Goal: Information Seeking & Learning: Check status

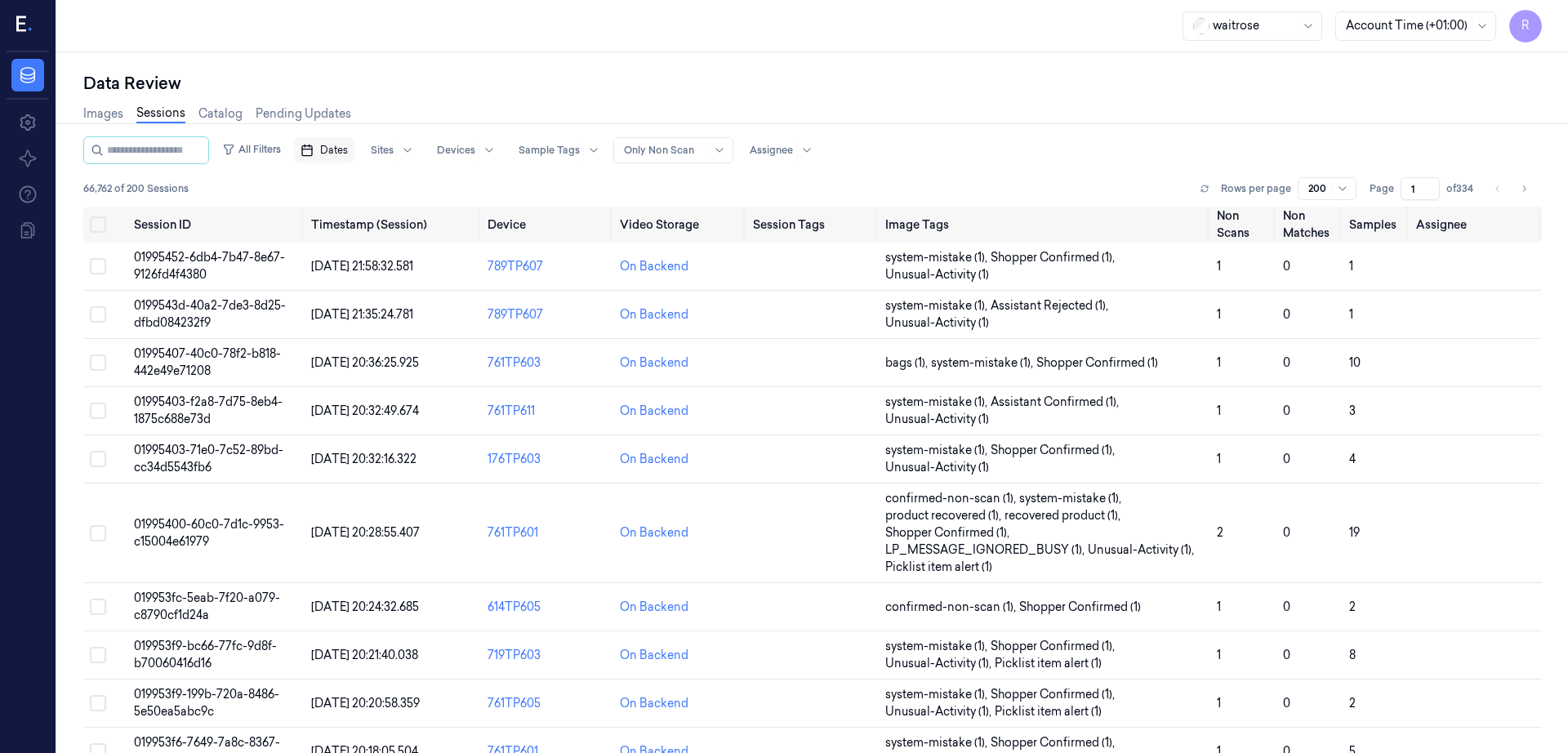
click at [348, 151] on span "Dates" at bounding box center [333, 151] width 27 height 15
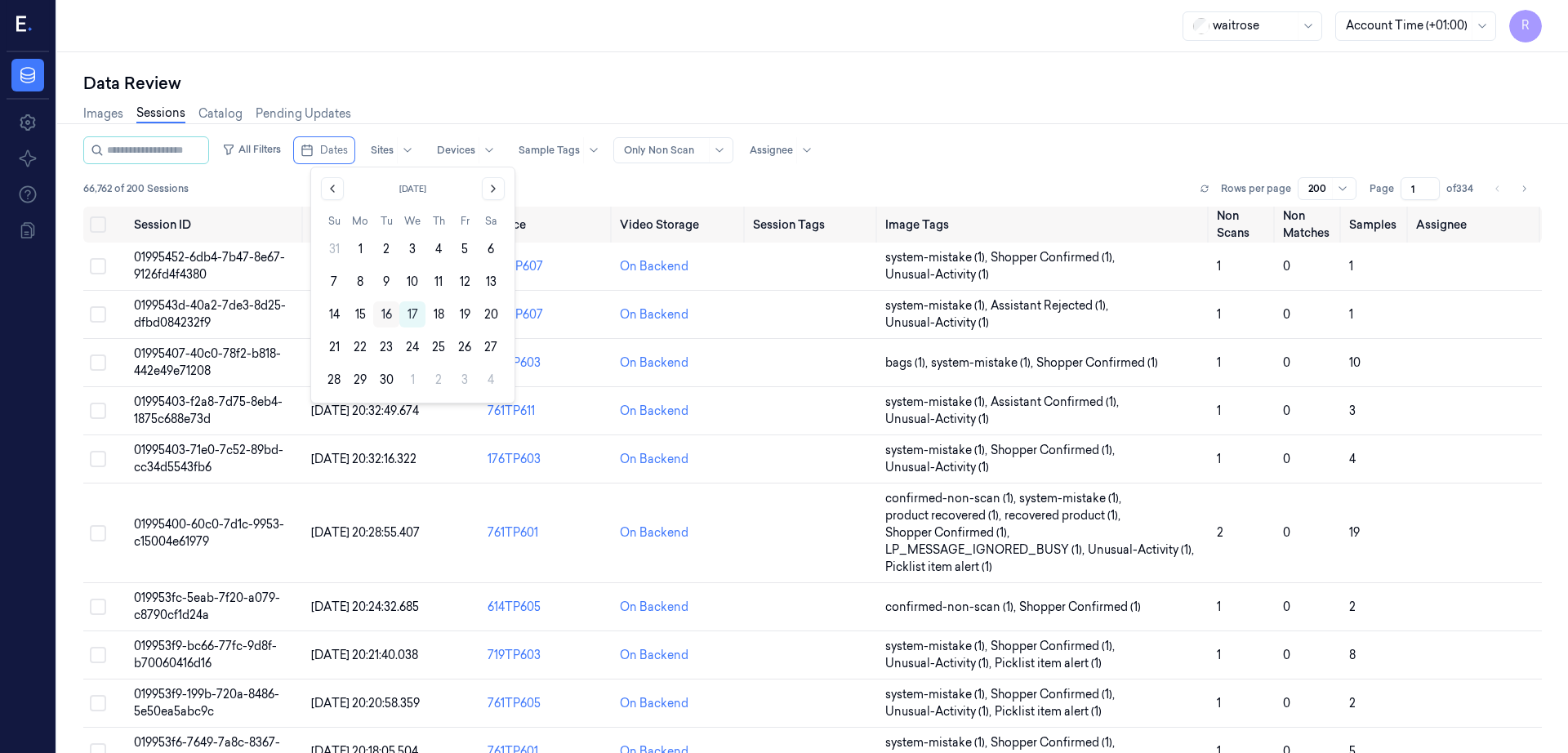
click at [387, 314] on button "16" at bounding box center [387, 314] width 27 height 27
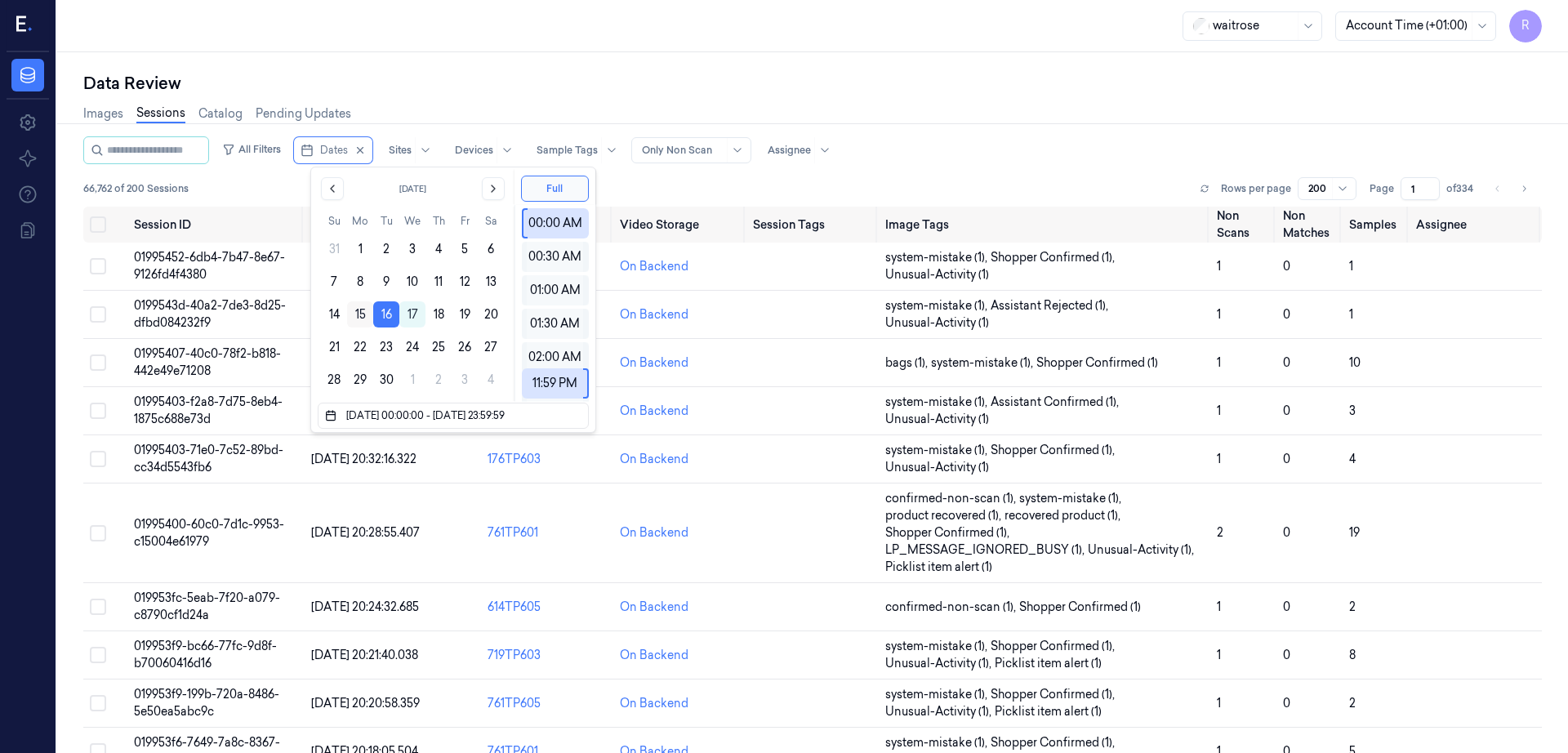
click at [358, 316] on button "15" at bounding box center [360, 314] width 27 height 27
type input "15/09/2025 00:00:00 - 16/09/2025 23:59:59"
click at [850, 40] on div "waitrose Account Time (+01:00) R" at bounding box center [812, 26] width 1511 height 52
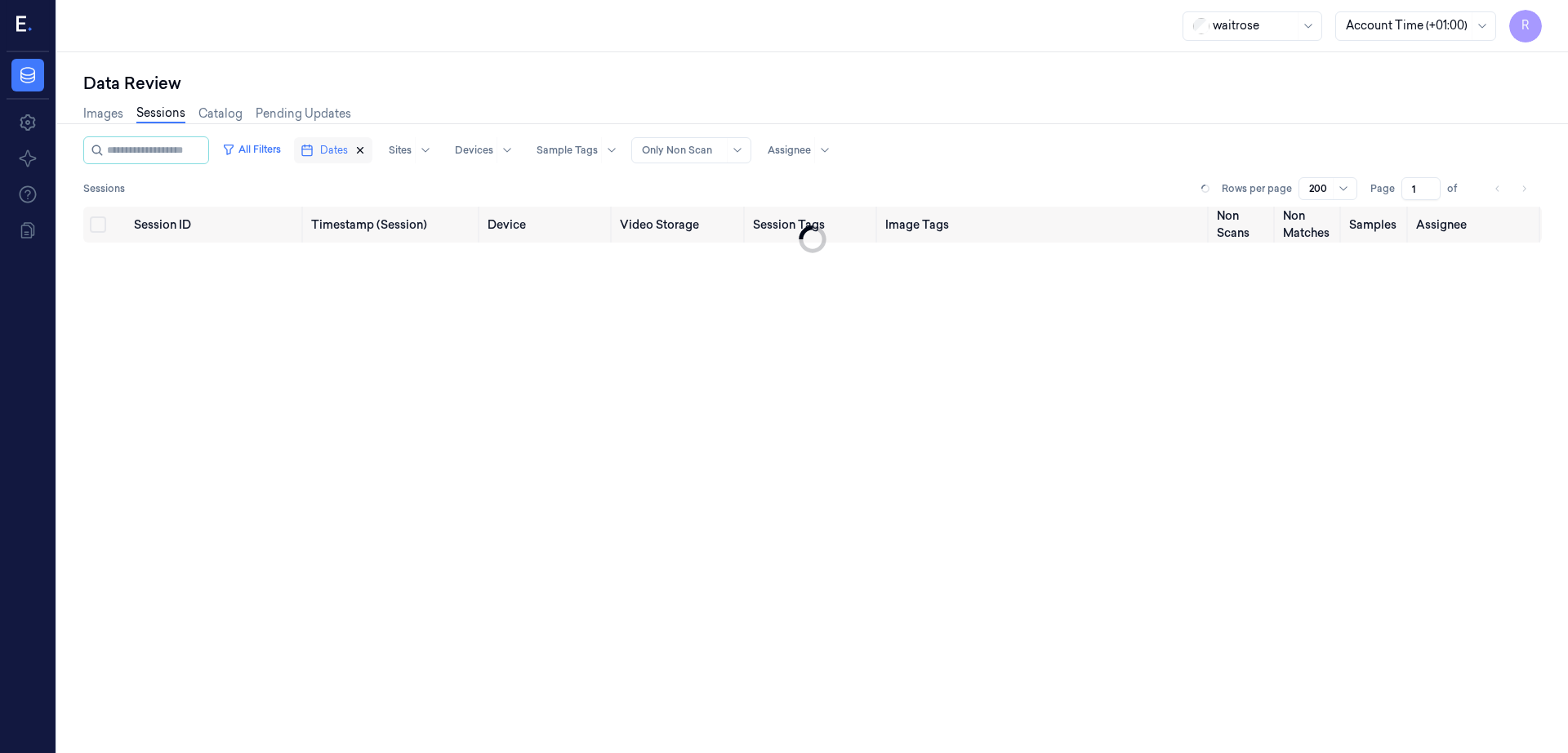
click at [366, 150] on button "Dates" at bounding box center [333, 151] width 79 height 27
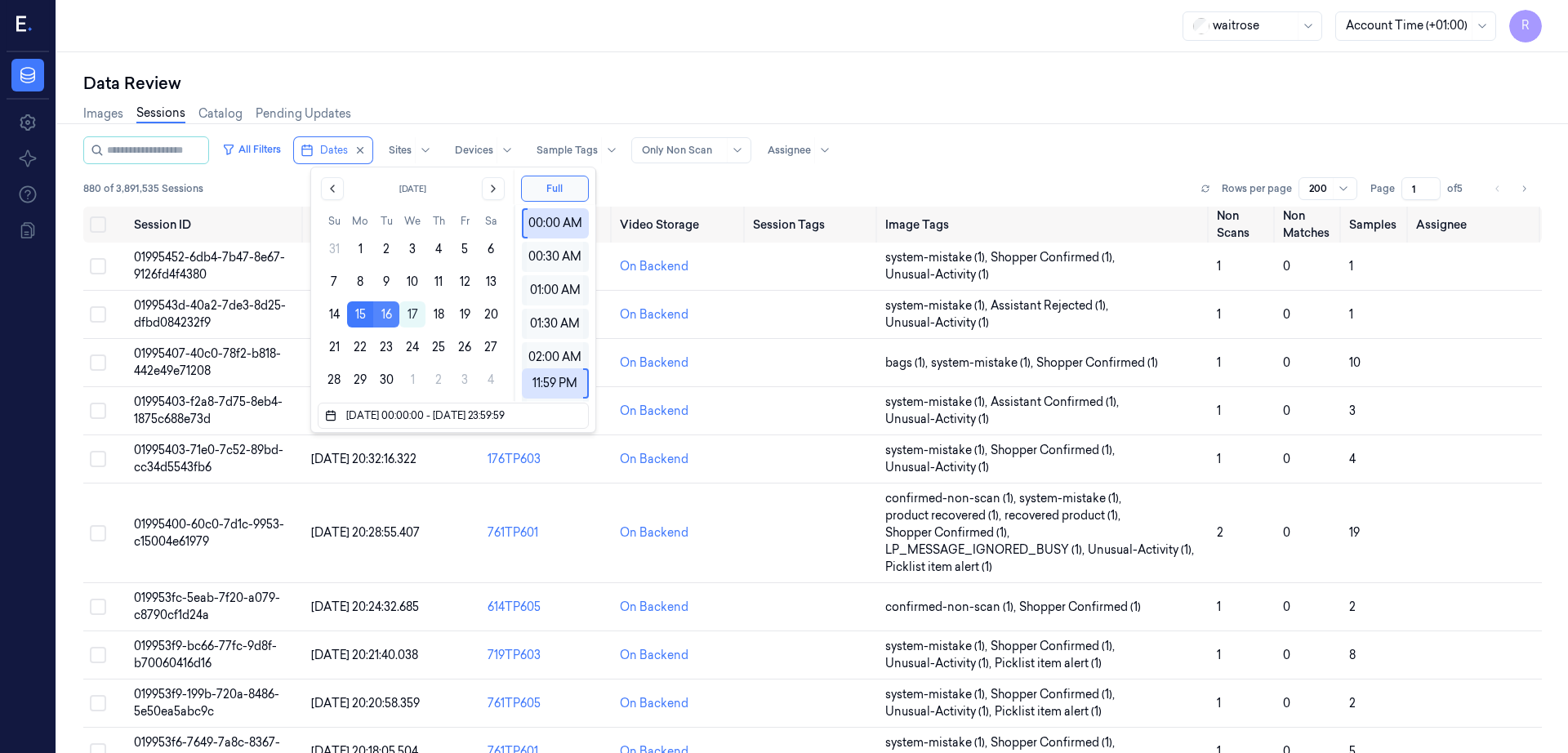
click at [394, 308] on button "16" at bounding box center [387, 314] width 27 height 27
click at [367, 312] on button "15" at bounding box center [360, 314] width 27 height 27
click at [387, 313] on button "16" at bounding box center [387, 314] width 27 height 27
type input "16/09/2025 00:00:00 - 16/09/2025 23:59:59"
click at [366, 147] on icon "button" at bounding box center [360, 151] width 11 height 11
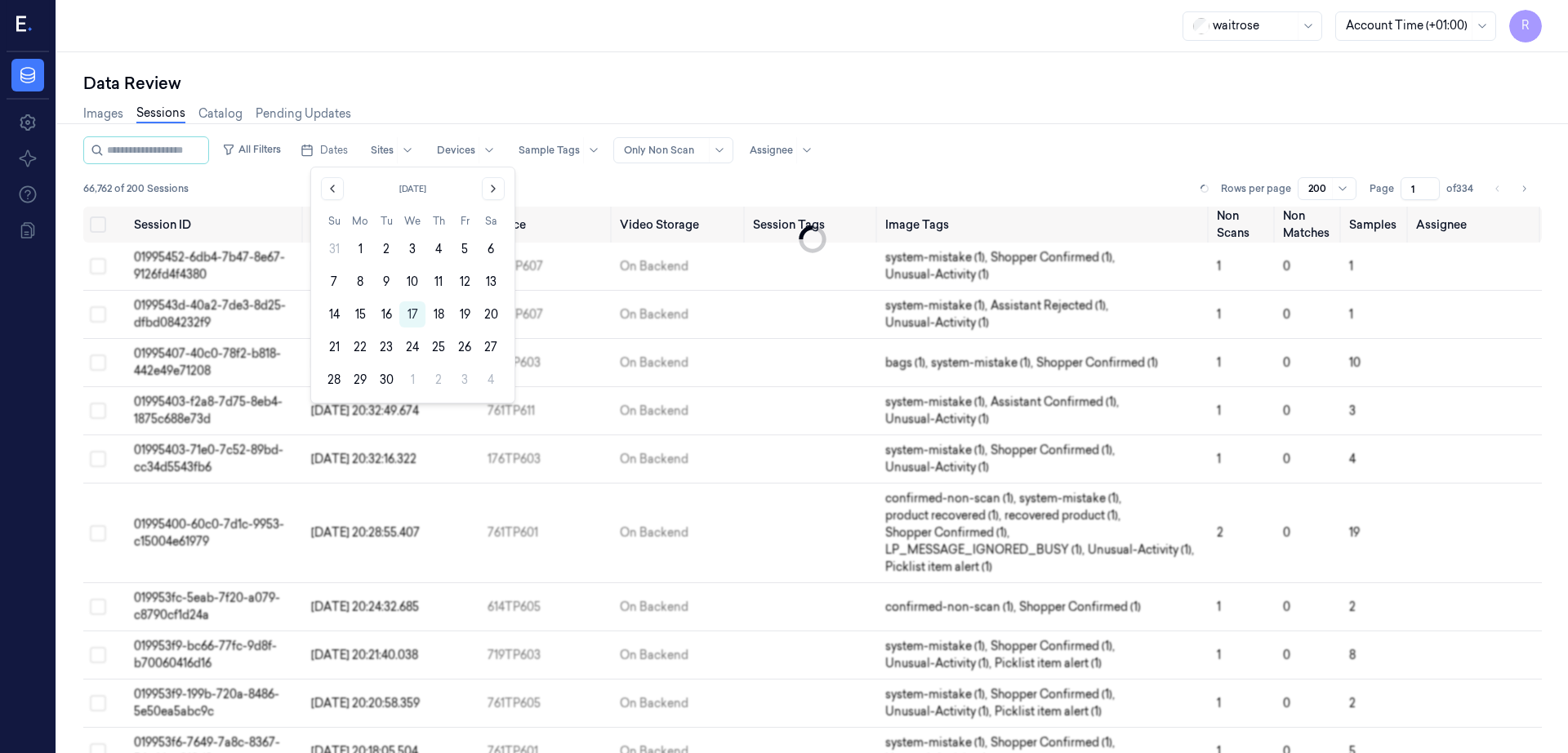
click at [442, 92] on div "Data Review" at bounding box center [813, 83] width 1459 height 23
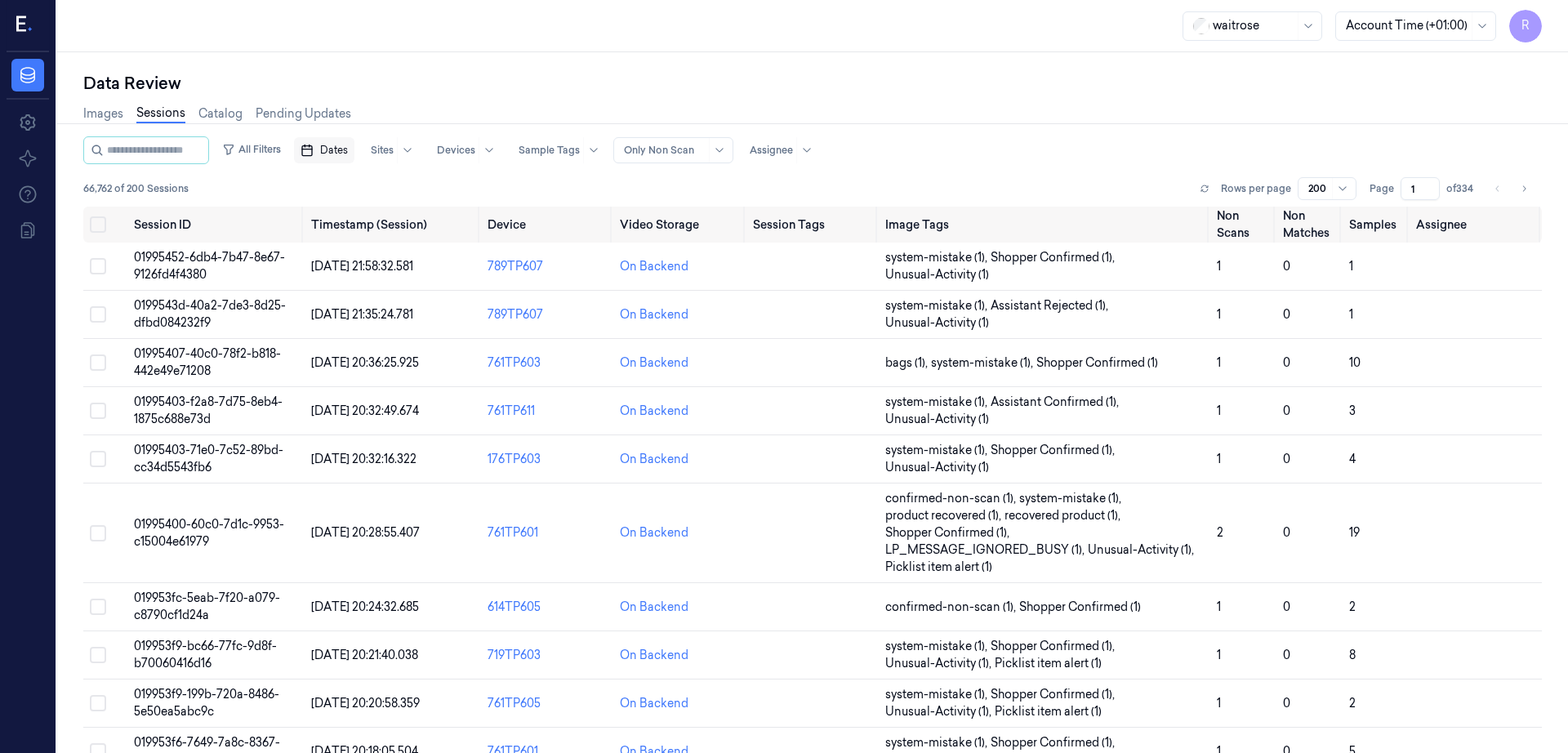
click at [340, 151] on span "Dates" at bounding box center [333, 151] width 27 height 15
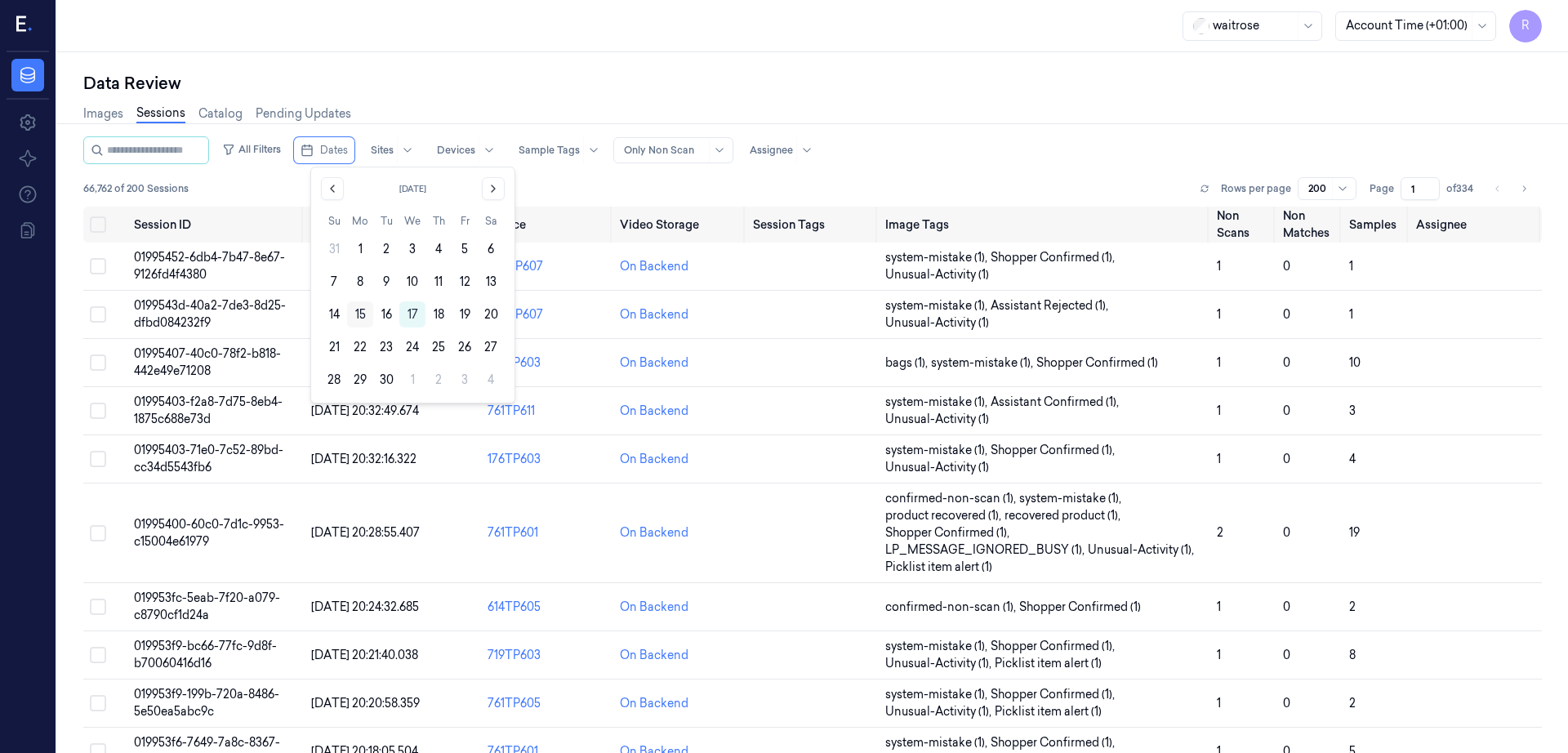
click at [358, 315] on button "15" at bounding box center [360, 314] width 27 height 27
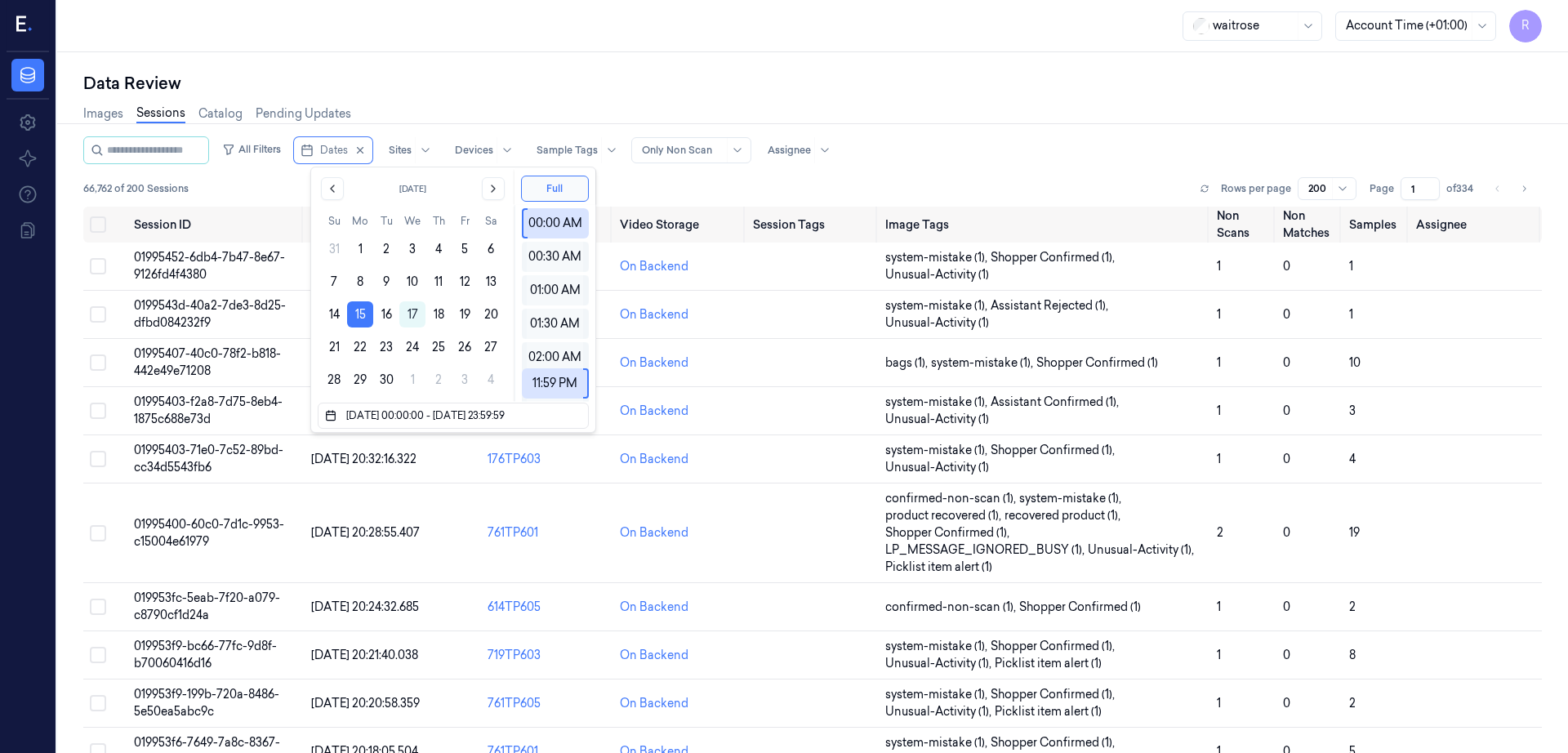
click at [536, 37] on div "waitrose Account Time (+01:00) R" at bounding box center [812, 26] width 1511 height 52
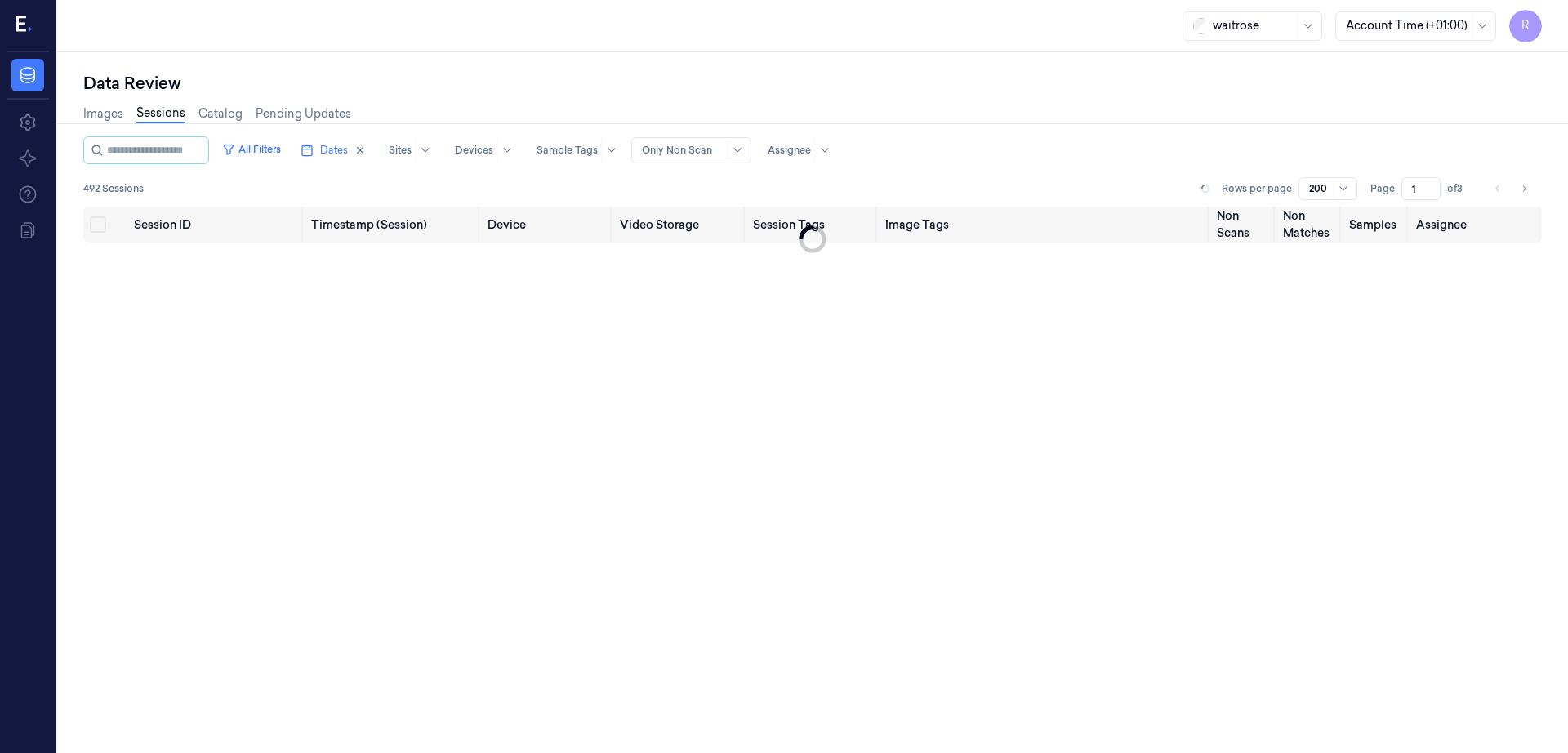
click at [744, 154] on div at bounding box center [737, 151] width 21 height 25
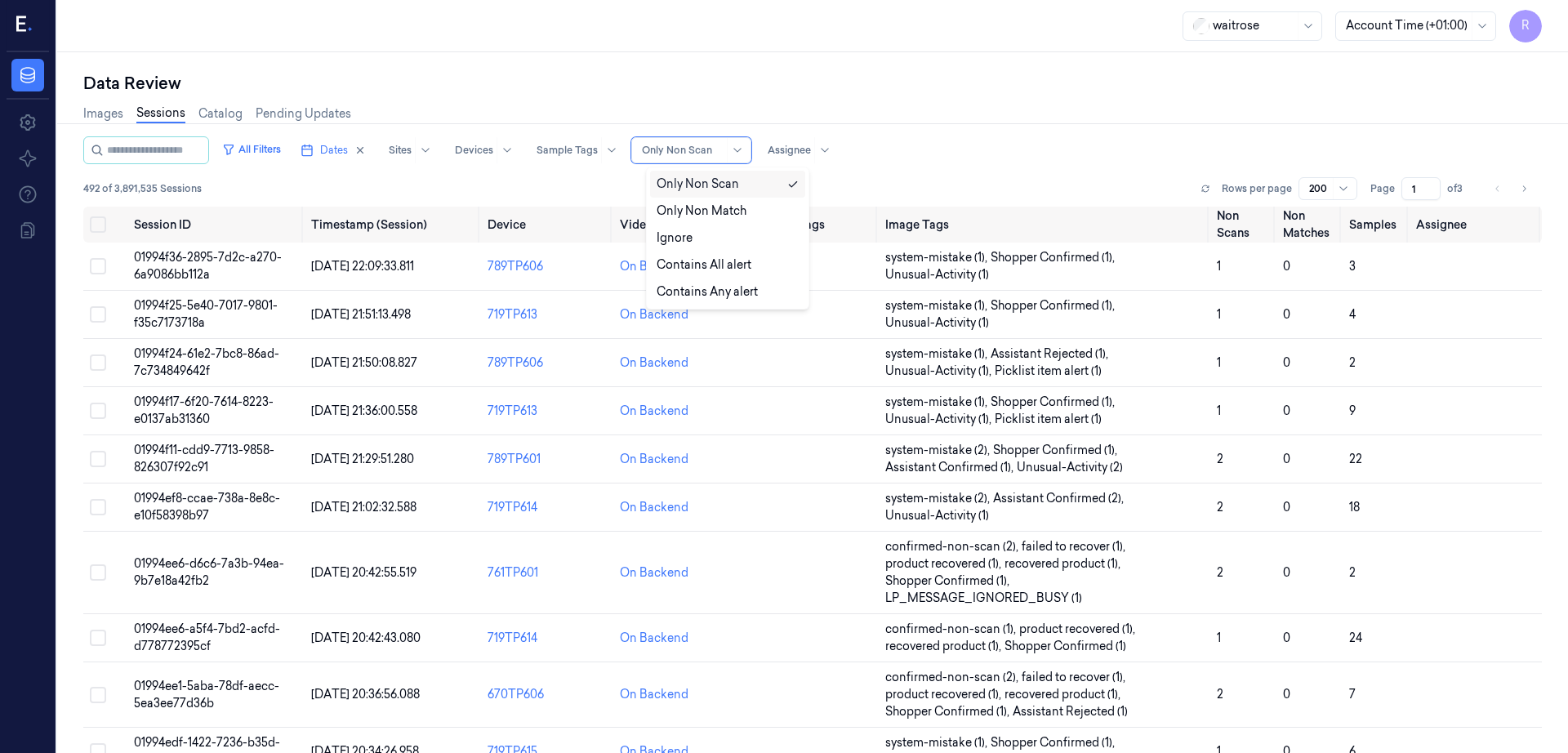
click at [850, 74] on div "Data Review" at bounding box center [813, 83] width 1459 height 23
click at [835, 139] on div at bounding box center [824, 151] width 21 height 27
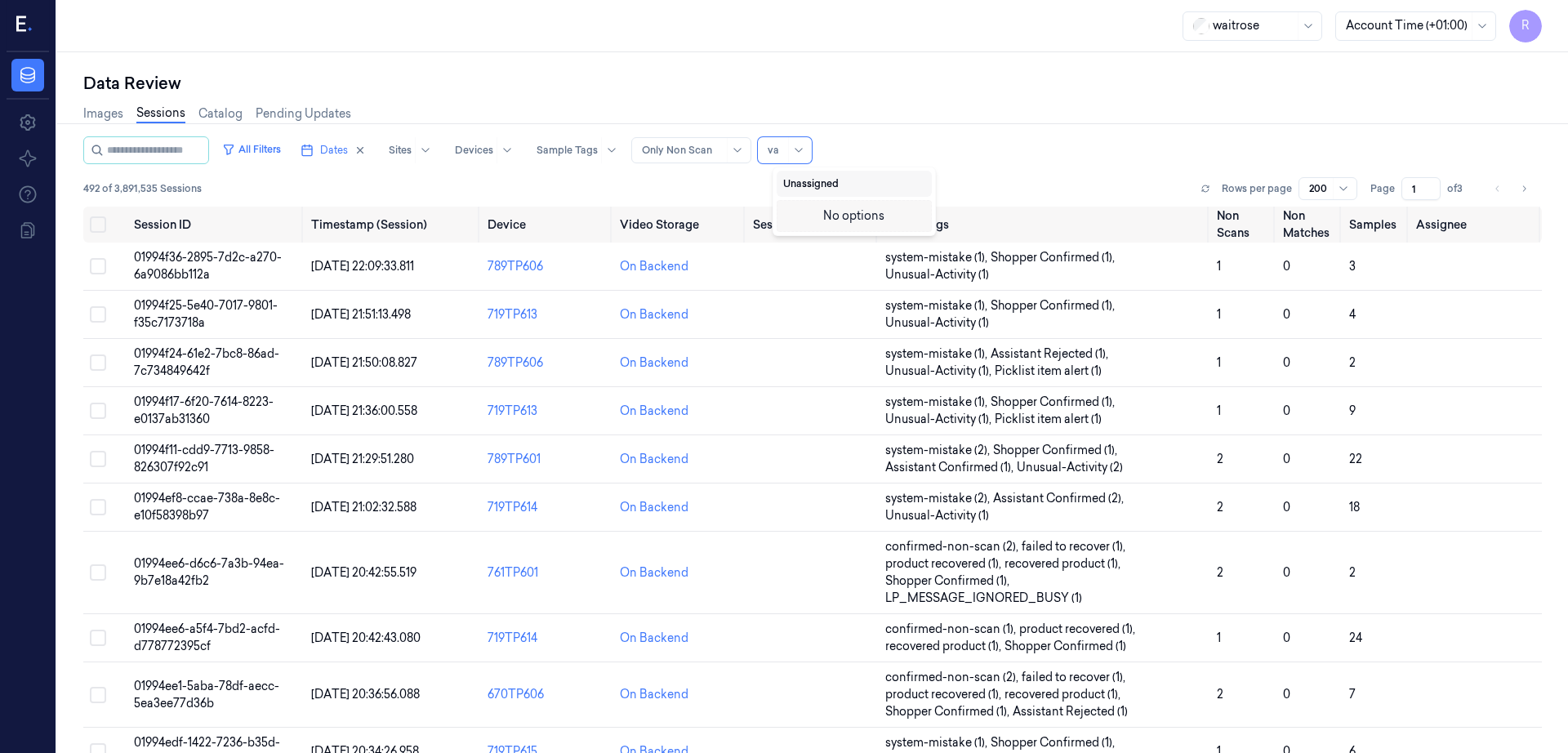
type input "var"
click at [807, 242] on div "varsha g" at bounding box center [838, 241] width 108 height 17
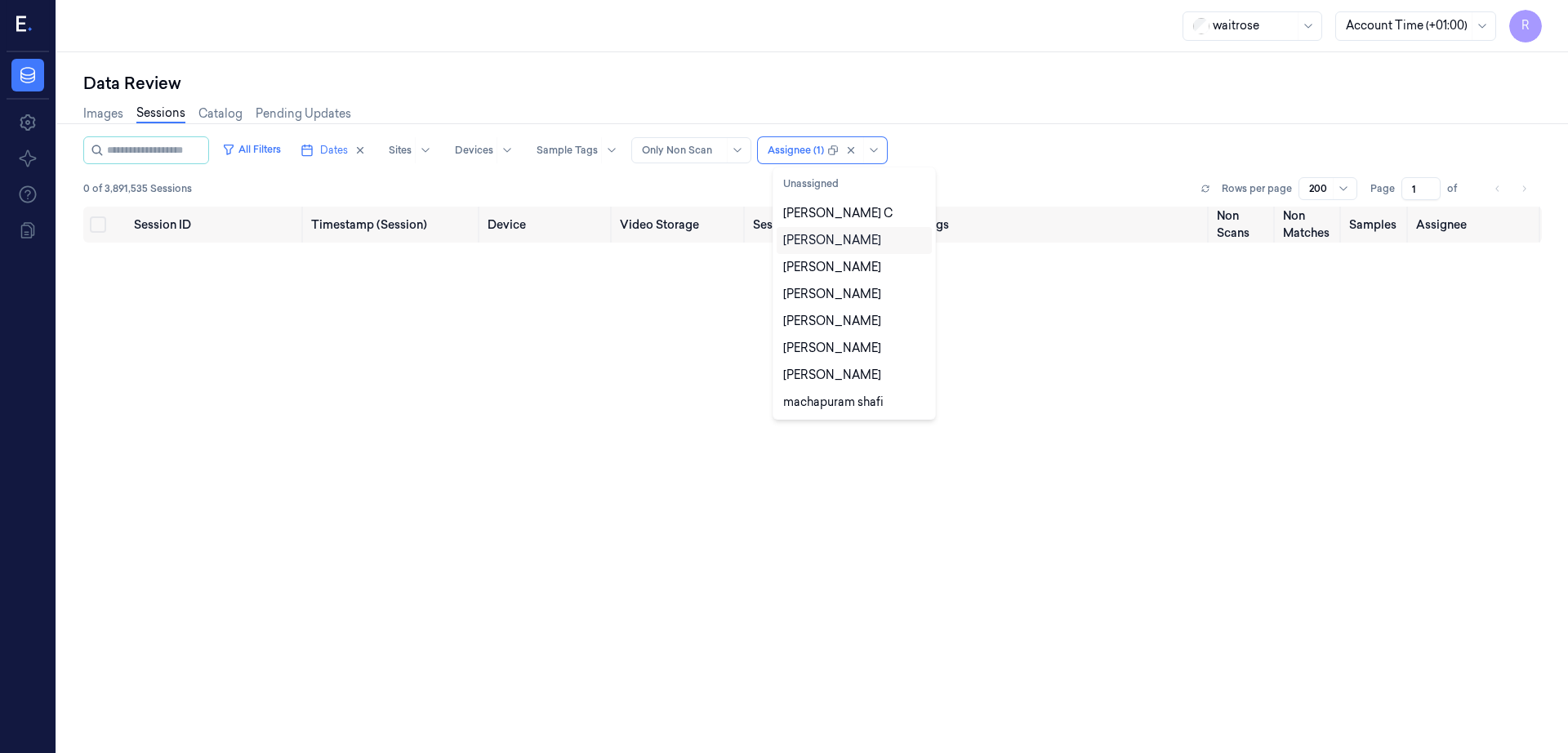
click at [1098, 90] on div "Data Review" at bounding box center [813, 83] width 1459 height 23
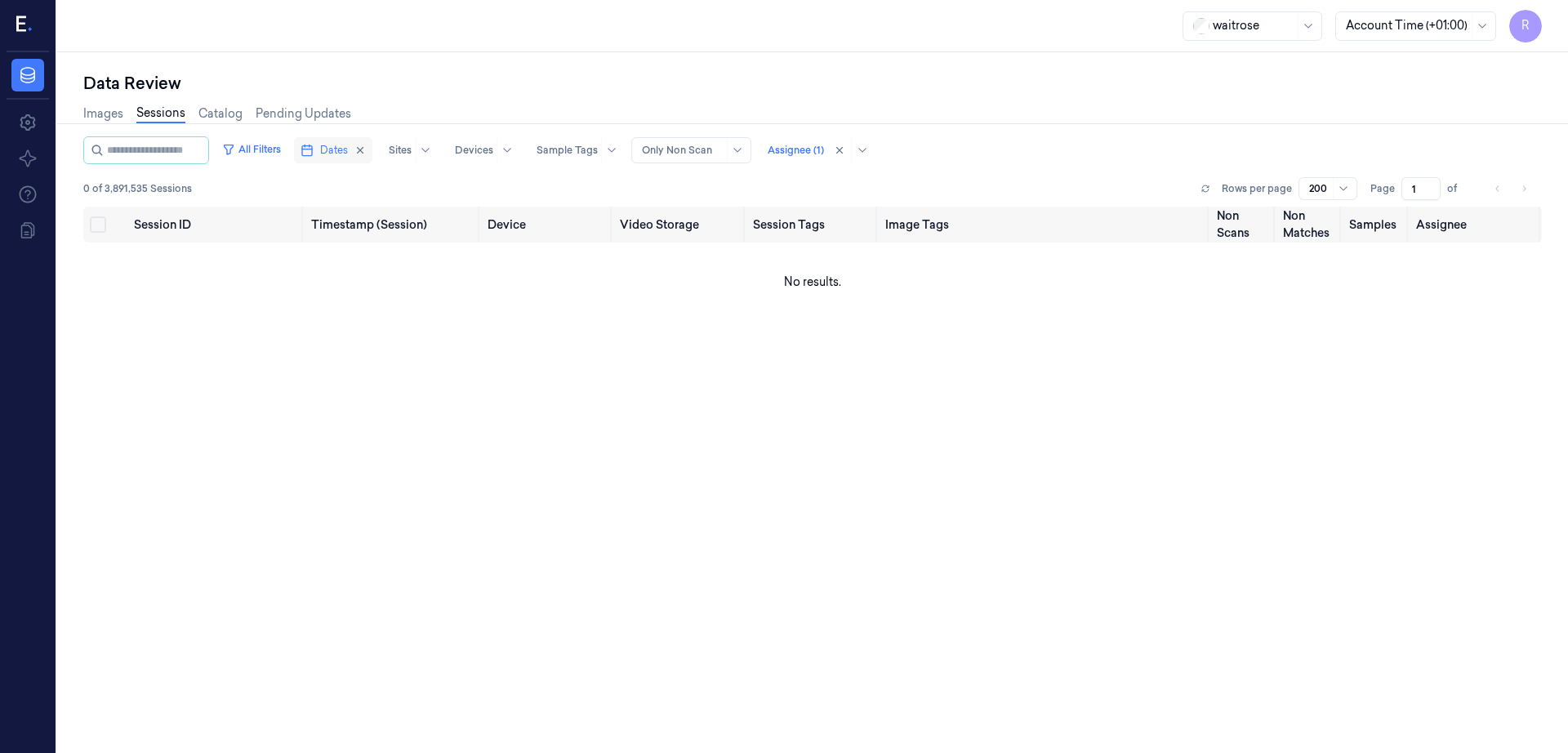
click at [348, 149] on span "Dates" at bounding box center [333, 151] width 27 height 15
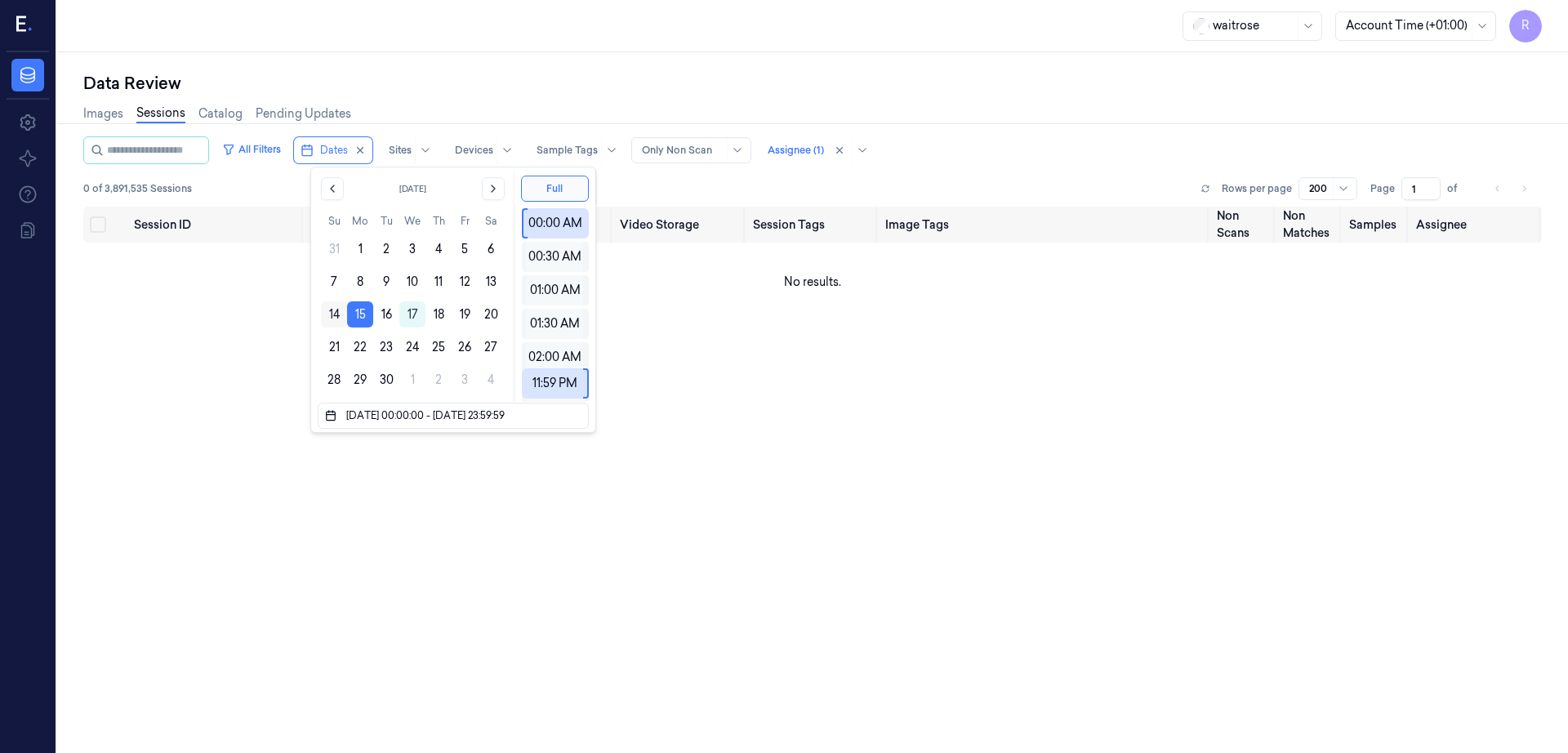
click at [336, 313] on button "14" at bounding box center [334, 314] width 27 height 27
click at [351, 312] on button "15" at bounding box center [360, 314] width 27 height 27
type input "15/09/2025 00:00:00 - 15/09/2025 23:59:59"
click at [565, 59] on div "Data Review Images Sessions Catalog Pending Updates All Filters Dates Sites Dev…" at bounding box center [812, 403] width 1511 height 701
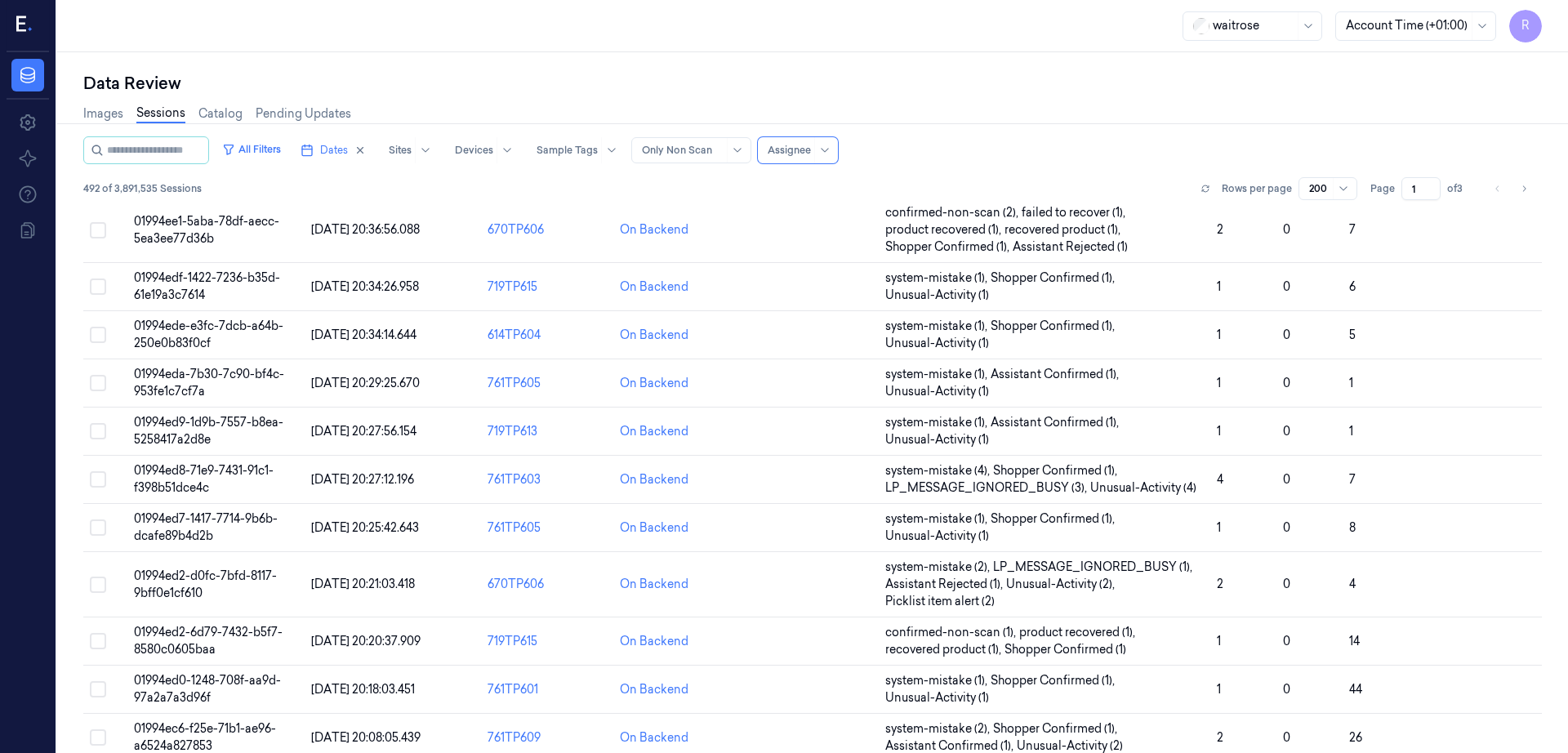
scroll to position [714, 0]
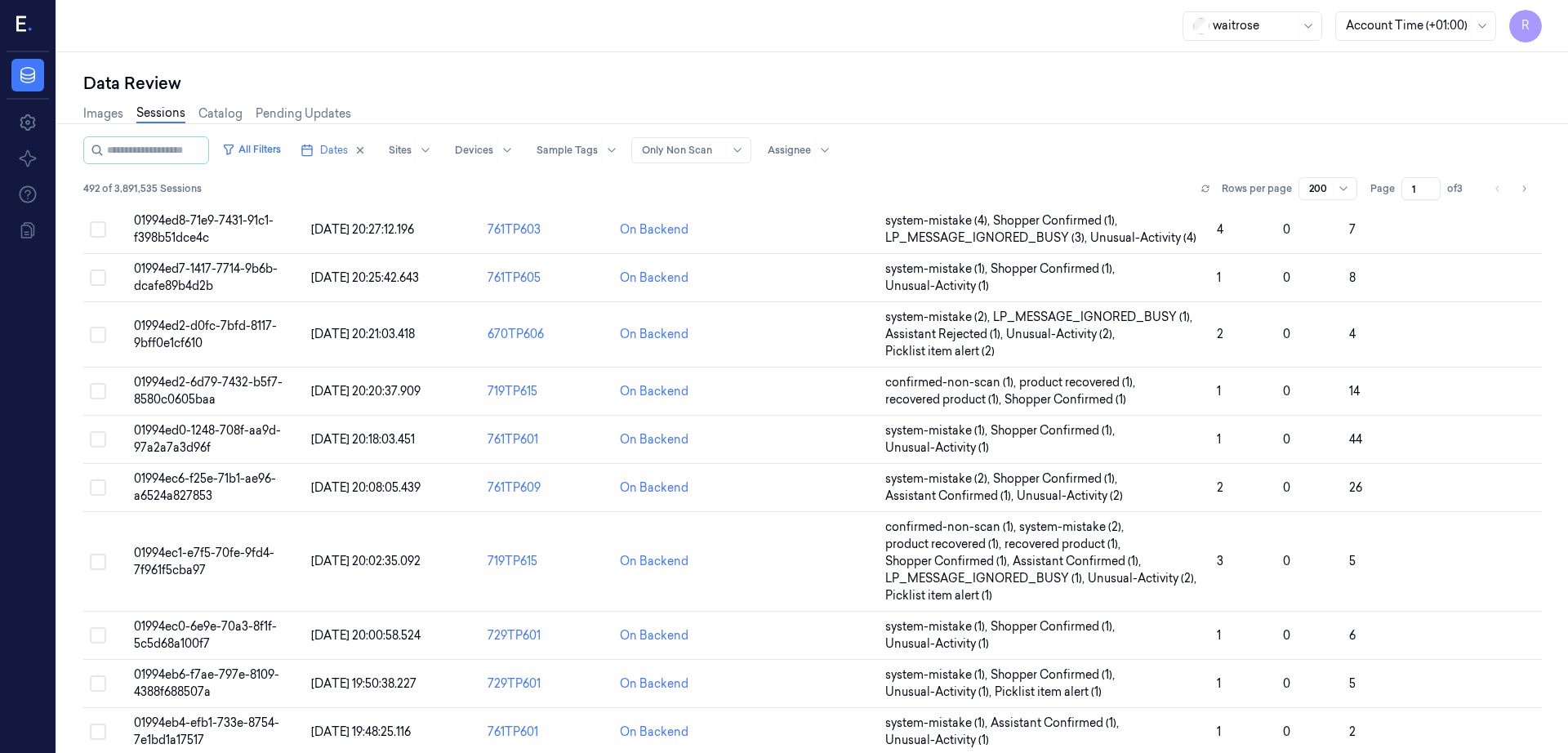
click at [1473, 183] on span "of 3" at bounding box center [1461, 188] width 27 height 15
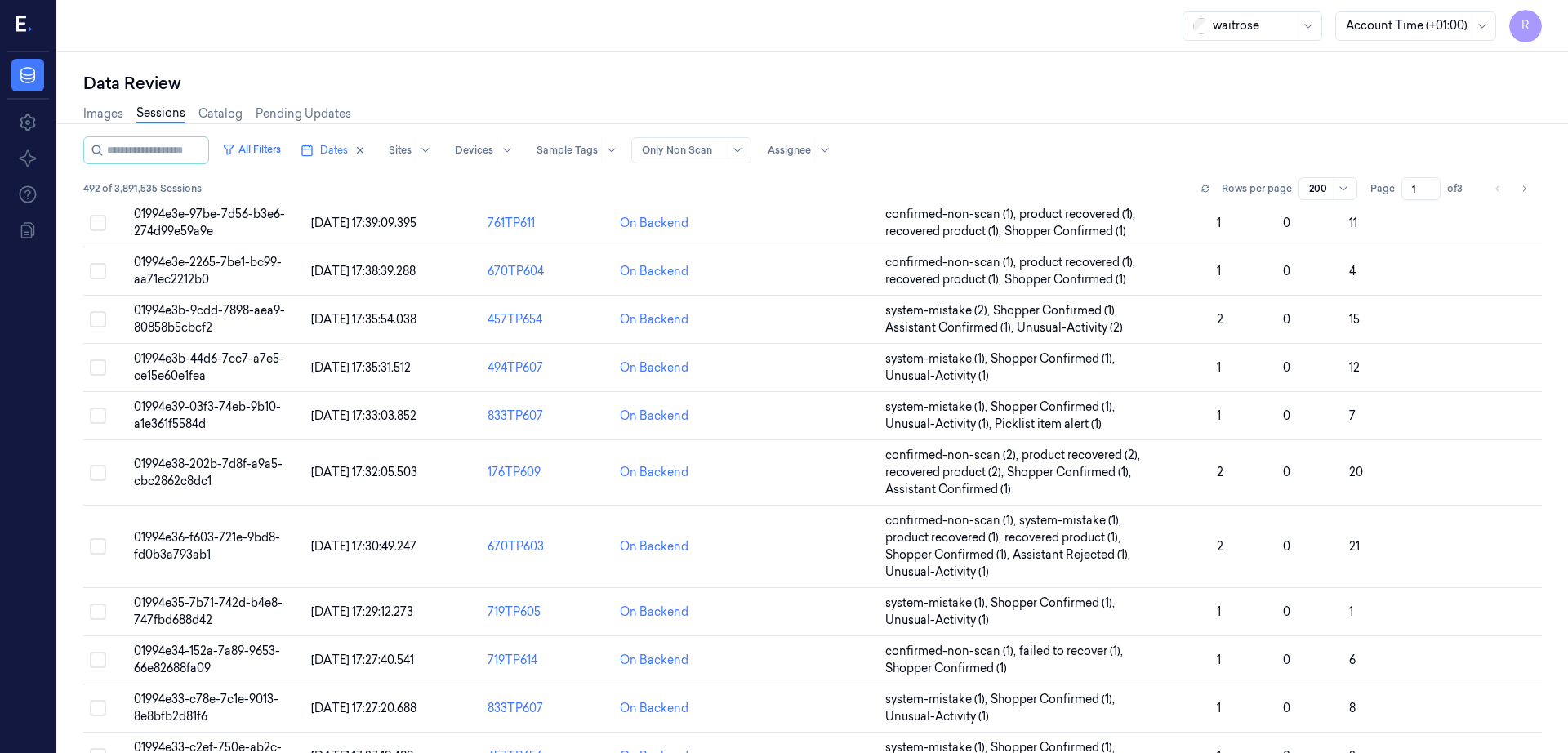
scroll to position [6226, 0]
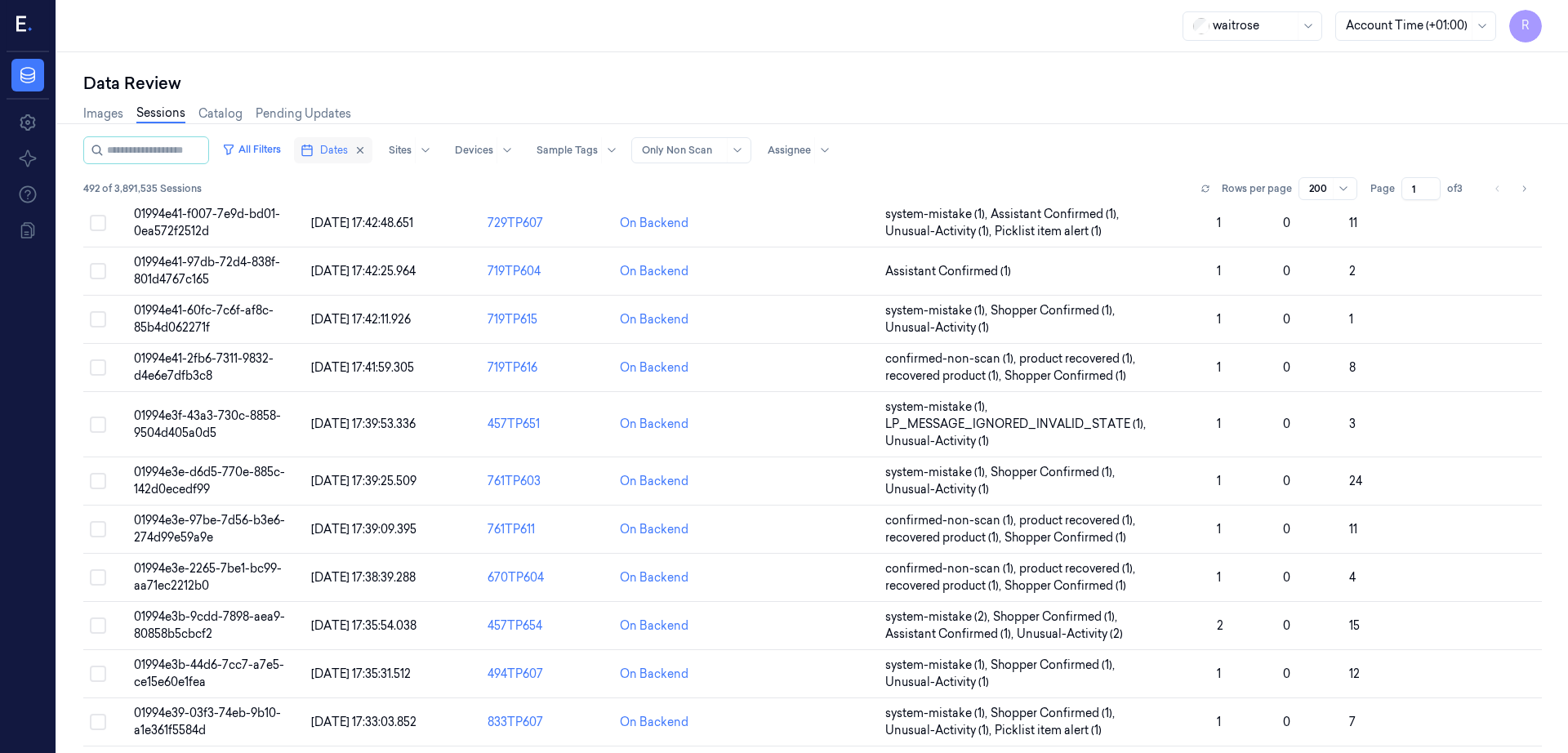
click at [341, 152] on span "Dates" at bounding box center [333, 151] width 27 height 15
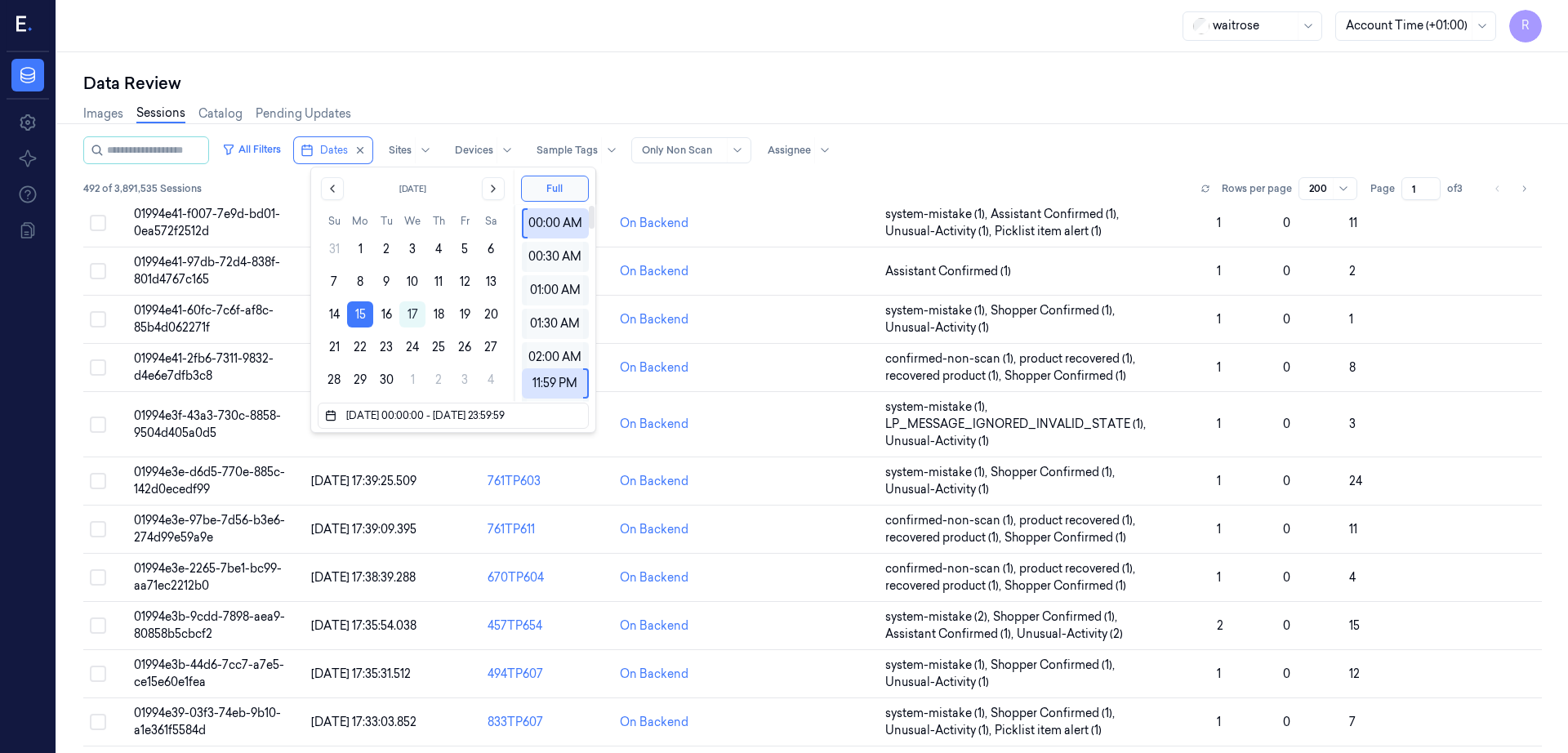
click at [982, 90] on div "Data Review" at bounding box center [813, 83] width 1459 height 23
click at [809, 155] on div at bounding box center [789, 151] width 44 height 15
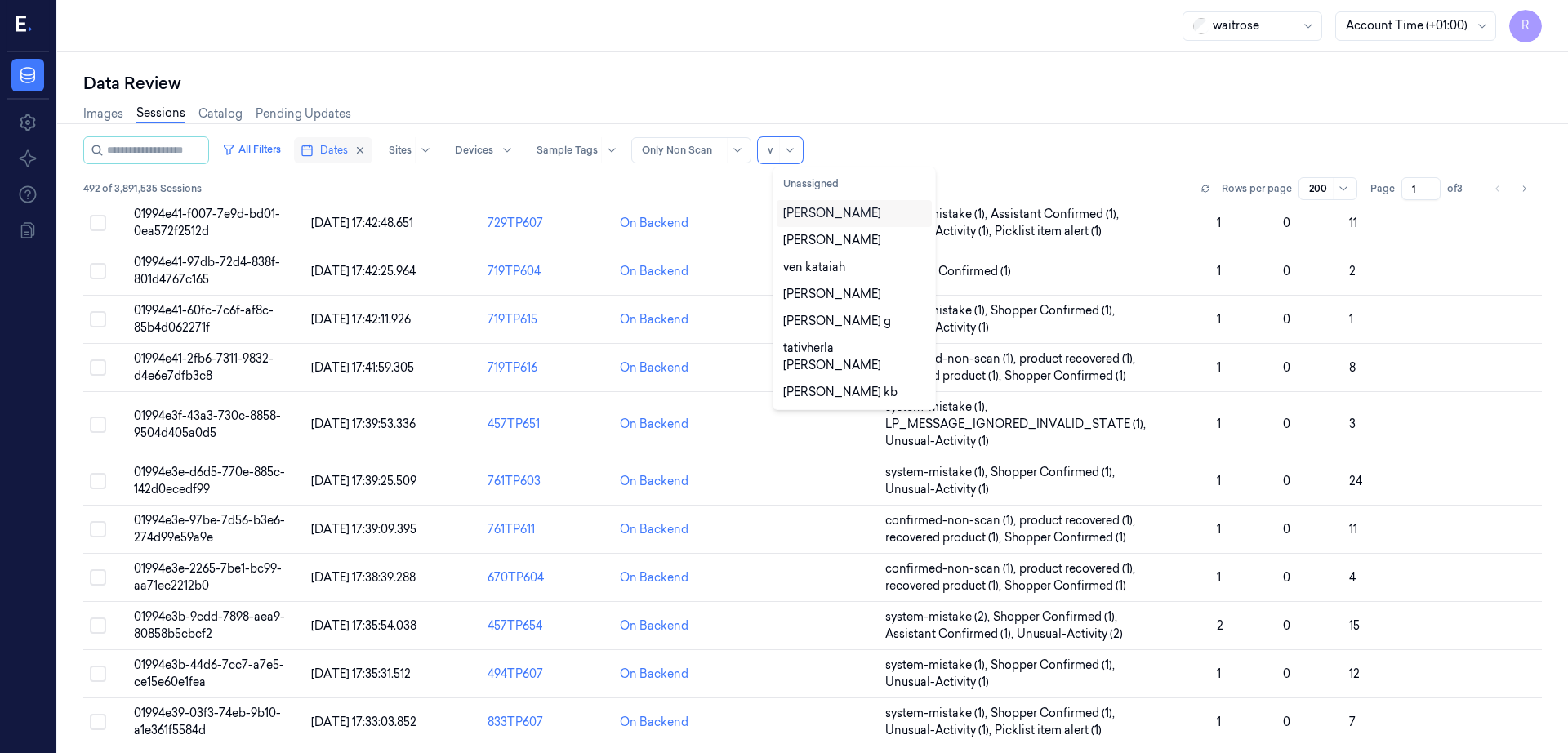
type input "v"
click at [348, 152] on span "Dates" at bounding box center [333, 151] width 27 height 15
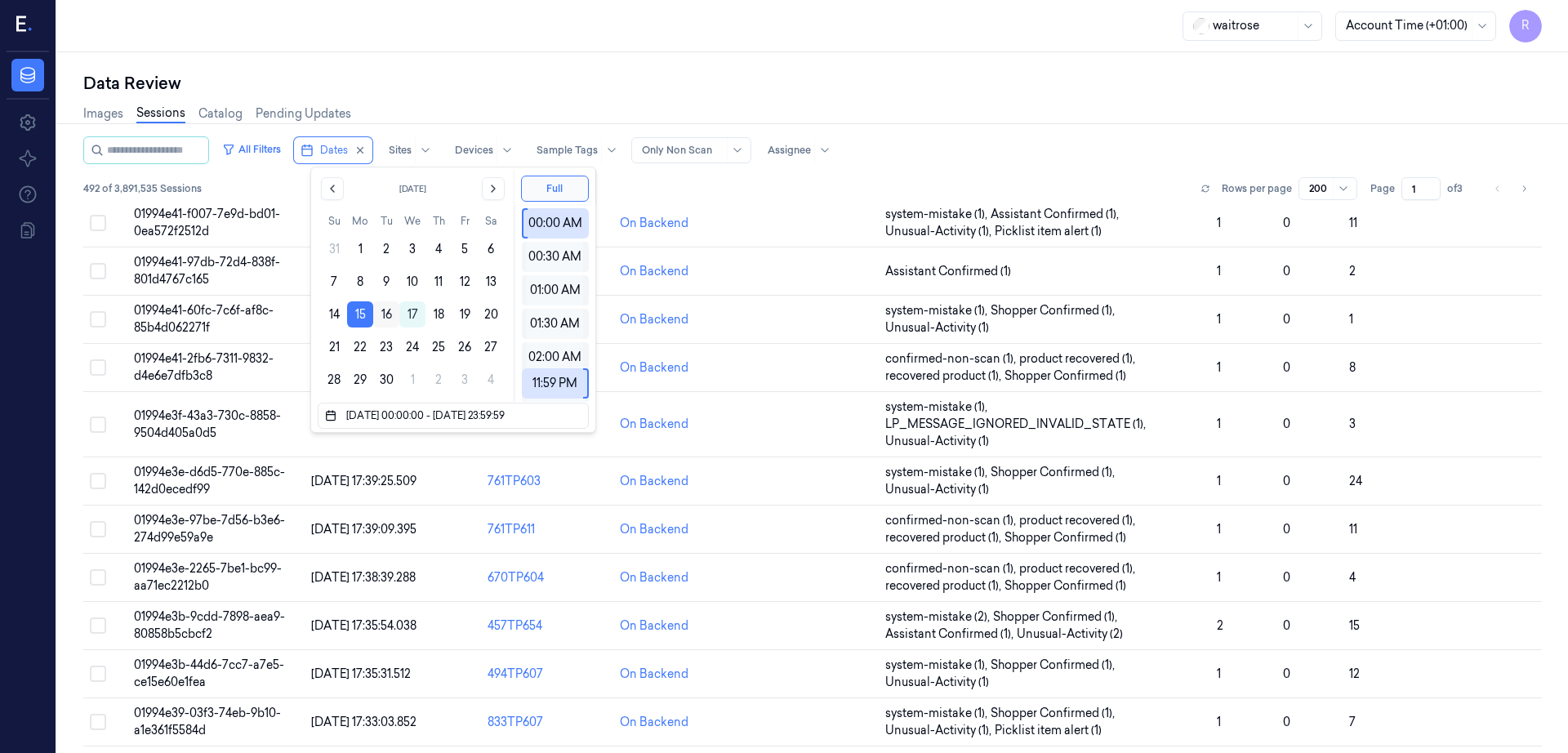
click at [390, 314] on button "16" at bounding box center [387, 314] width 27 height 27
click at [362, 311] on button "15" at bounding box center [360, 314] width 27 height 27
click at [390, 314] on button "16" at bounding box center [387, 314] width 27 height 27
type input "16/09/2025 00:00:00 - 16/09/2025 23:59:59"
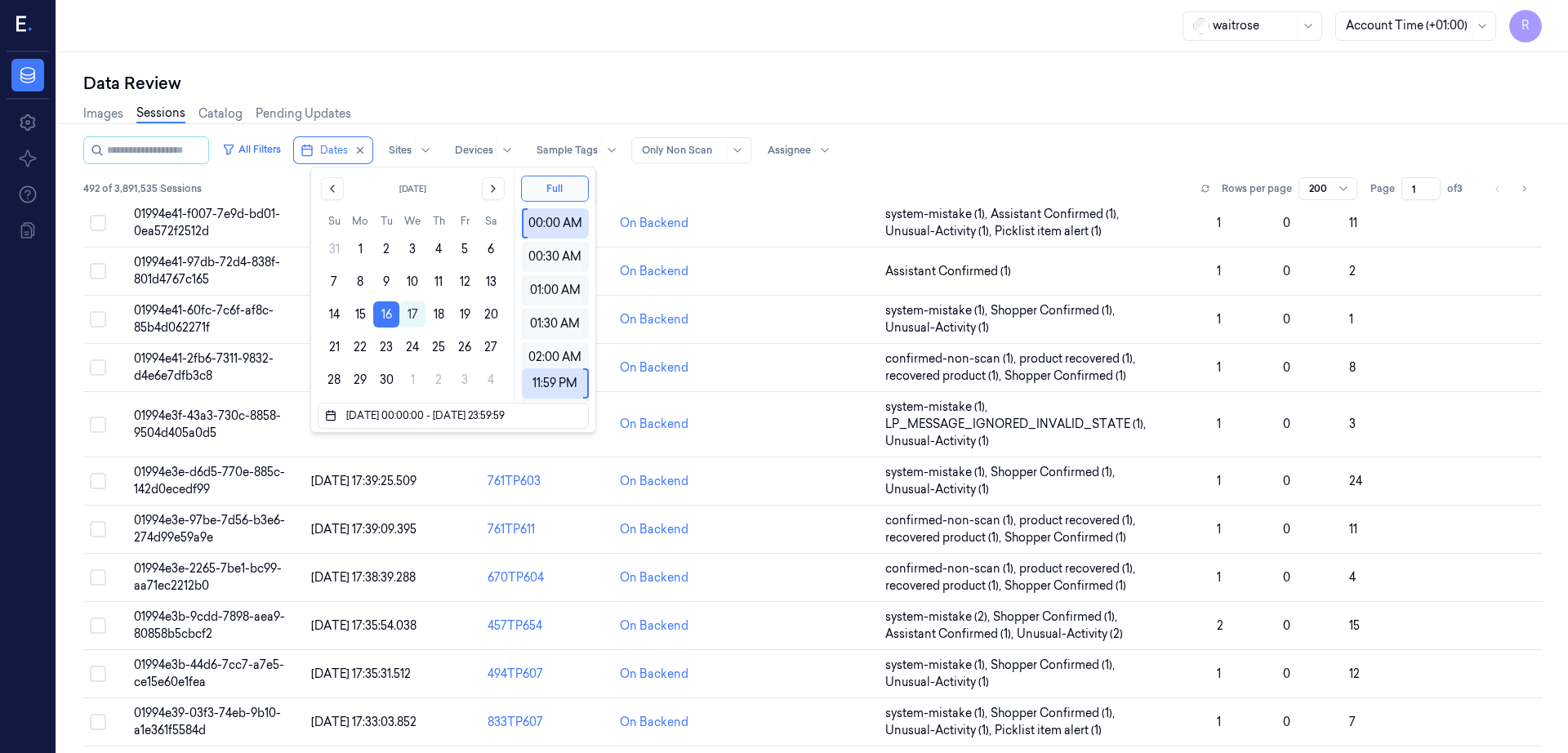
click at [478, 30] on div "waitrose Account Time (+01:00) R" at bounding box center [812, 26] width 1511 height 52
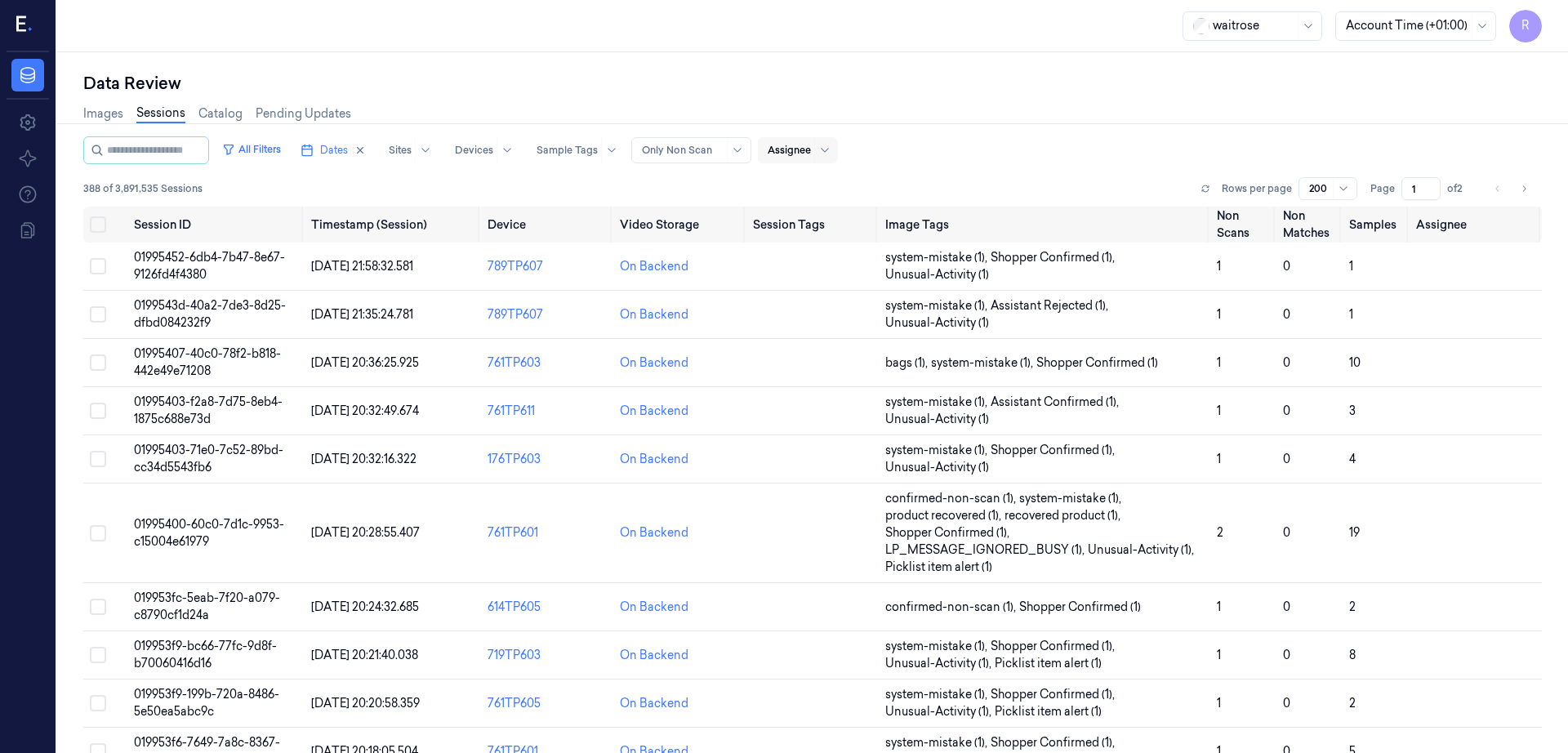
click at [806, 156] on div at bounding box center [789, 151] width 44 height 15
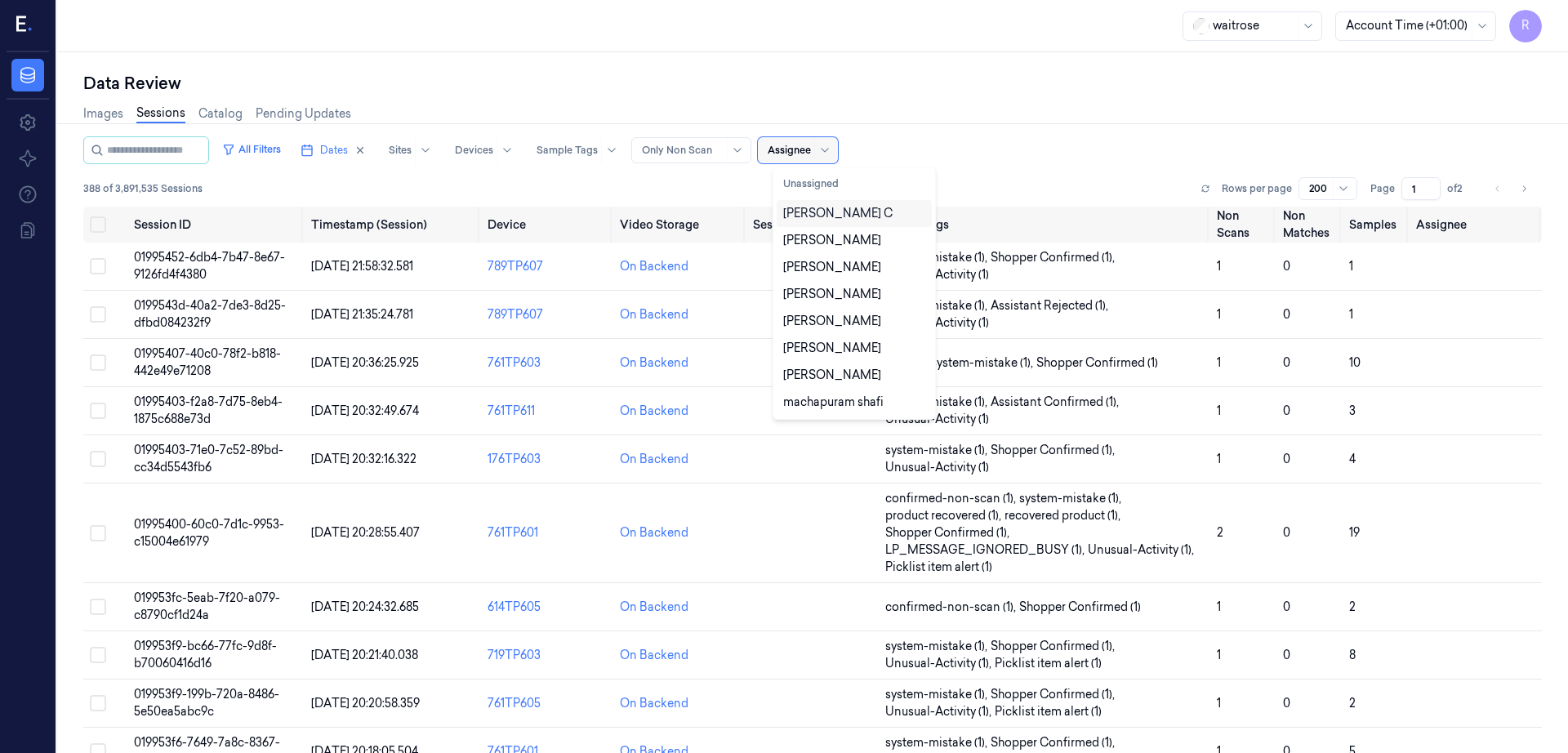
type input "v"
click at [811, 319] on div "varsha g" at bounding box center [838, 321] width 108 height 17
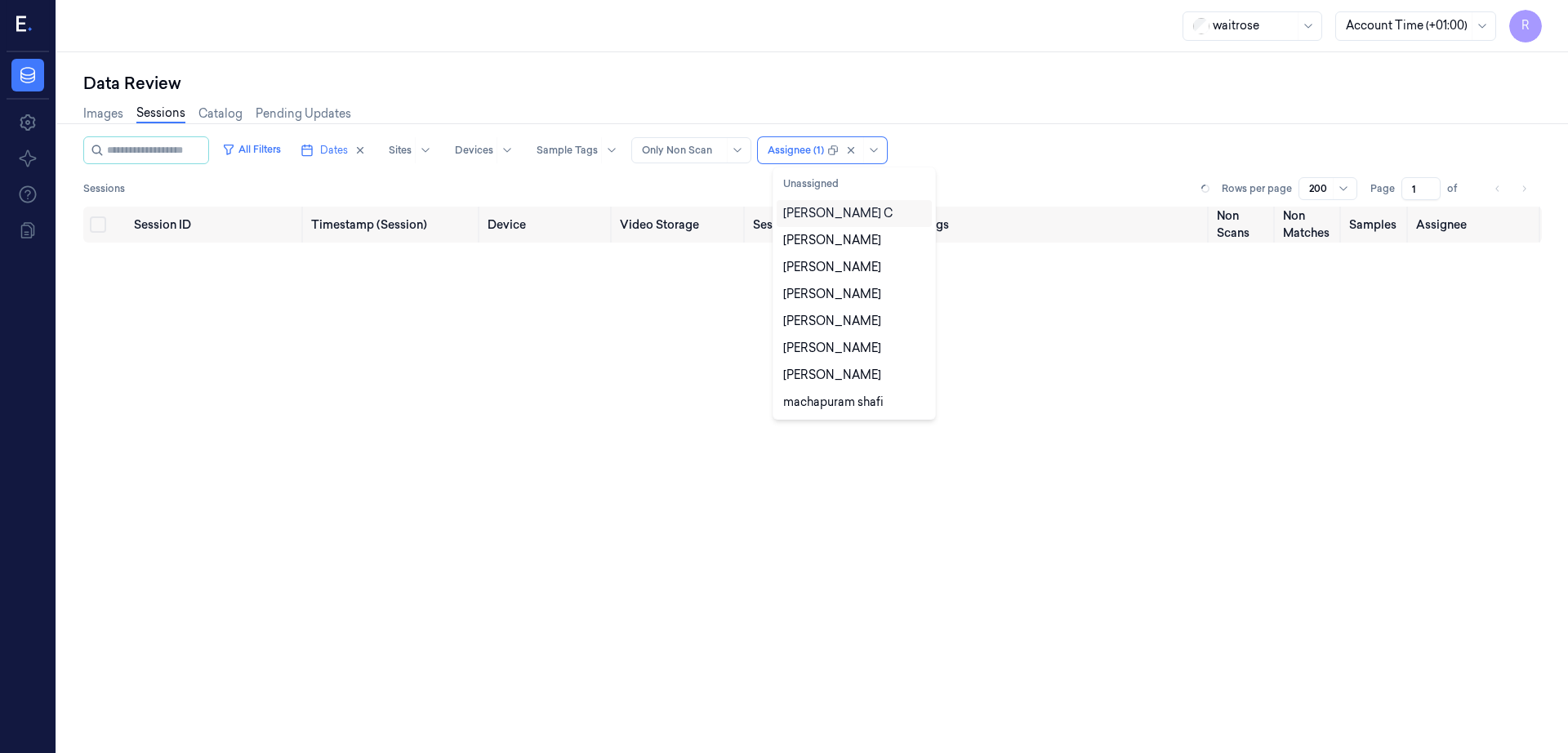
click at [1030, 59] on div "Data Review Images Sessions Catalog Pending Updates All Filters Dates Sites Dev…" at bounding box center [812, 403] width 1511 height 701
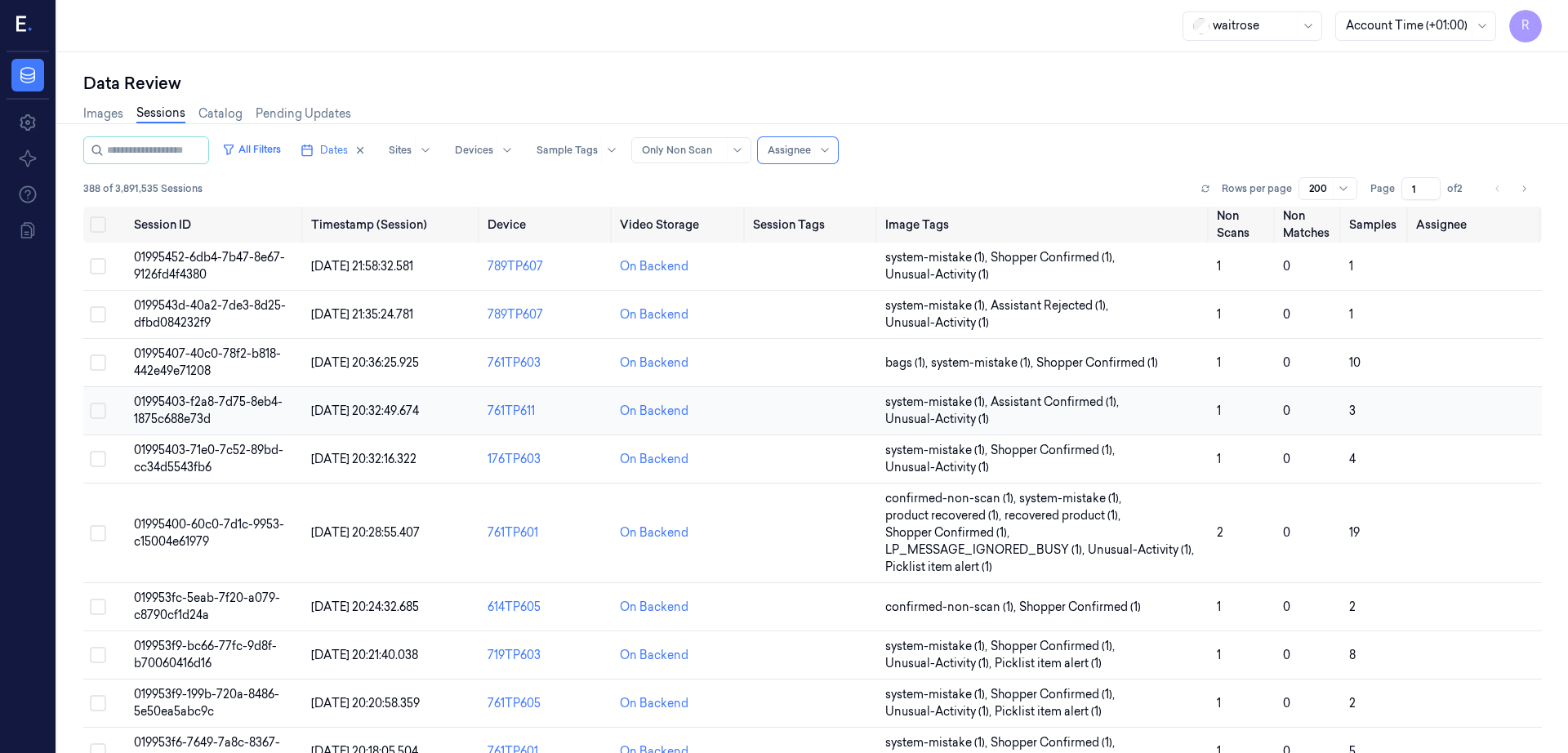
scroll to position [511, 0]
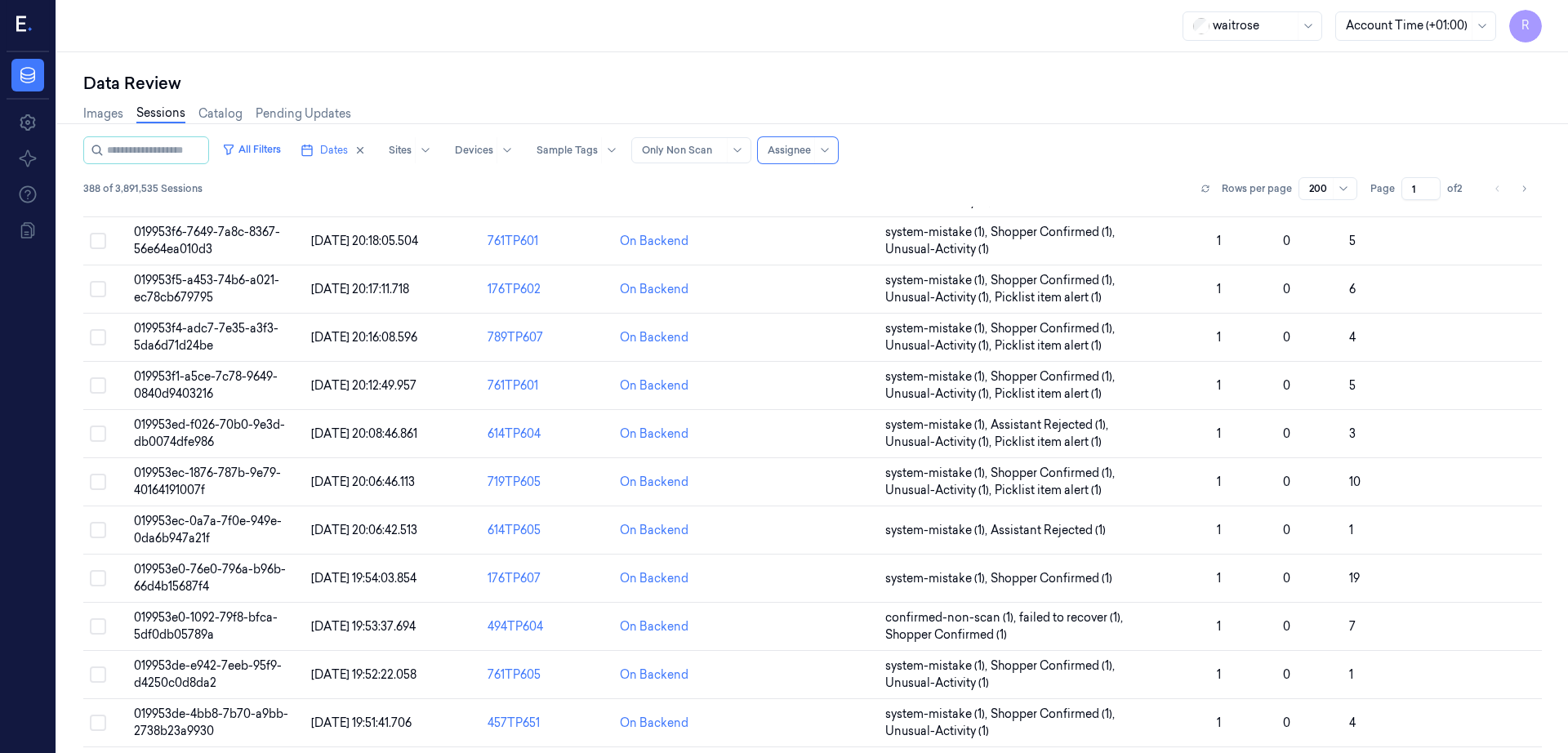
click at [1441, 192] on input "1" at bounding box center [1420, 188] width 39 height 23
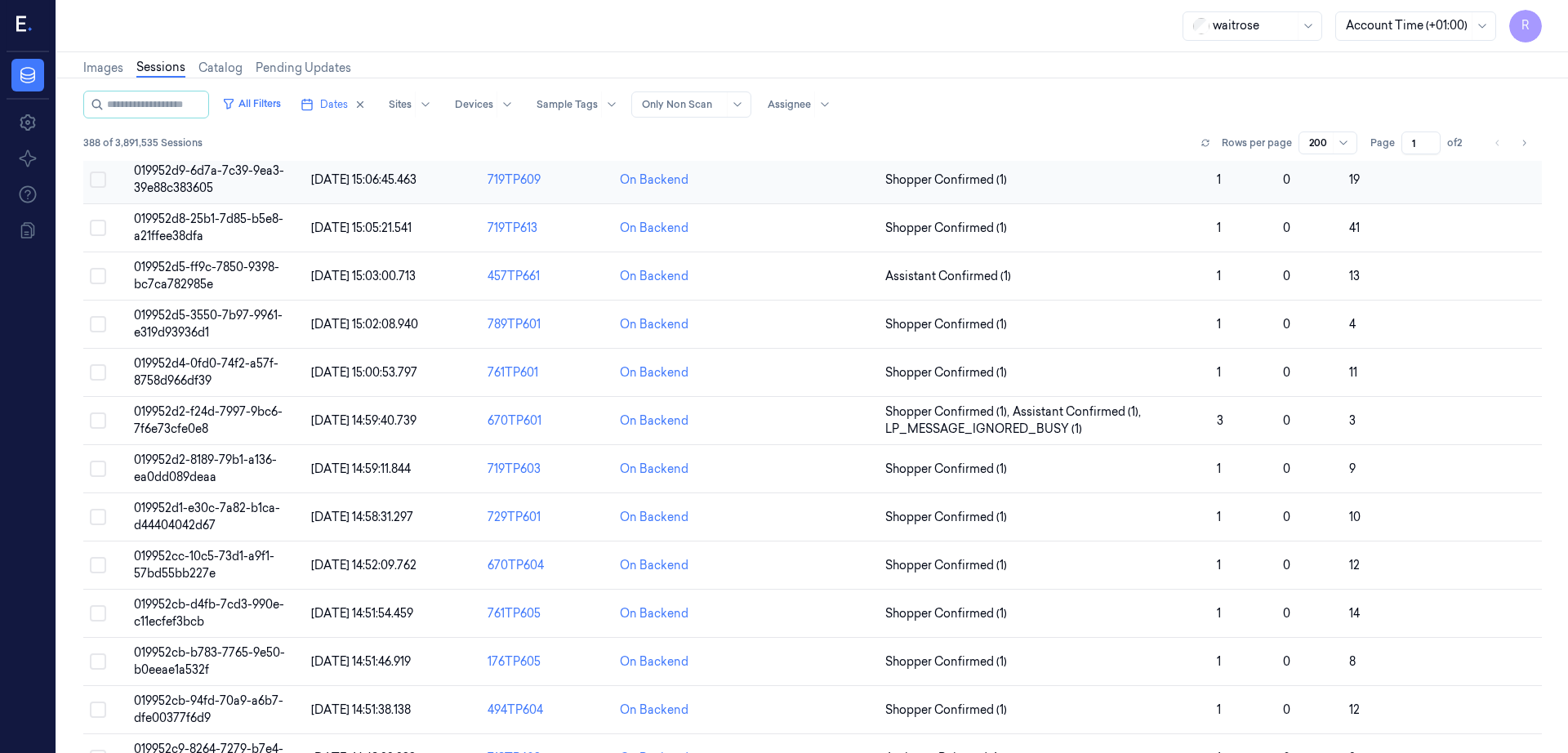
scroll to position [70, 0]
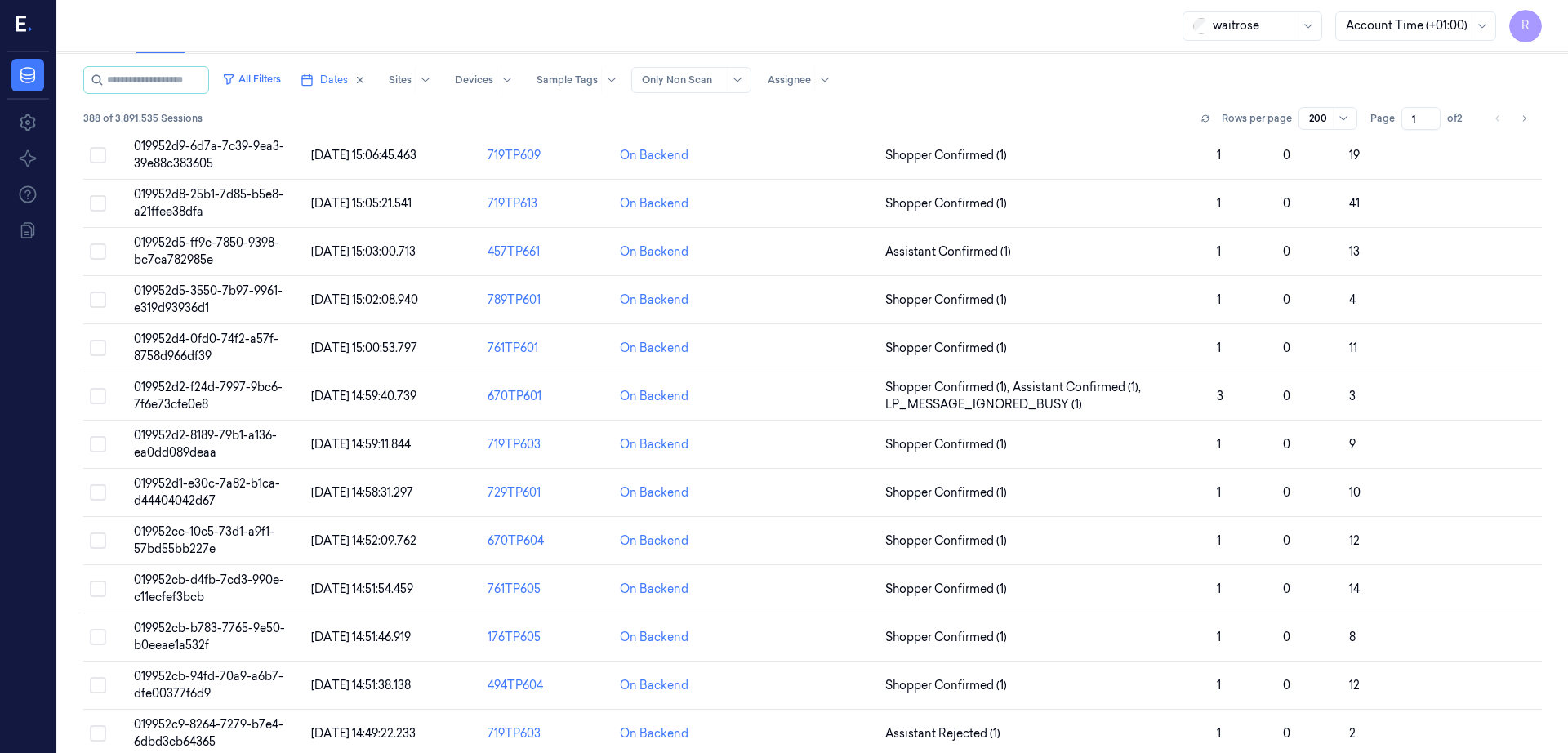
click at [1473, 121] on span "of 2" at bounding box center [1461, 118] width 27 height 15
drag, startPoint x: 1468, startPoint y: 115, endPoint x: 1460, endPoint y: 121, distance: 10.0
click at [1441, 121] on input "1" at bounding box center [1420, 118] width 39 height 23
click at [1494, 50] on div "waitrose Account Time (+01:00) R" at bounding box center [812, 26] width 1511 height 52
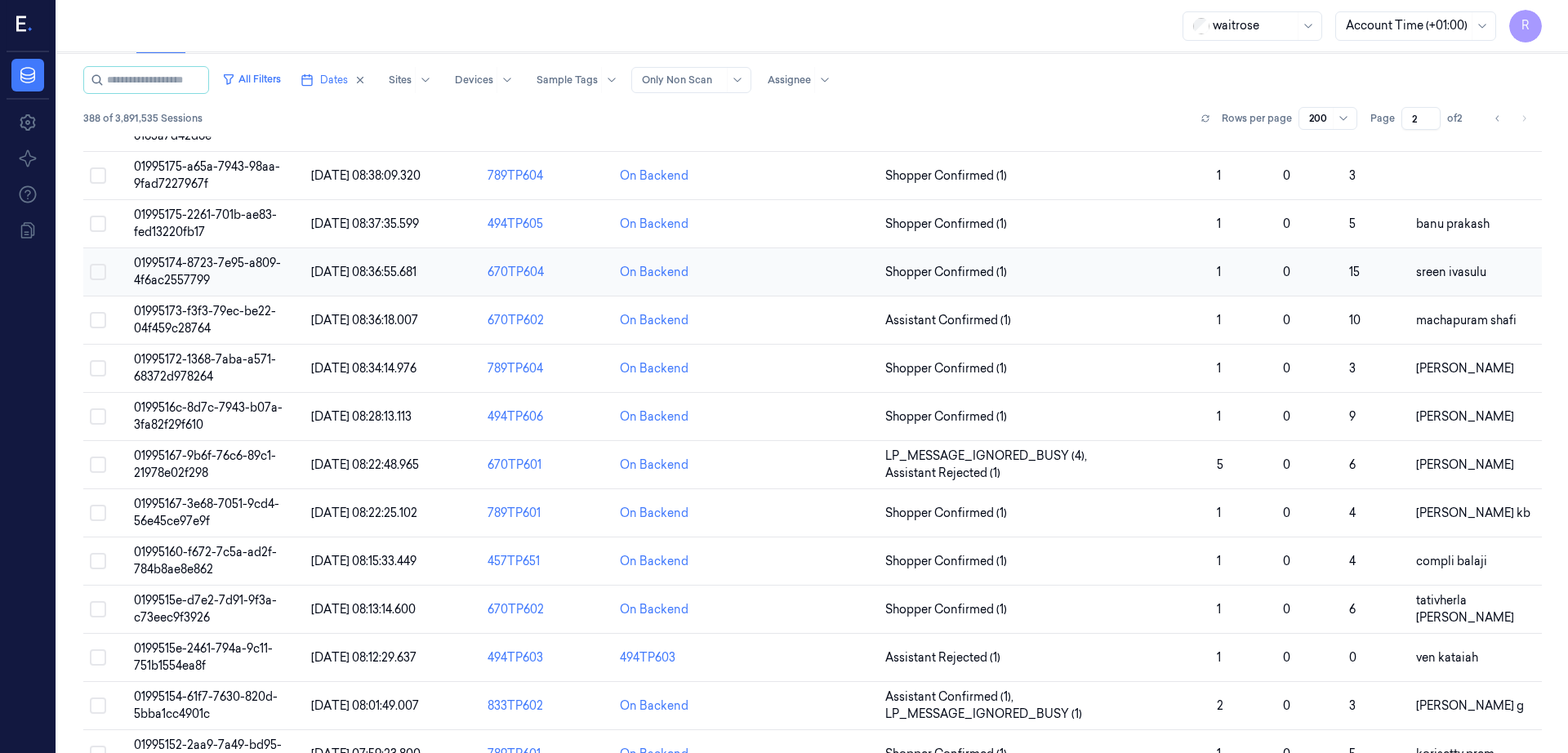
scroll to position [7978, 0]
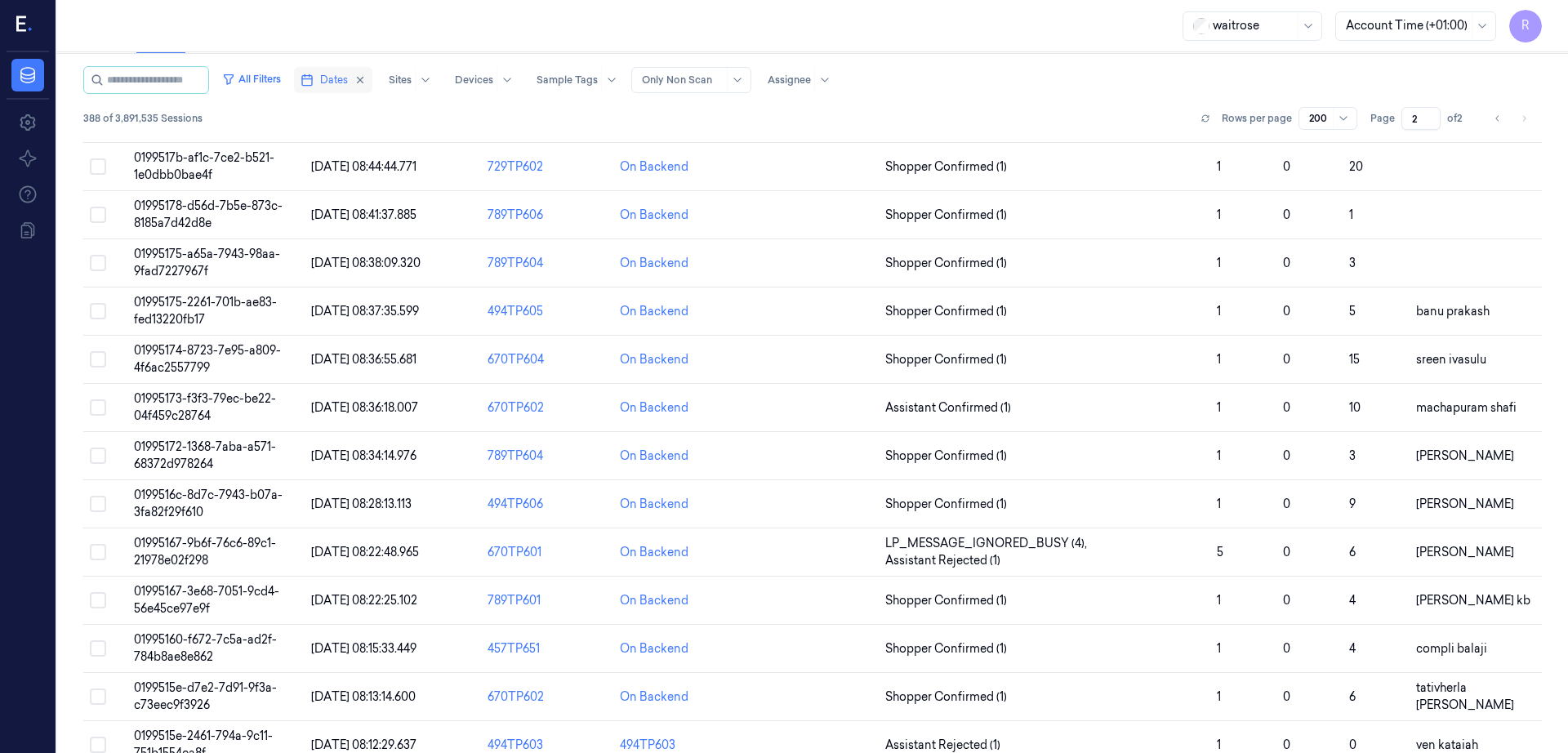
click at [342, 77] on span "Dates" at bounding box center [333, 81] width 27 height 15
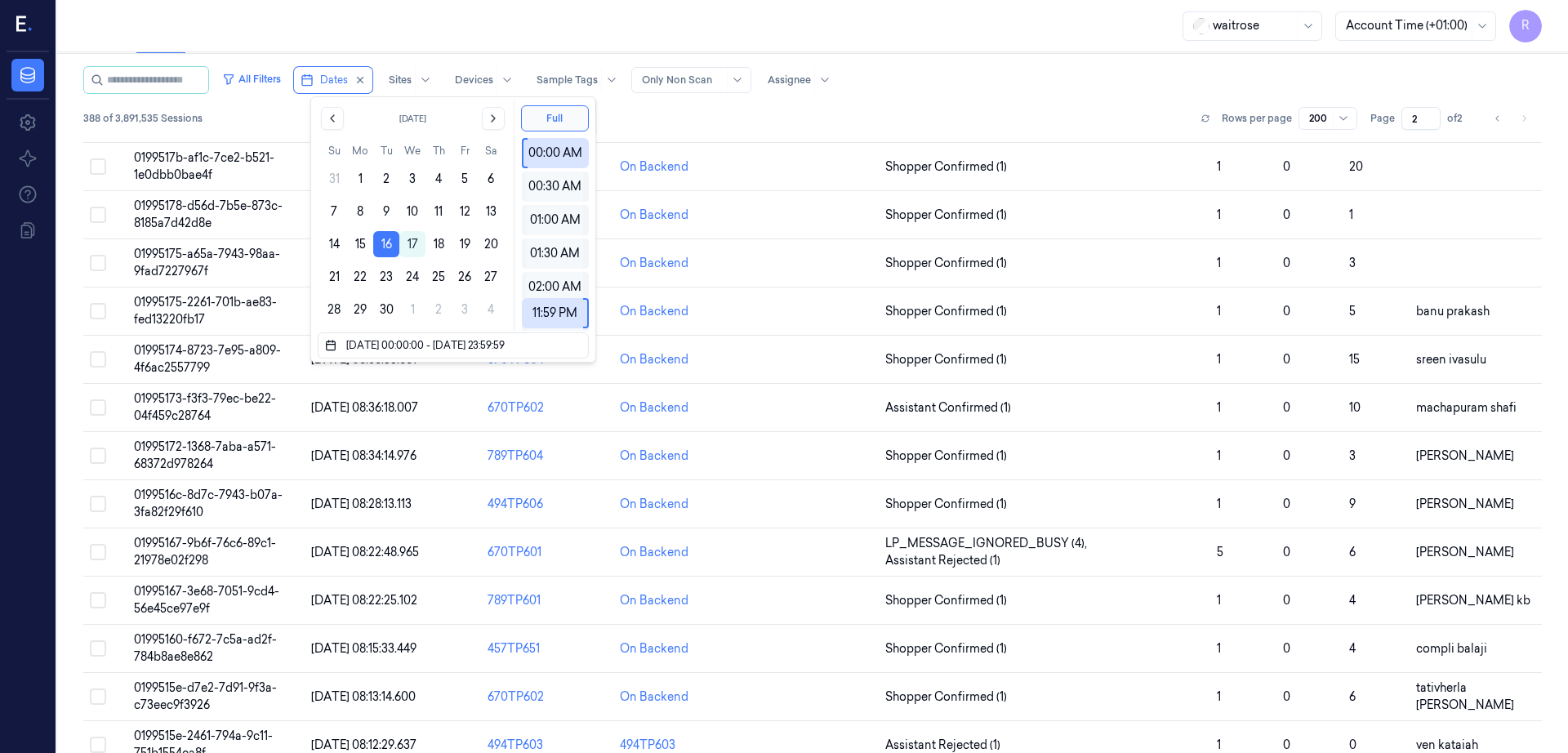
click at [495, 15] on div "waitrose Account Time (+01:00) R" at bounding box center [812, 26] width 1511 height 52
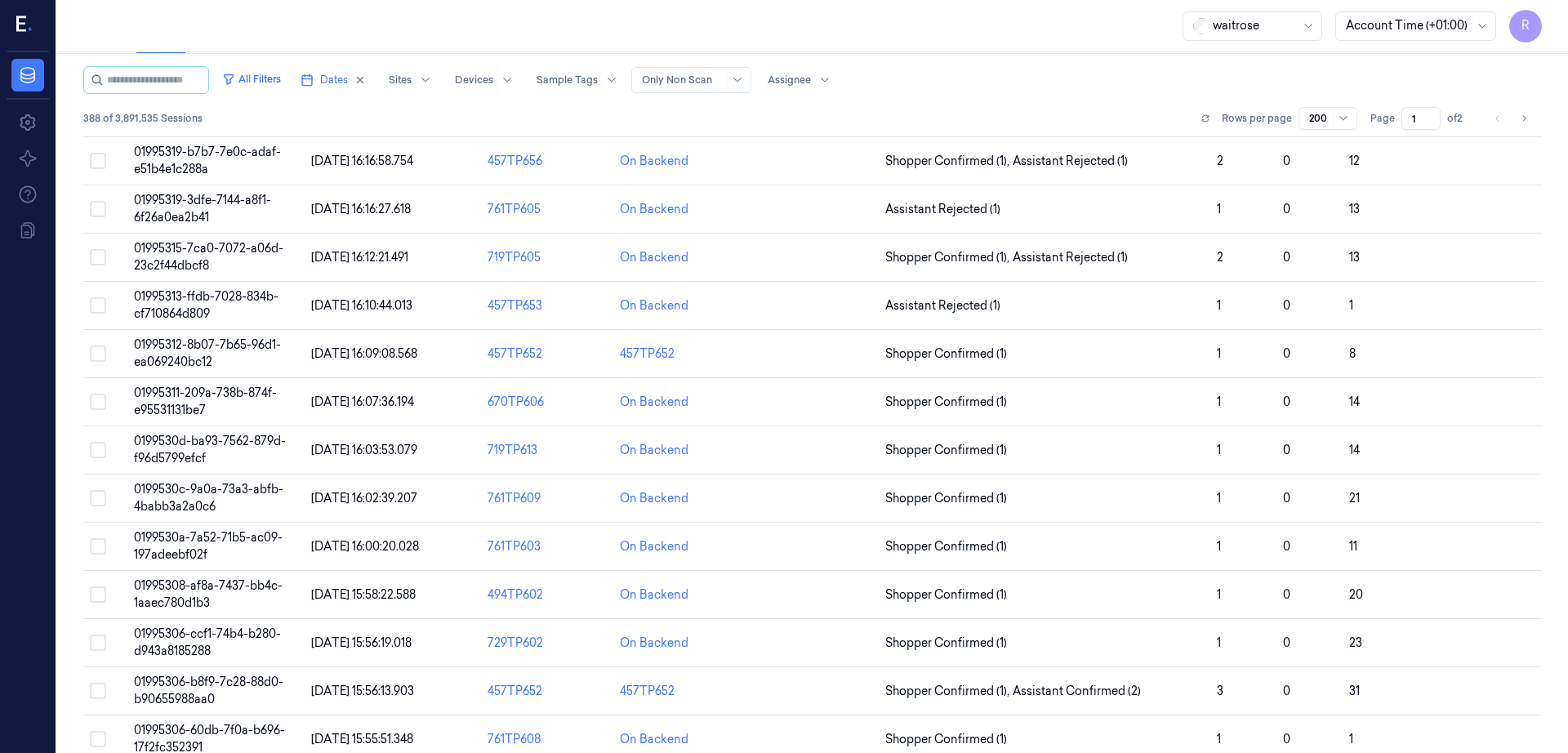
scroll to position [7162, 0]
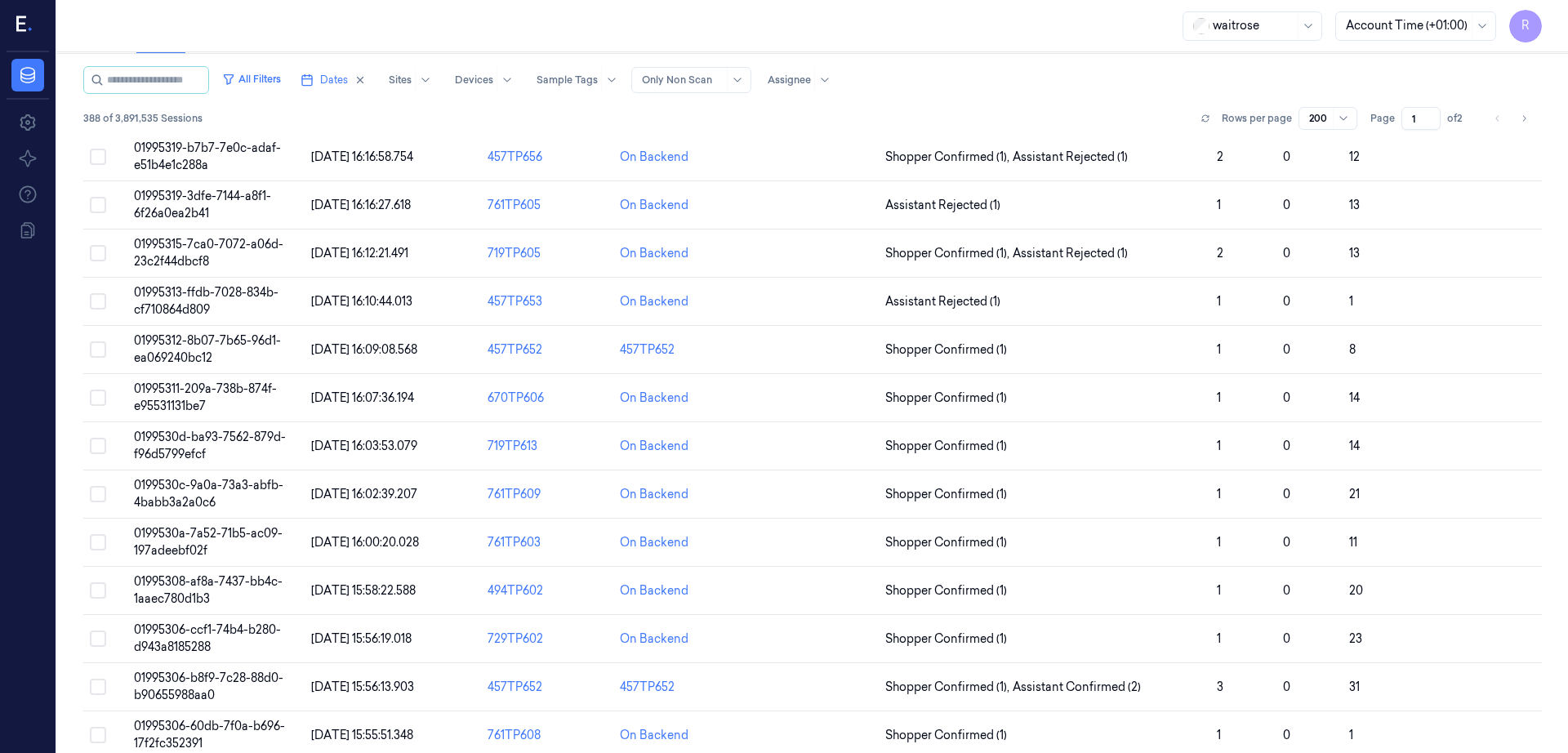
click at [27, 34] on icon at bounding box center [25, 26] width 17 height 25
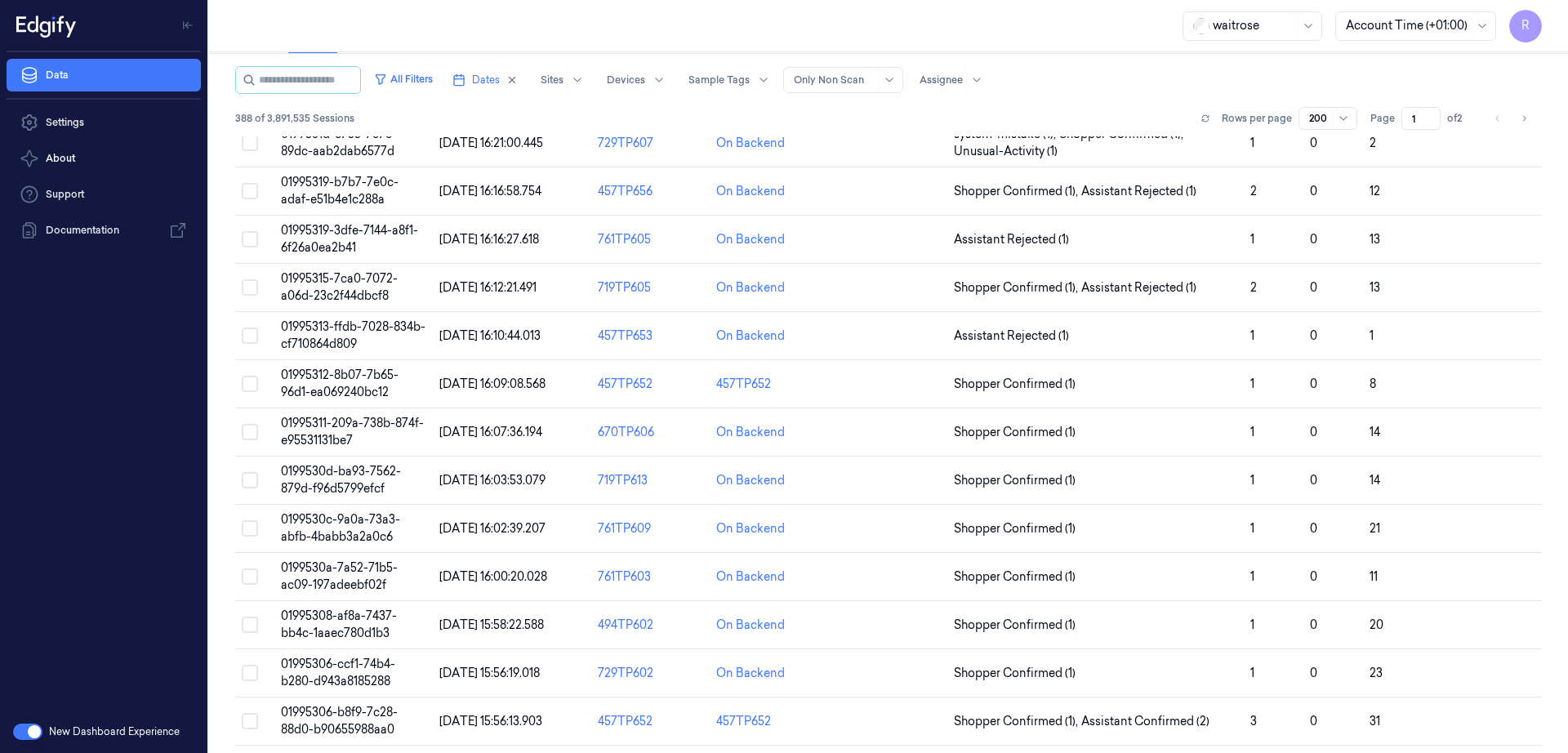
click at [32, 728] on button "button" at bounding box center [27, 731] width 29 height 16
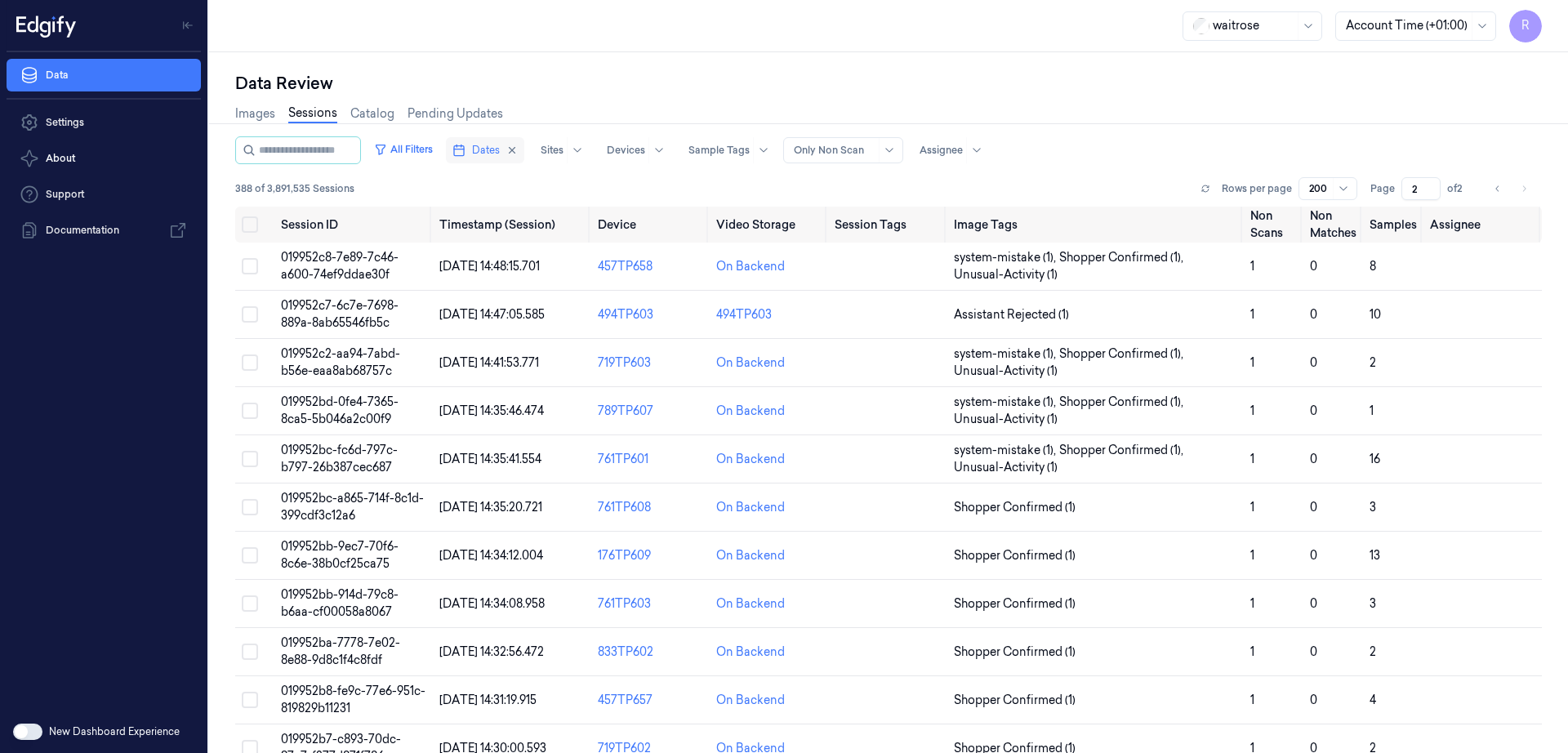
click at [496, 147] on span "Dates" at bounding box center [485, 151] width 27 height 15
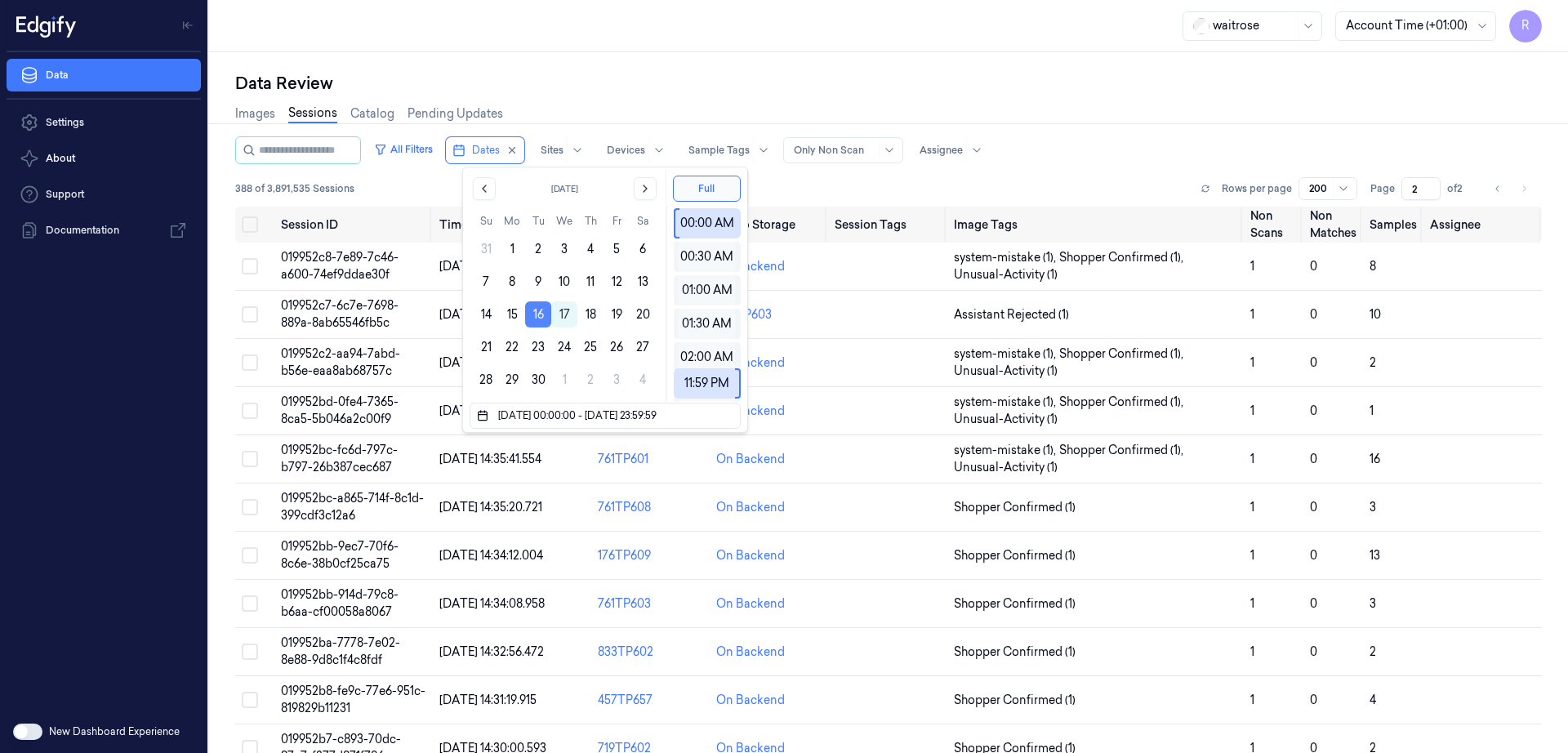
click at [533, 306] on button "16" at bounding box center [538, 314] width 27 height 27
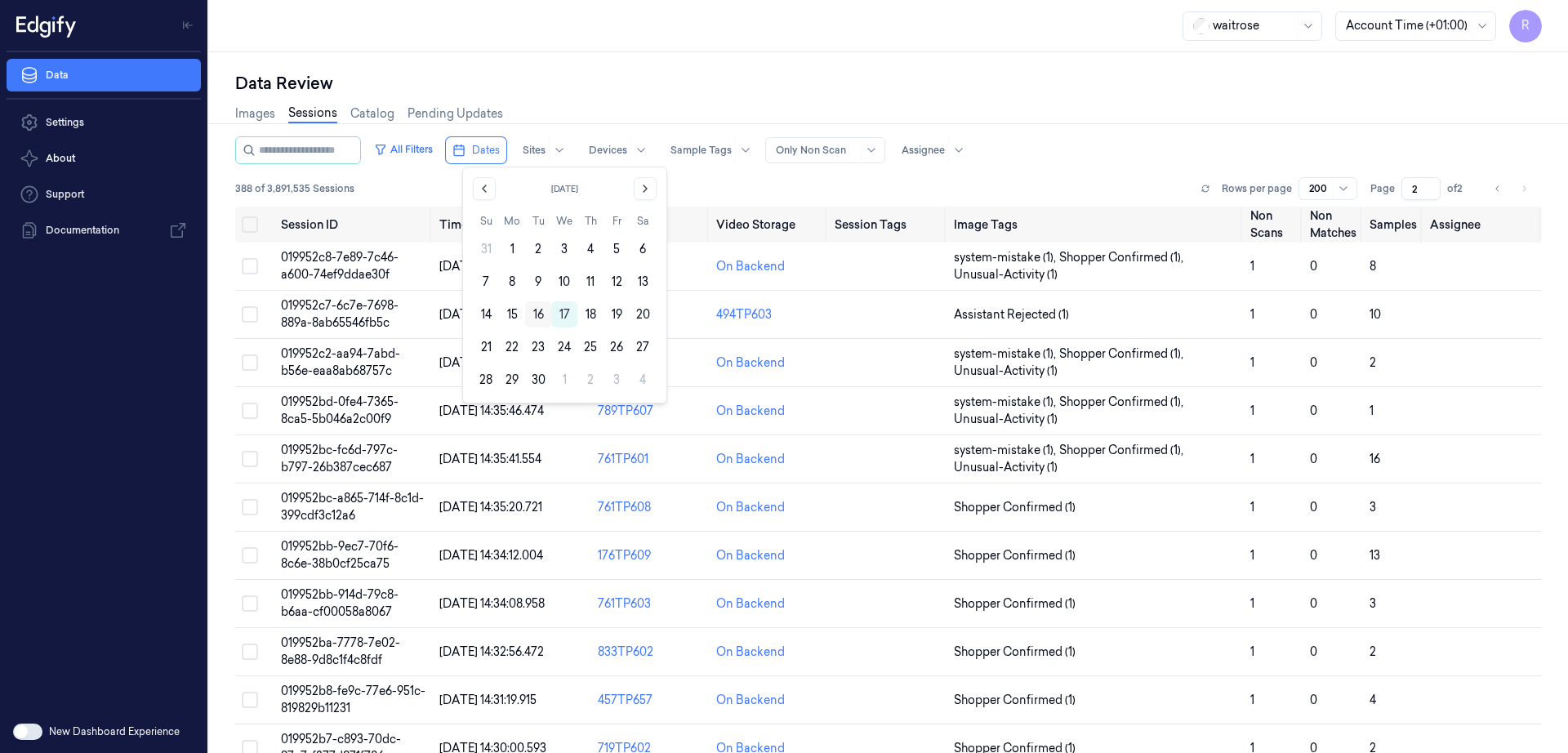
click at [535, 316] on button "16" at bounding box center [538, 314] width 27 height 27
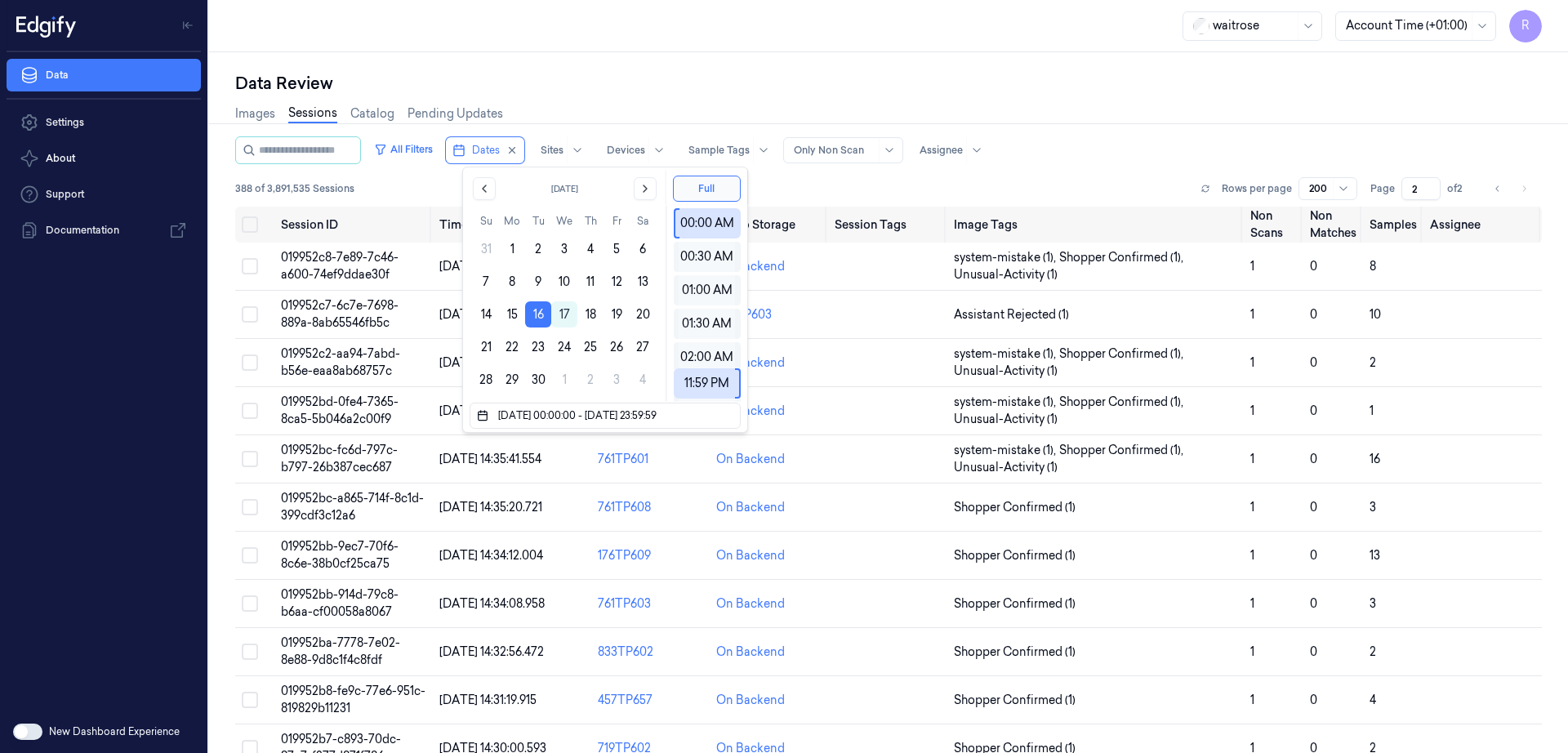
drag, startPoint x: 853, startPoint y: 80, endPoint x: 969, endPoint y: 121, distance: 123.0
click at [854, 80] on div "Data Review" at bounding box center [888, 83] width 1307 height 23
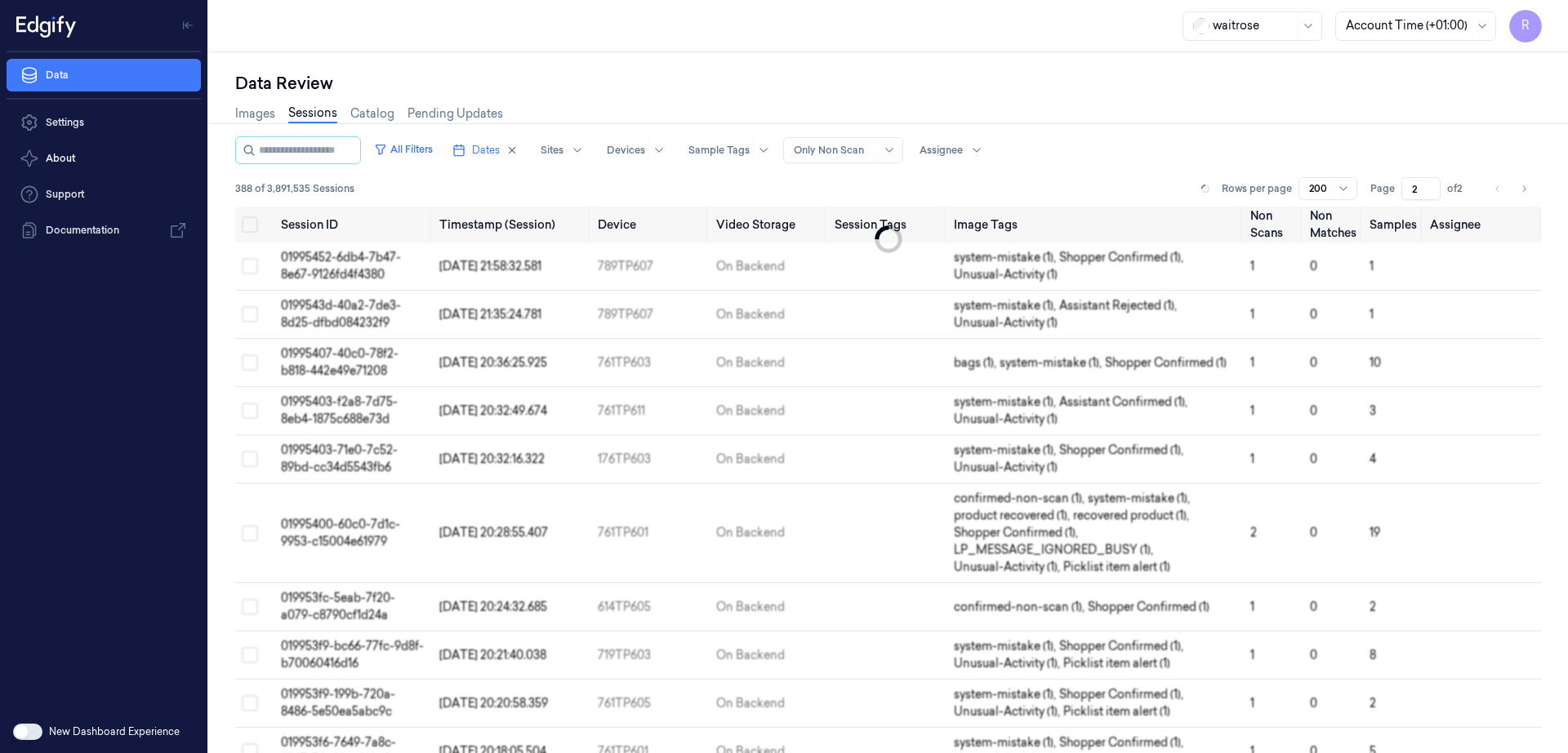
type input "1"
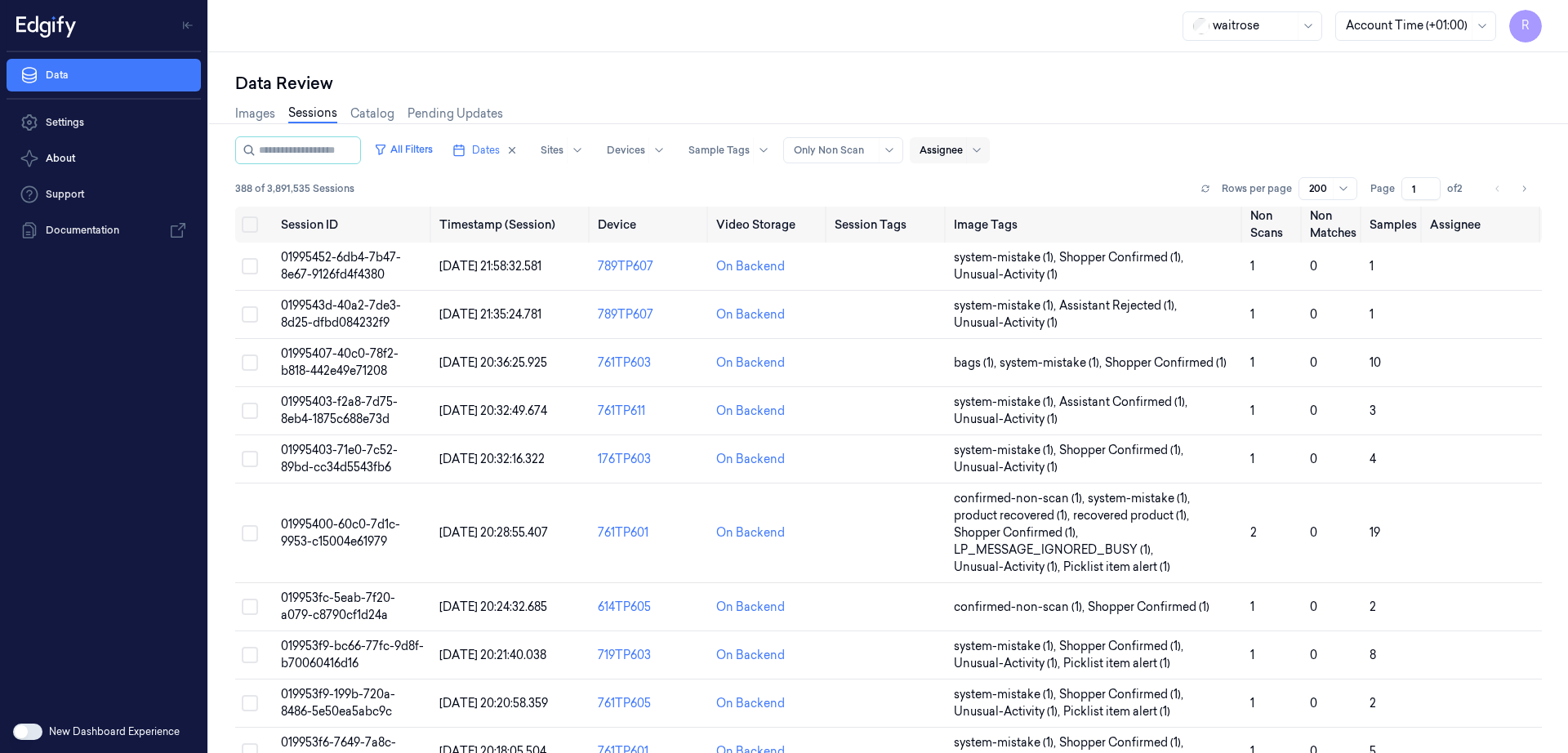
click at [959, 153] on div at bounding box center [942, 151] width 44 height 15
type input "a"
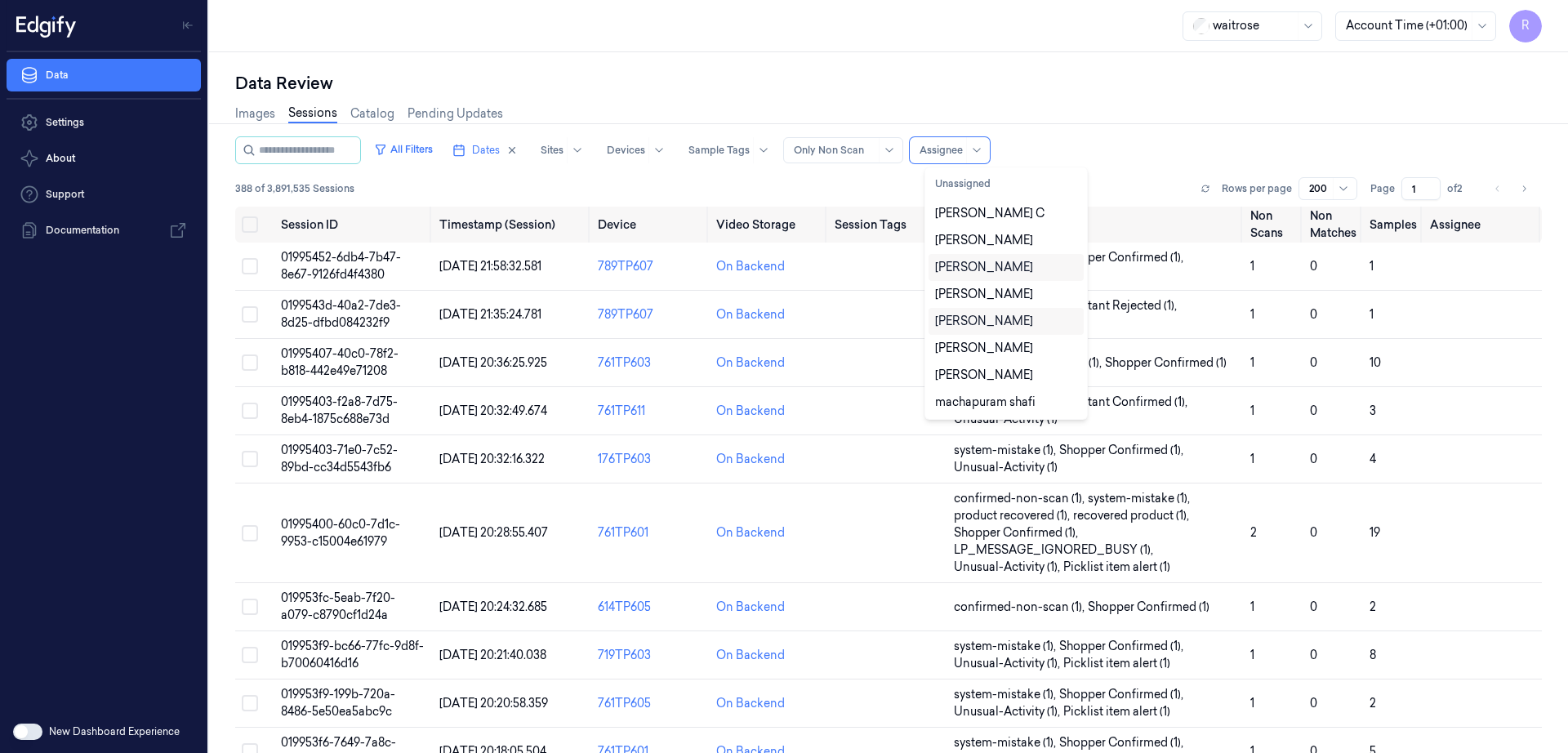
scroll to position [54, 0]
click at [959, 153] on div at bounding box center [942, 151] width 44 height 15
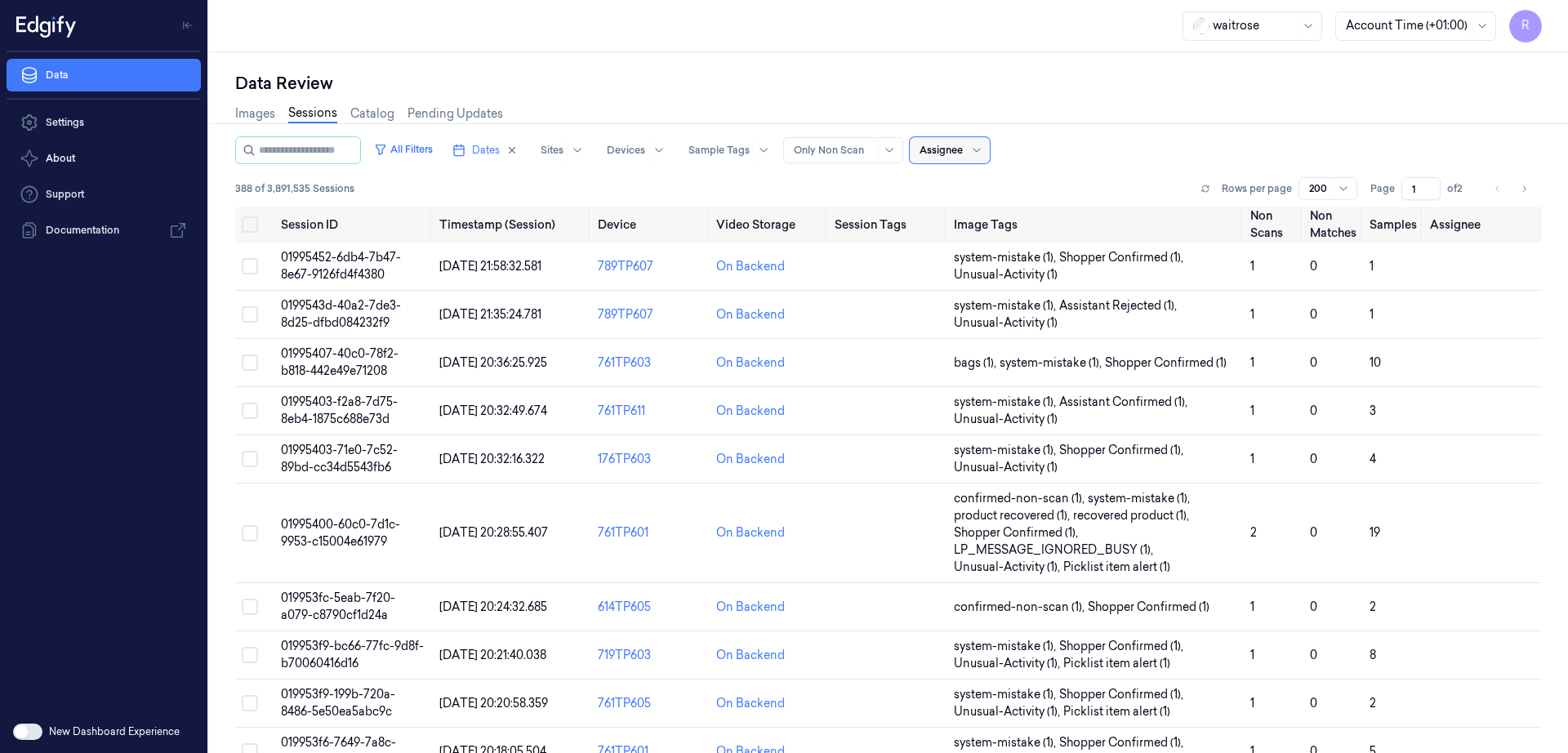
click at [959, 153] on div at bounding box center [942, 151] width 44 height 15
type input "ank"
click at [1006, 208] on div "Ankitha Naik" at bounding box center [1006, 213] width 142 height 17
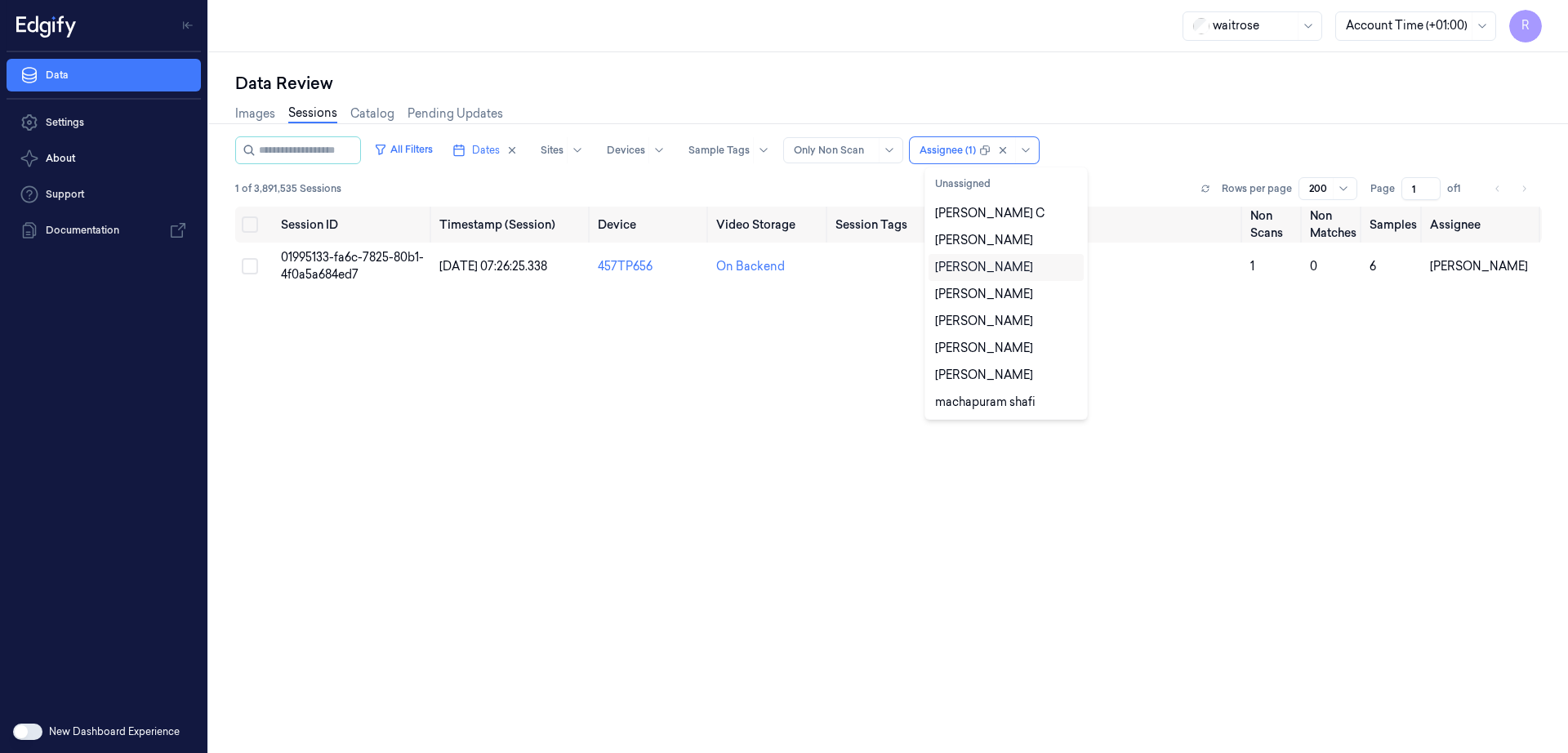
click at [1130, 86] on div "Data Review" at bounding box center [888, 83] width 1307 height 23
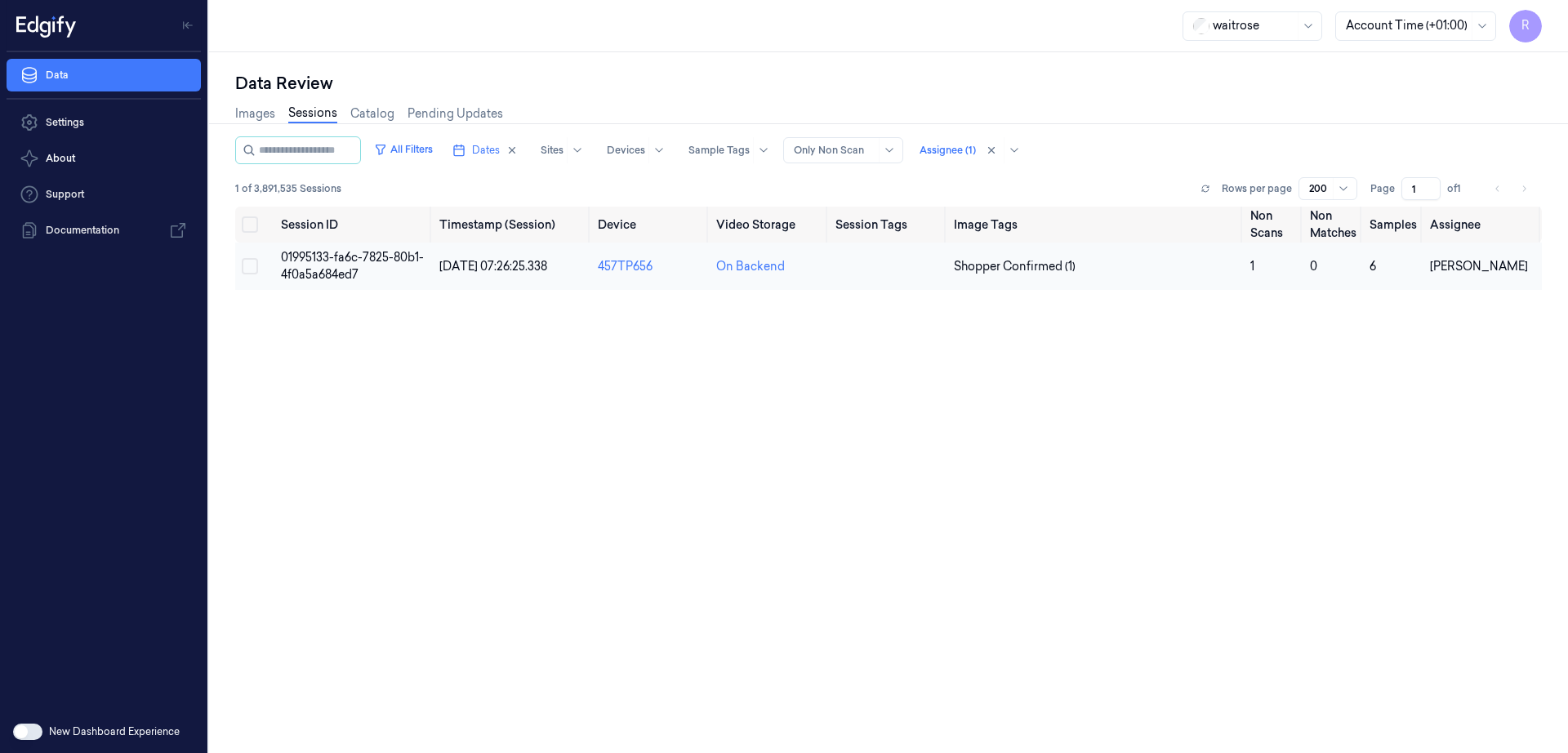
click at [332, 272] on span "01995133-fa6c-7825-80b1-4f0a5a684ed7" at bounding box center [352, 266] width 143 height 32
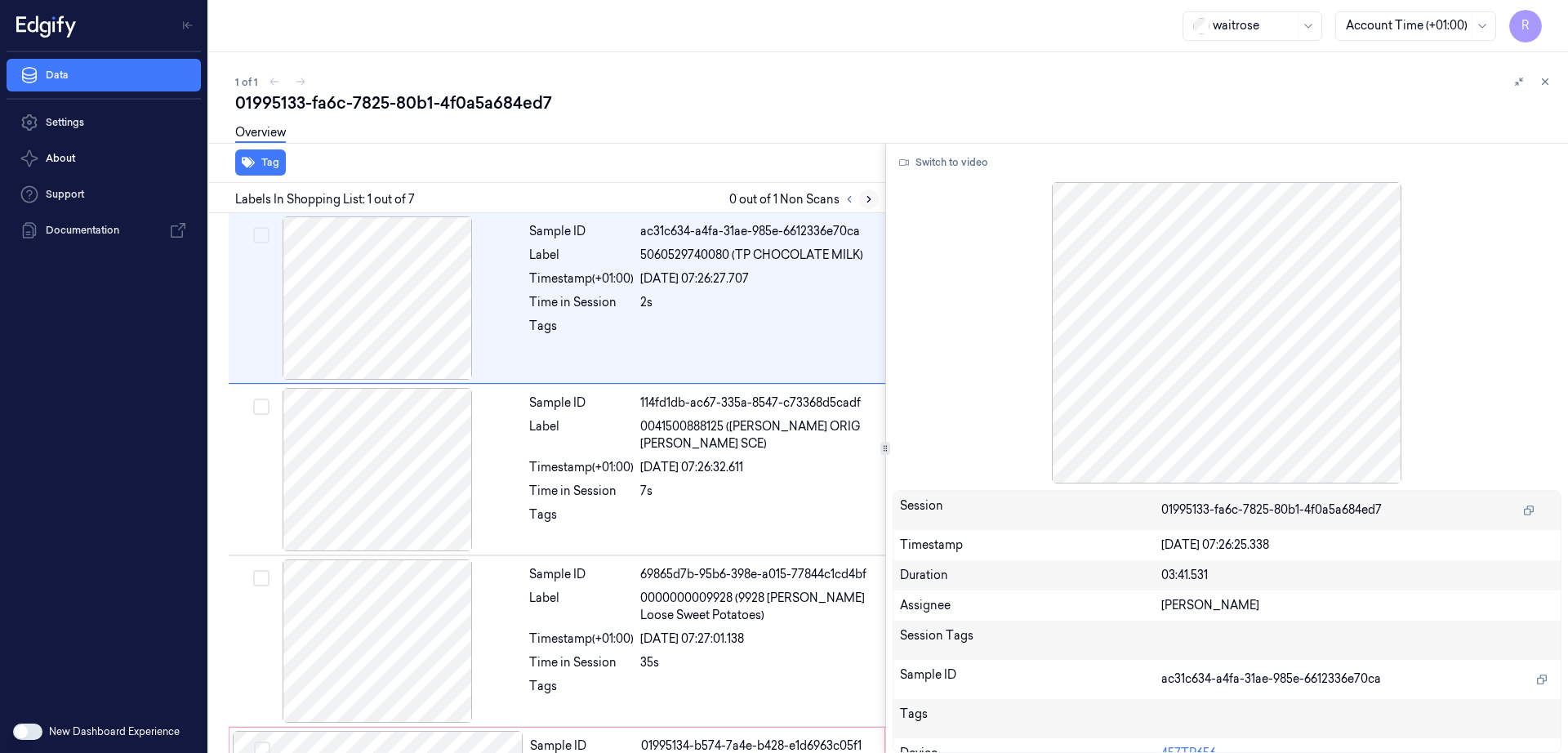
click at [863, 201] on icon at bounding box center [869, 199] width 11 height 11
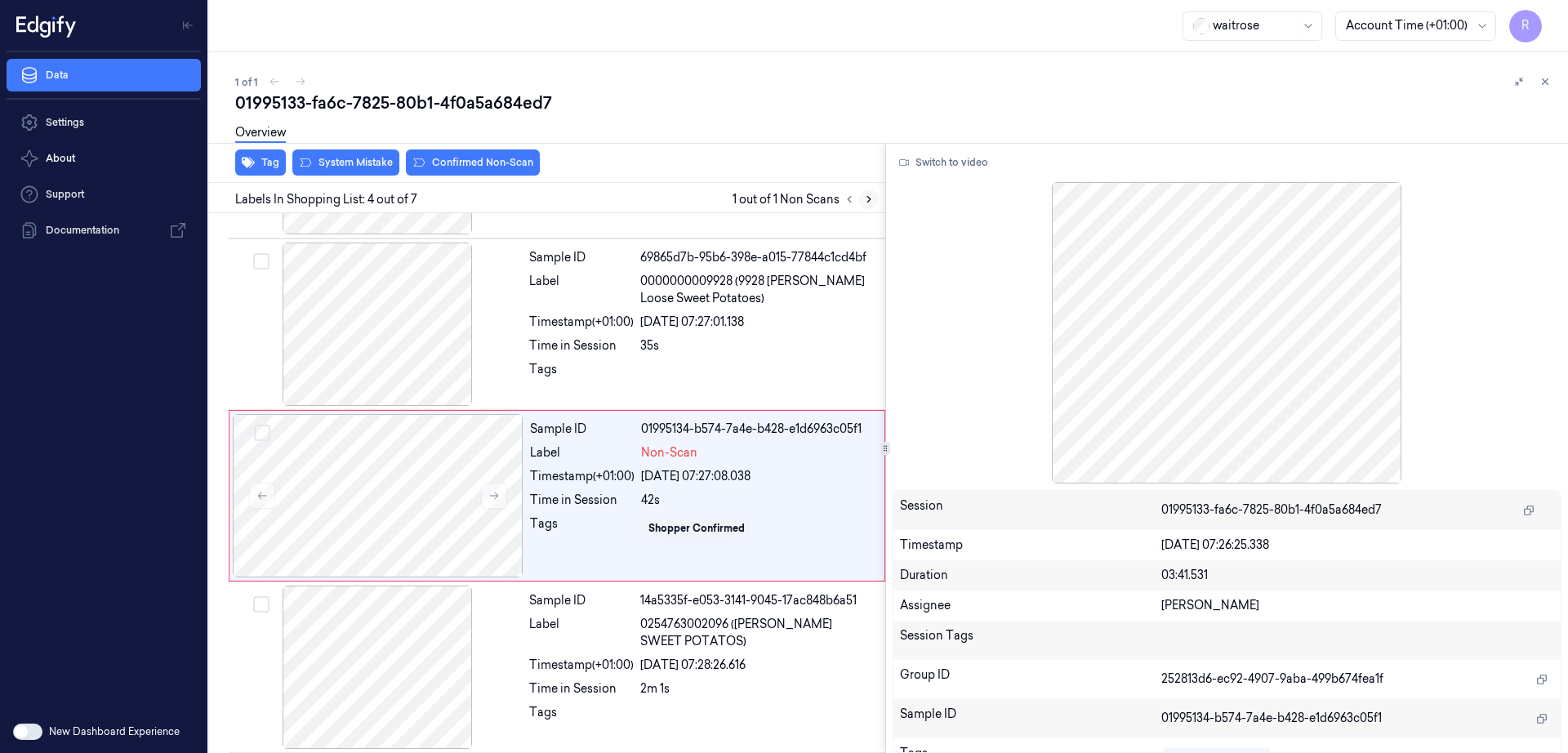
scroll to position [330, 0]
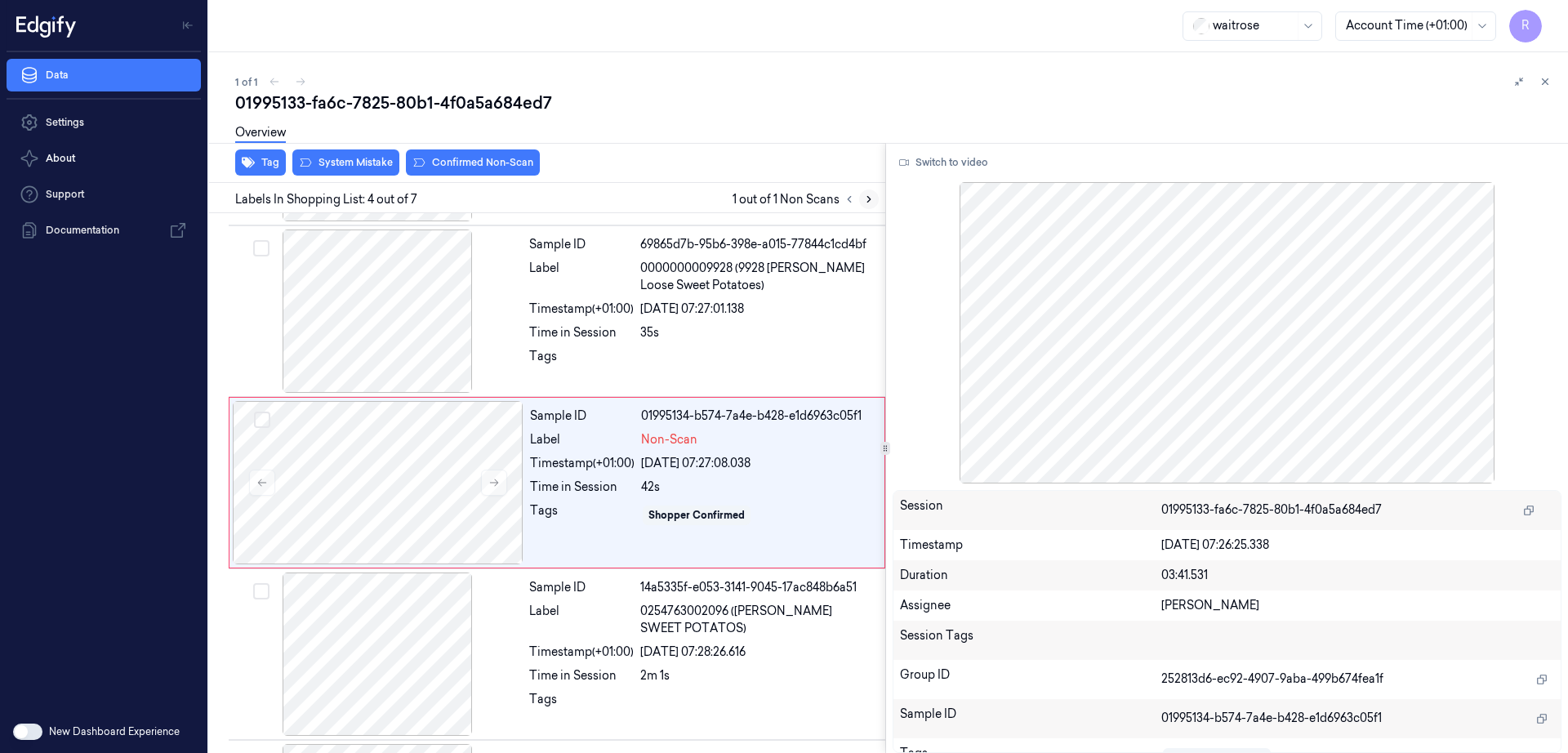
click at [863, 202] on icon at bounding box center [869, 199] width 11 height 11
click at [647, 492] on div "42s" at bounding box center [758, 487] width 234 height 17
click at [892, 163] on button "Switch to video" at bounding box center [944, 163] width 102 height 27
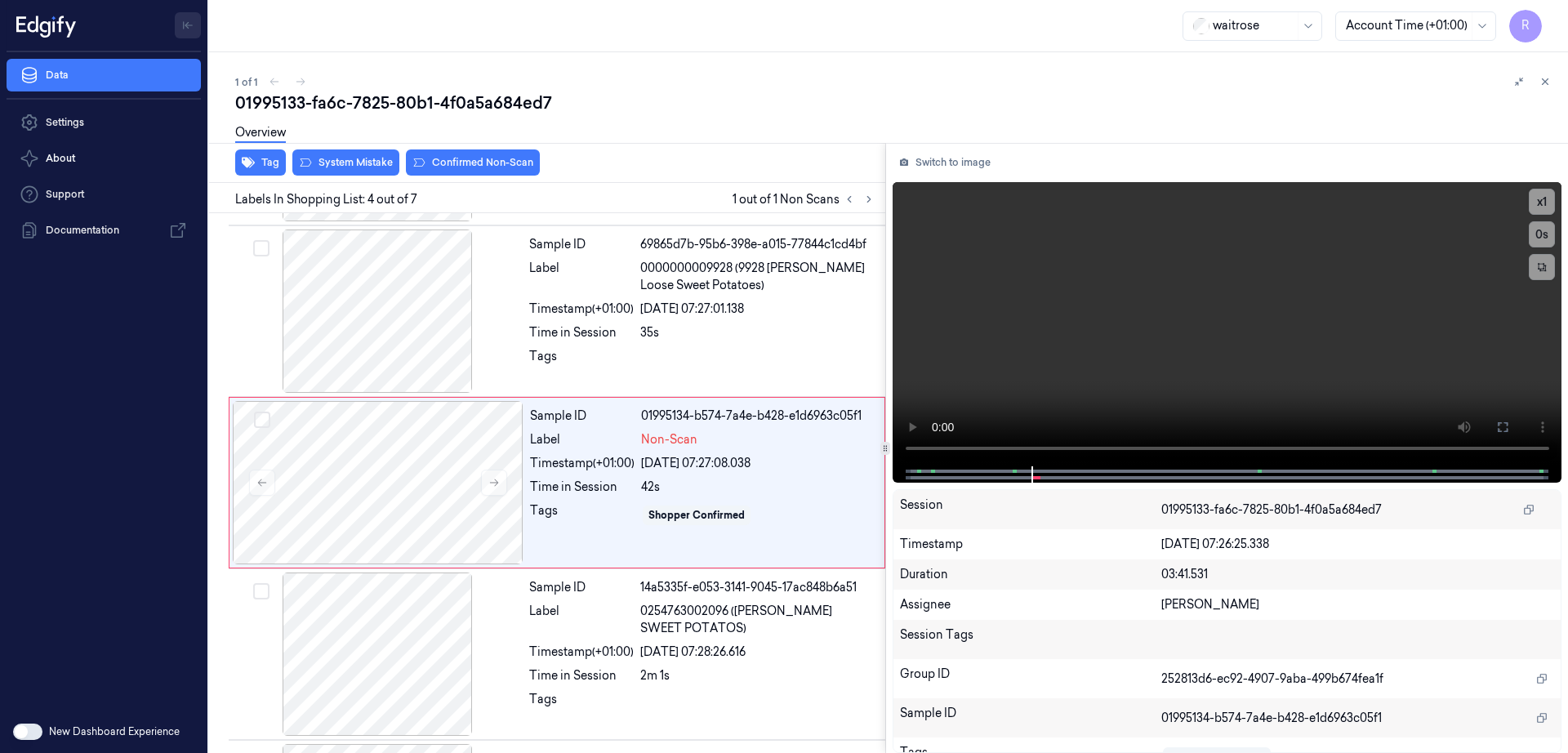
click at [187, 25] on icon "Toggle Navigation" at bounding box center [187, 26] width 3 height 6
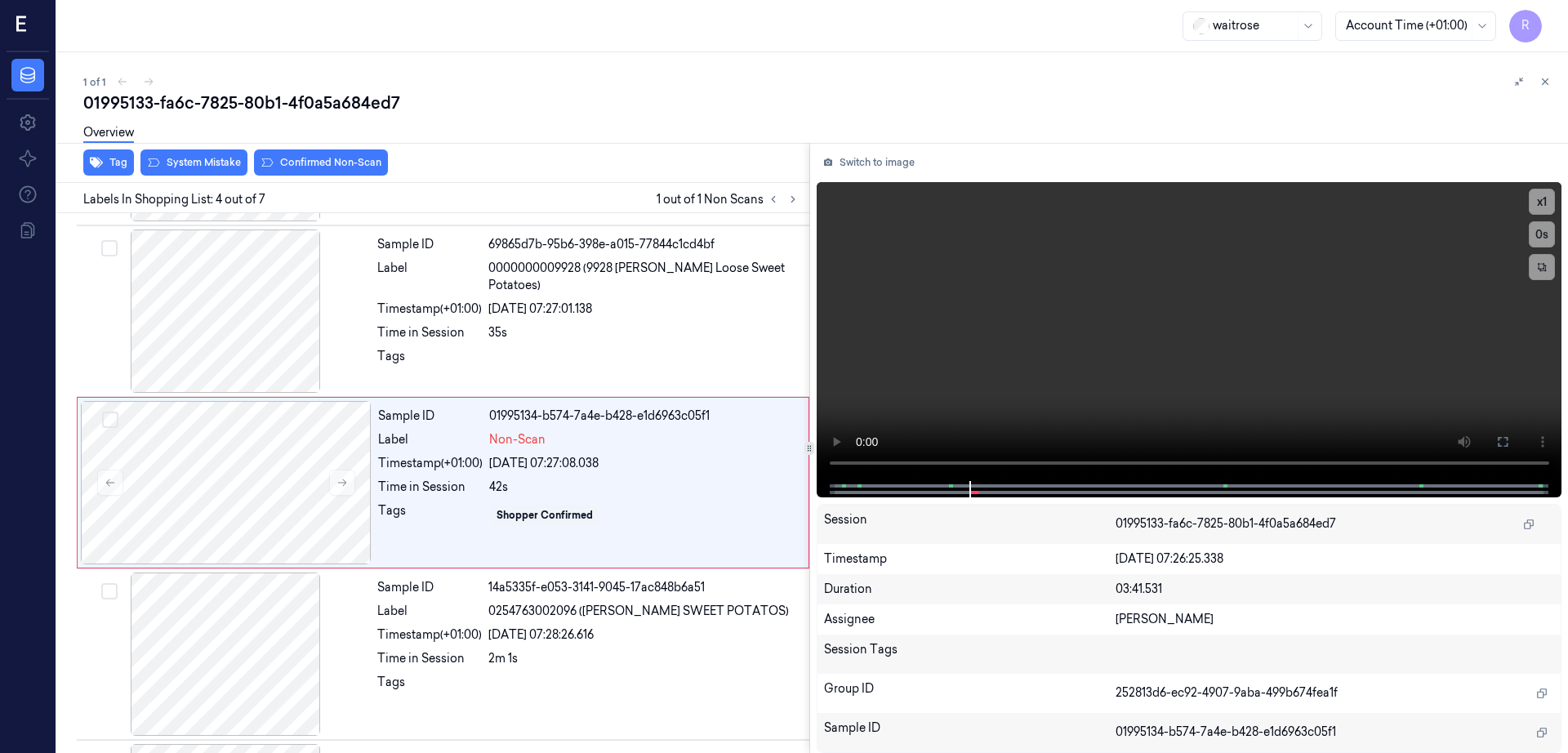
scroll to position [0, 57]
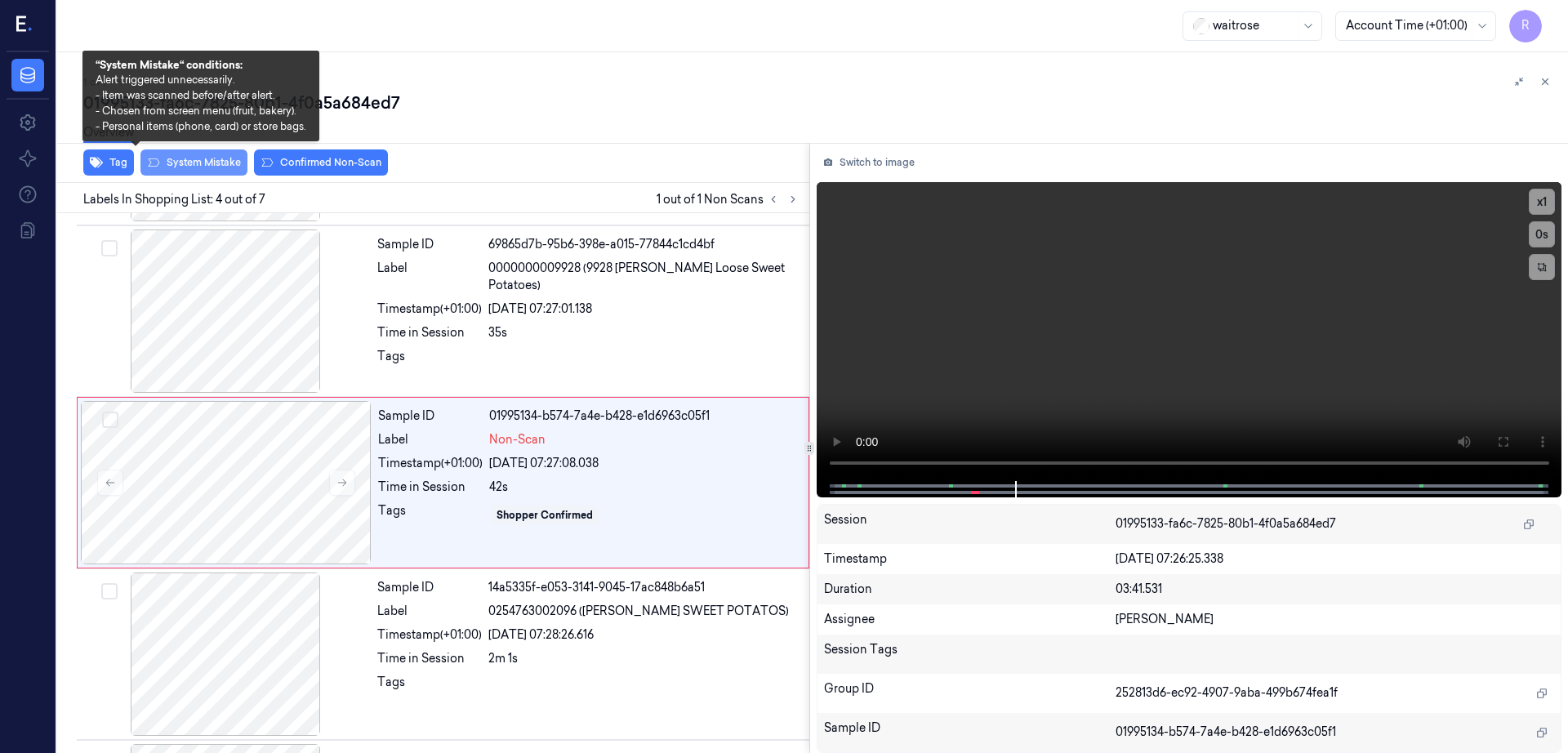
click at [154, 167] on button "System Mistake" at bounding box center [193, 163] width 107 height 27
click at [151, 163] on button "System Mistake" at bounding box center [193, 163] width 107 height 27
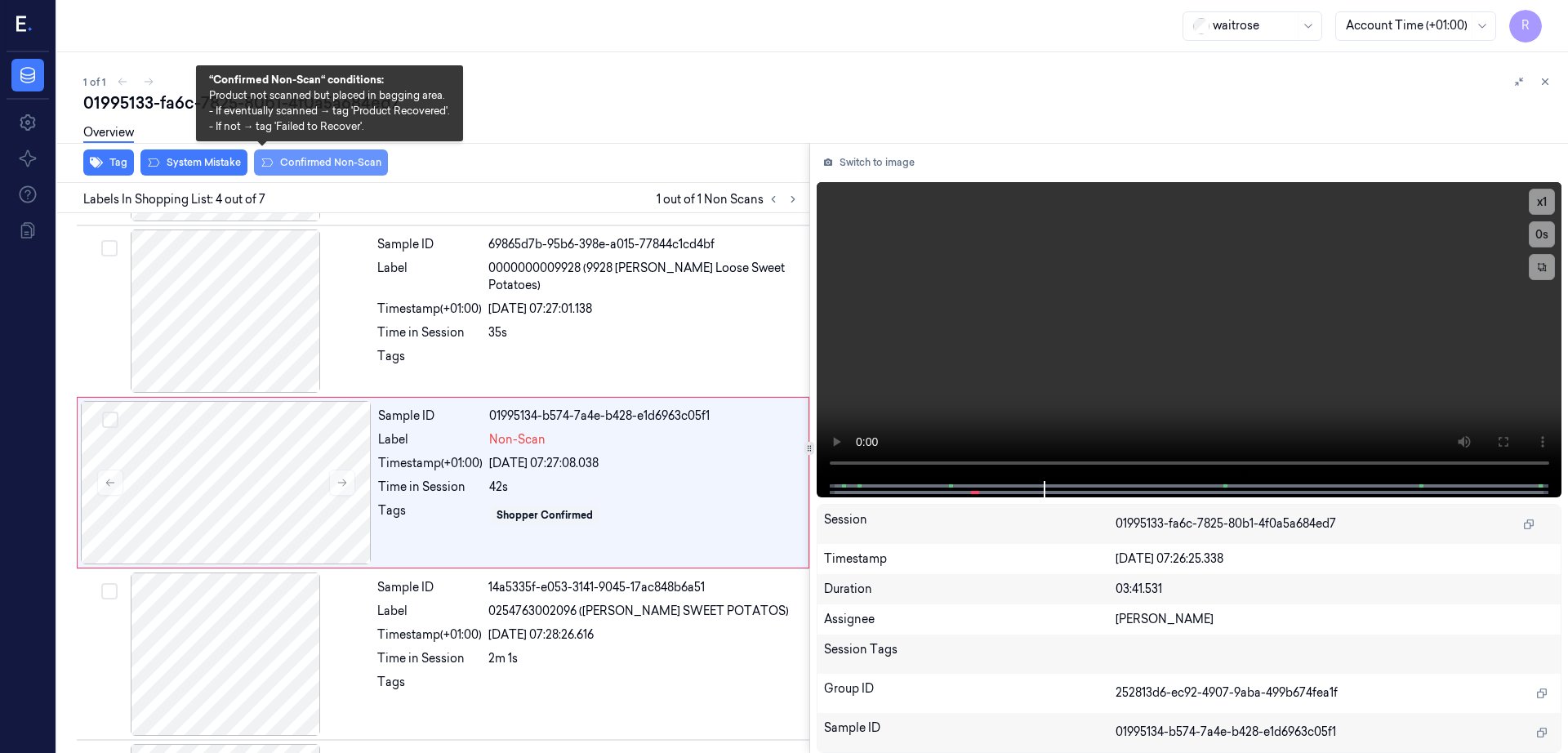
click at [263, 169] on button "Confirmed Non-Scan" at bounding box center [320, 163] width 134 height 27
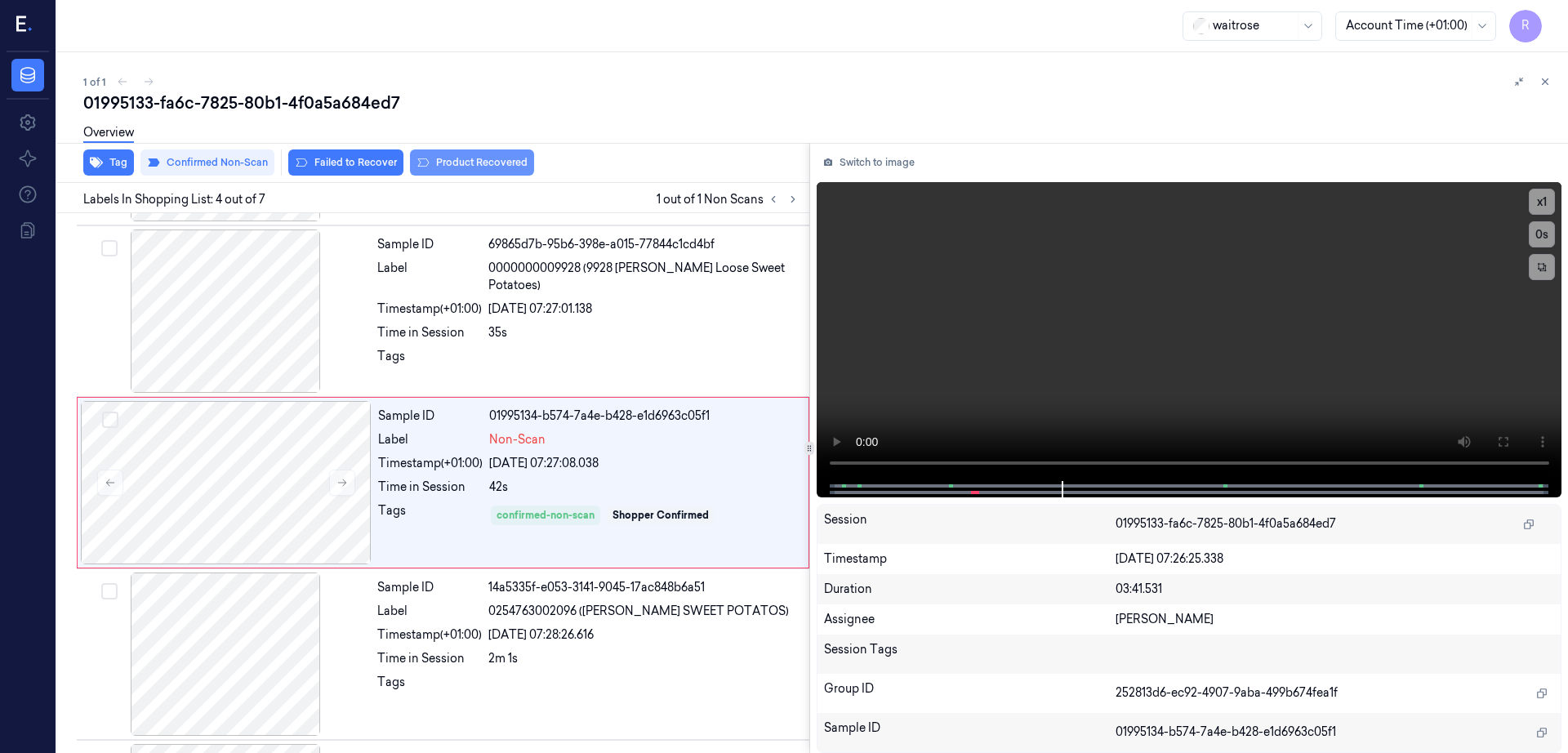
click at [410, 158] on button "Product Recovered" at bounding box center [472, 163] width 124 height 27
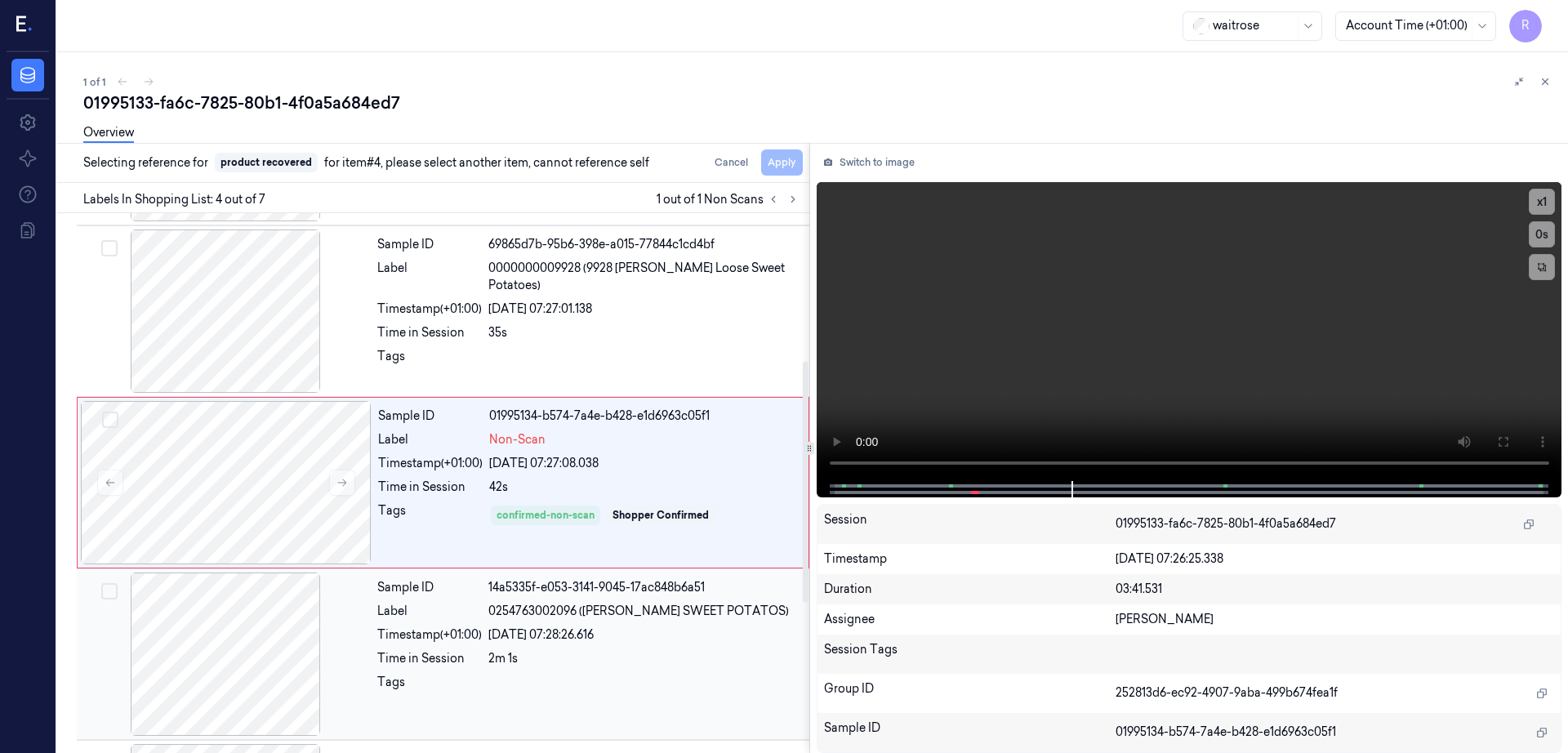
click at [387, 607] on div "Label" at bounding box center [429, 611] width 104 height 17
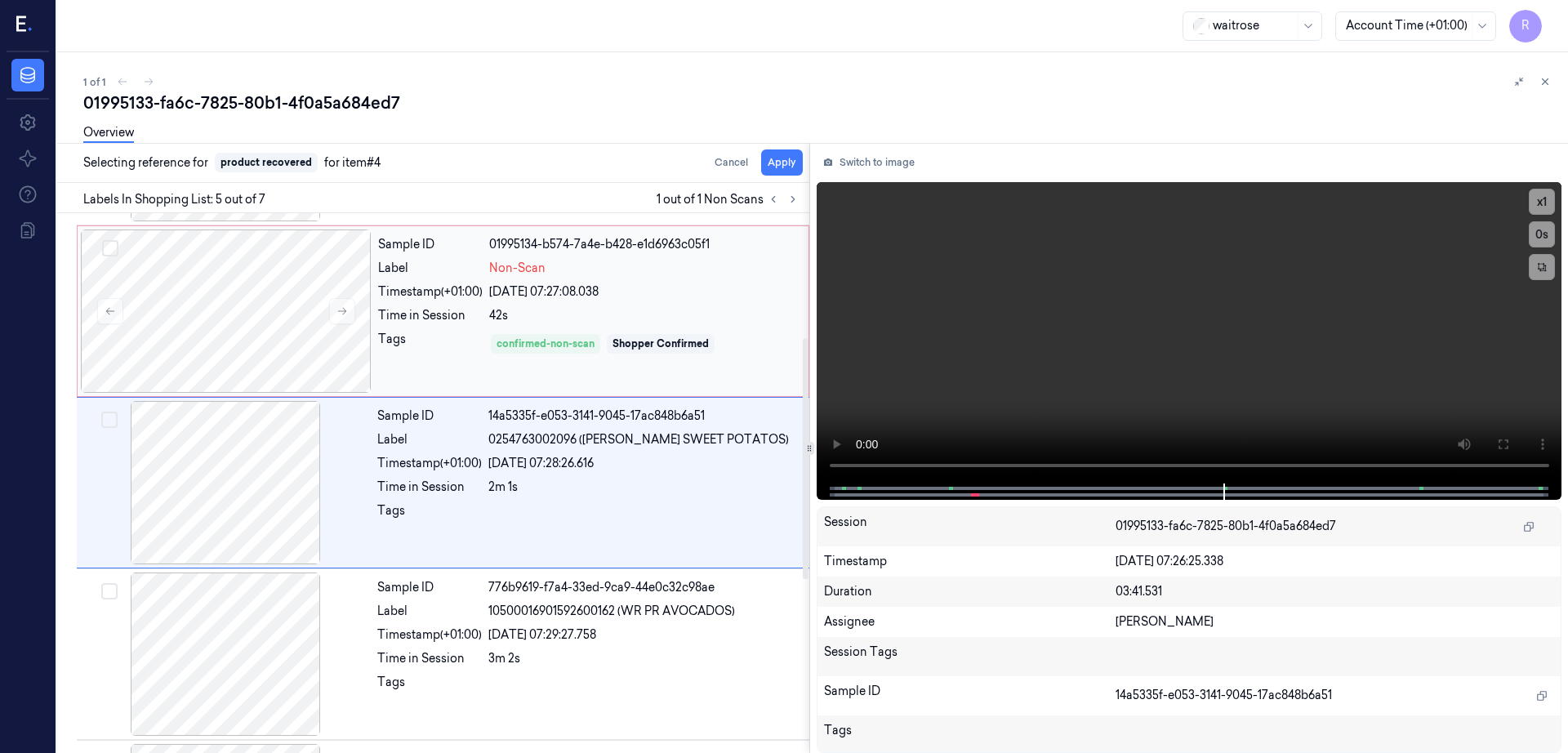
scroll to position [0, 0]
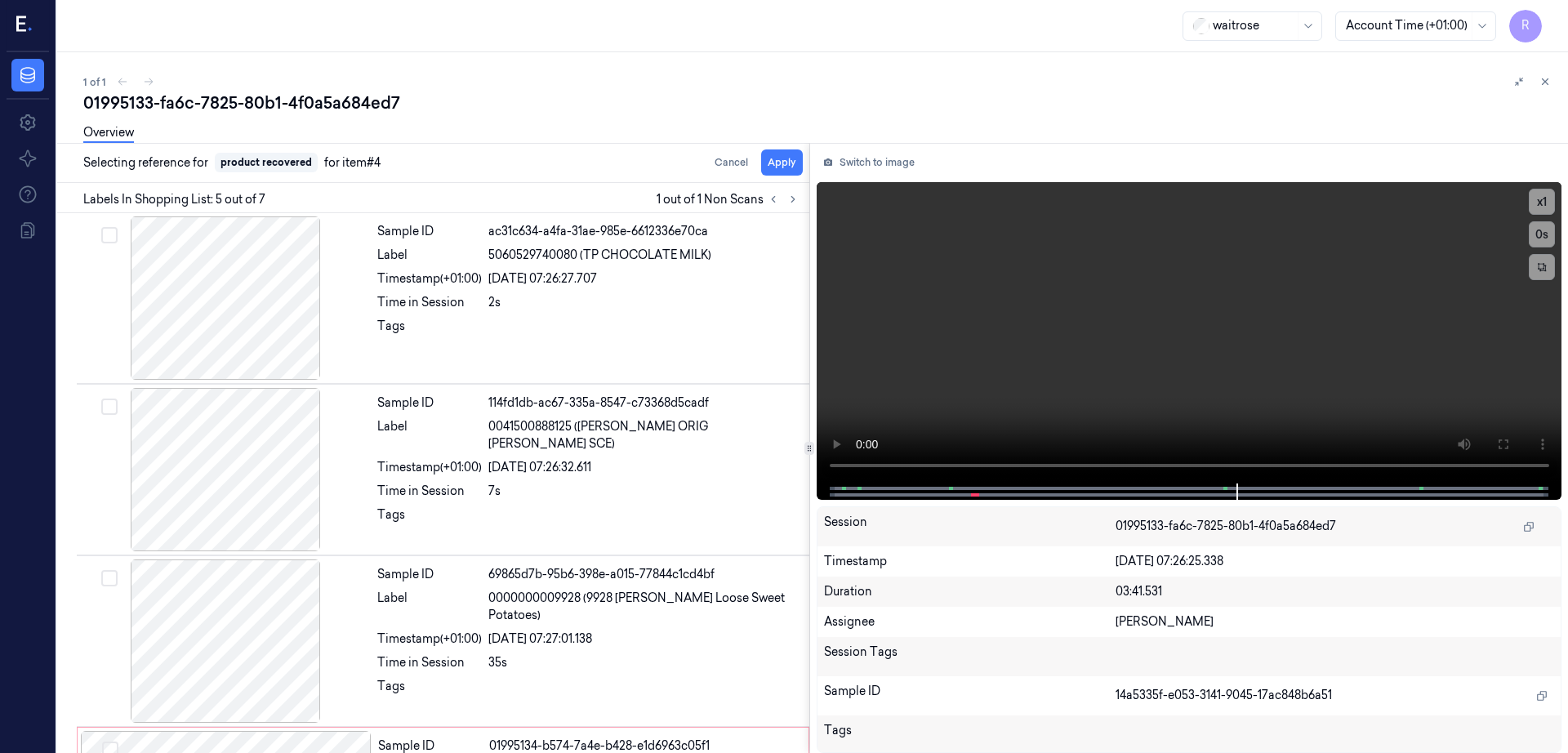
click at [273, 52] on div "1 of 1 01995133-fa6c-7825-80b1-4f0a5a684ed7 Overview Selecting reference for pr…" at bounding box center [812, 403] width 1511 height 701
click at [712, 166] on button "Cancel" at bounding box center [730, 163] width 46 height 27
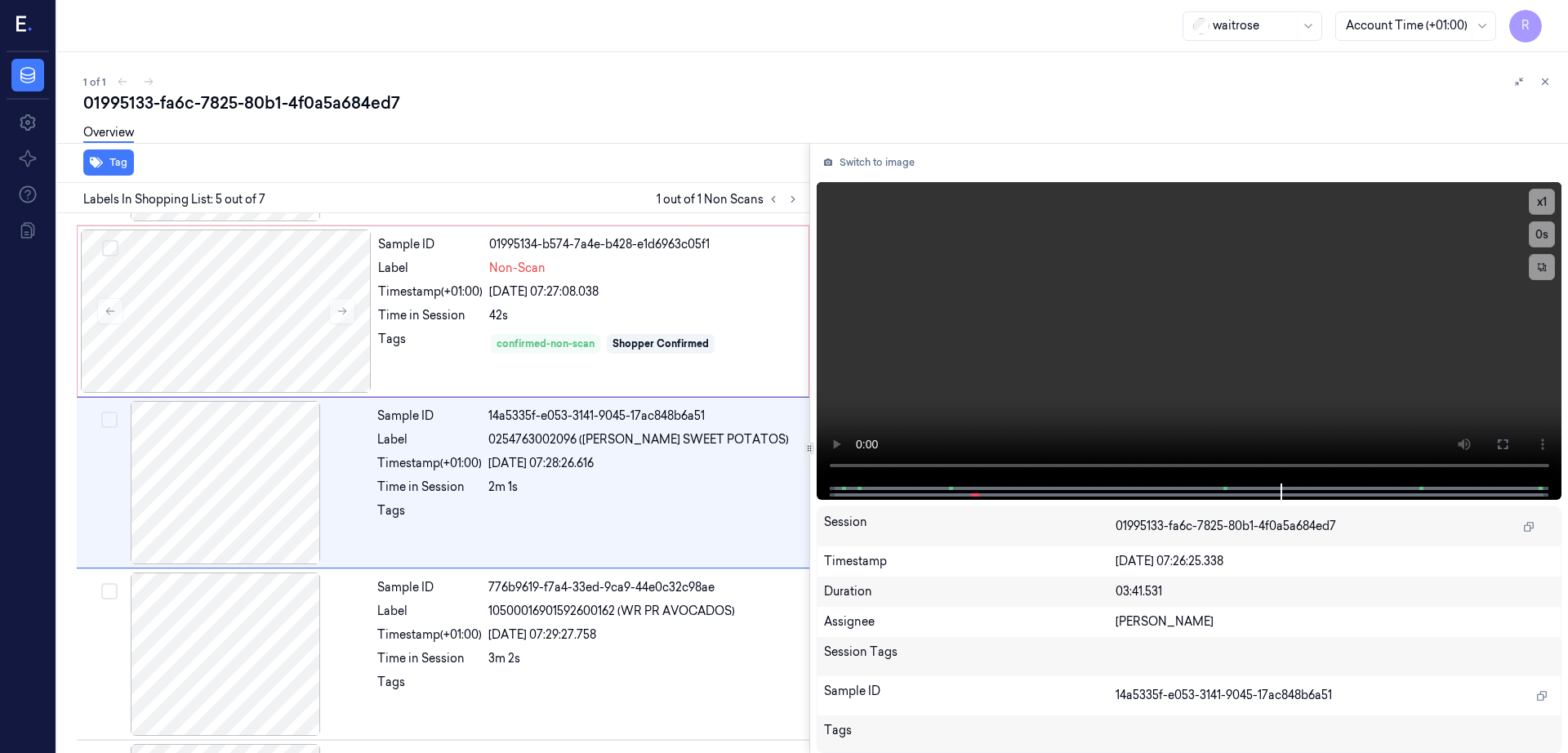
click at [15, 15] on div "R" at bounding box center [27, 26] width 43 height 52
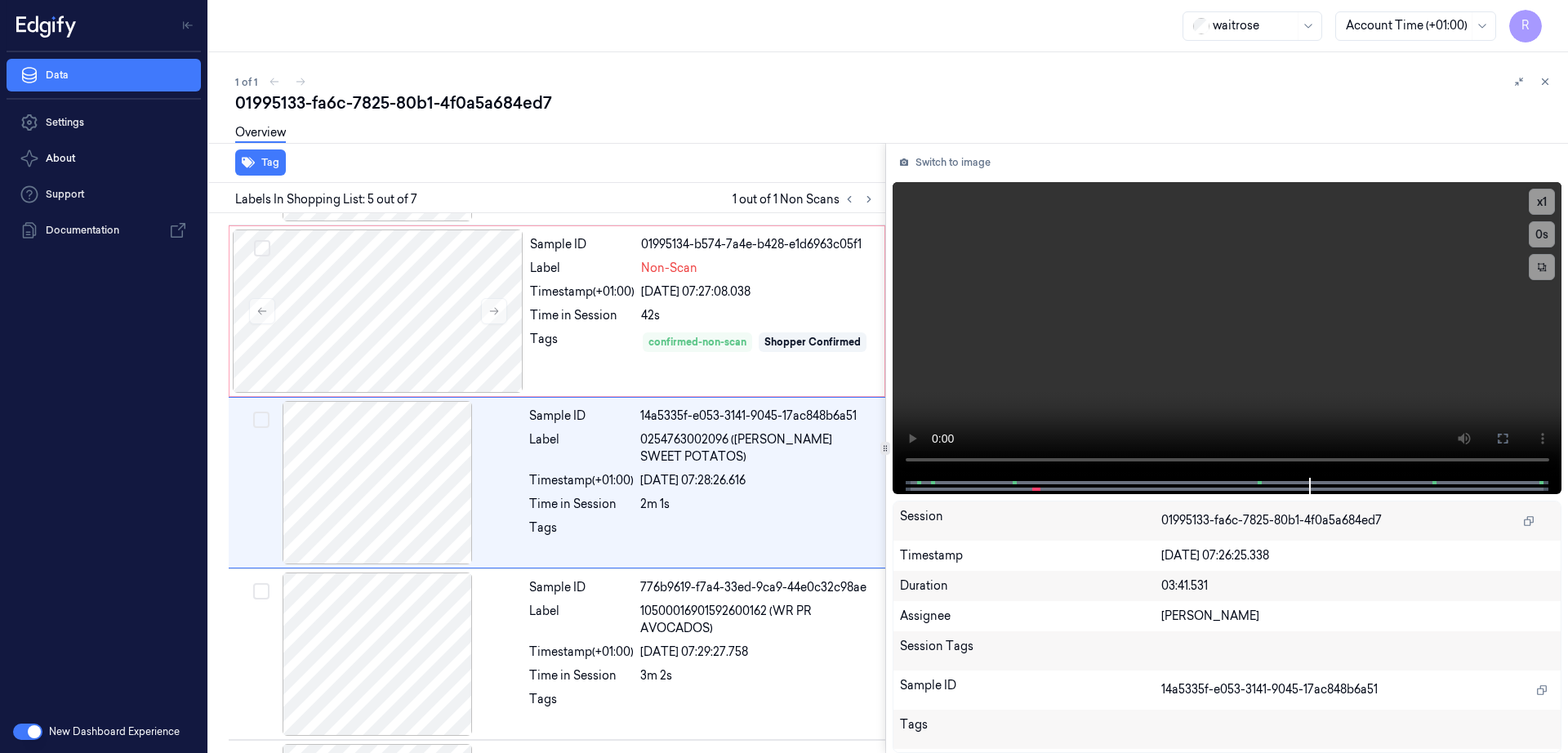
click at [41, 731] on button "button" at bounding box center [27, 731] width 29 height 16
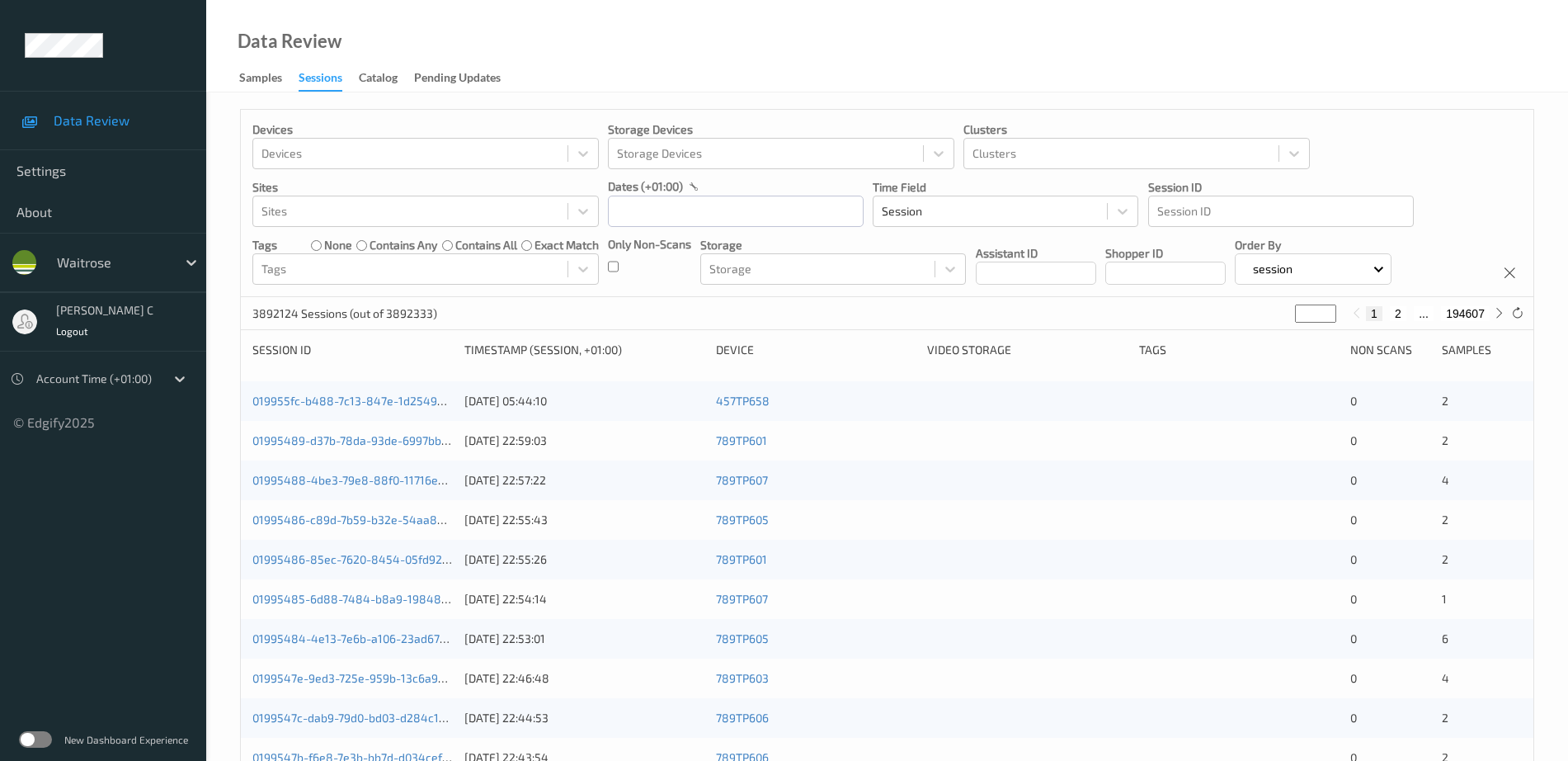
click at [50, 739] on label at bounding box center [35, 739] width 33 height 16
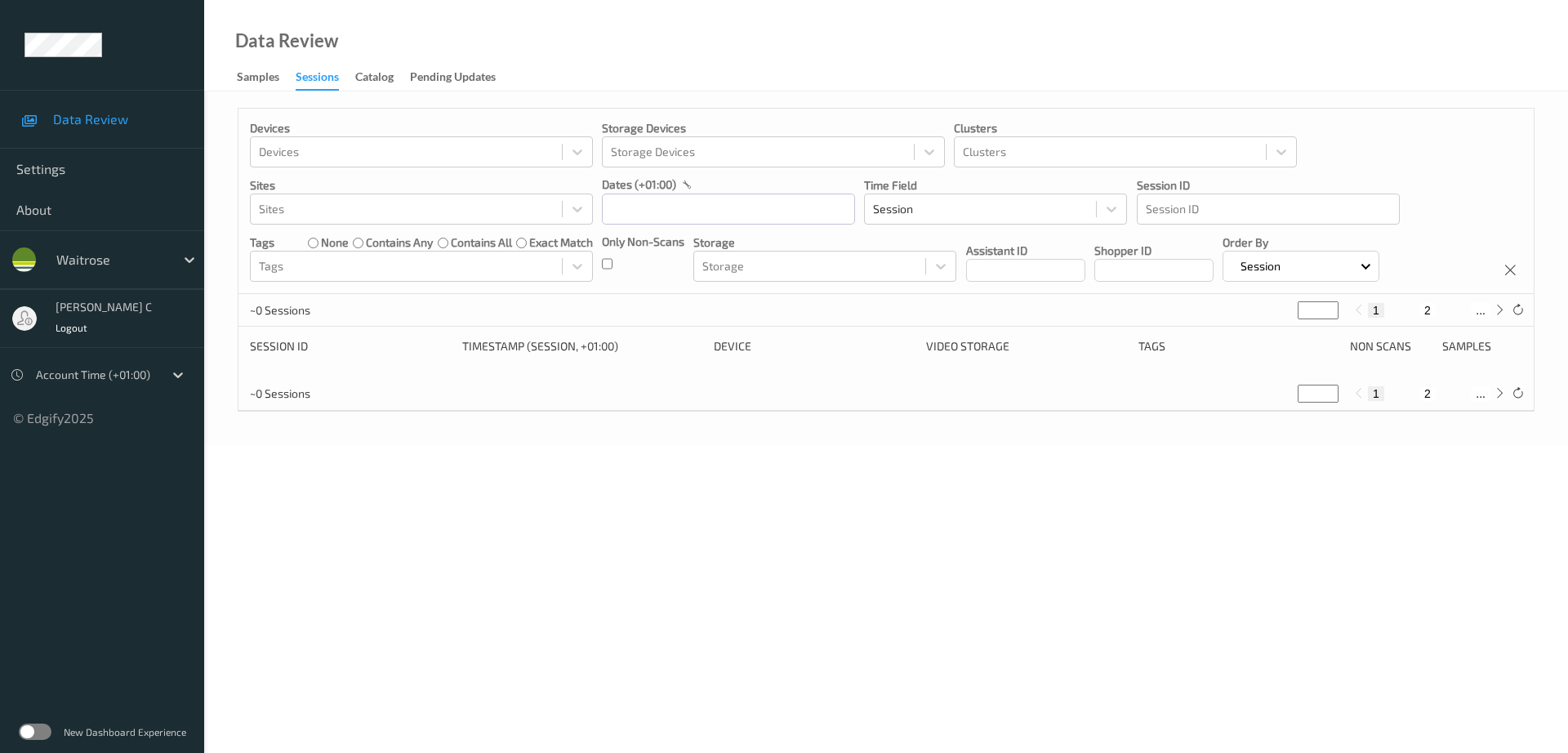
click at [35, 733] on label at bounding box center [35, 731] width 32 height 16
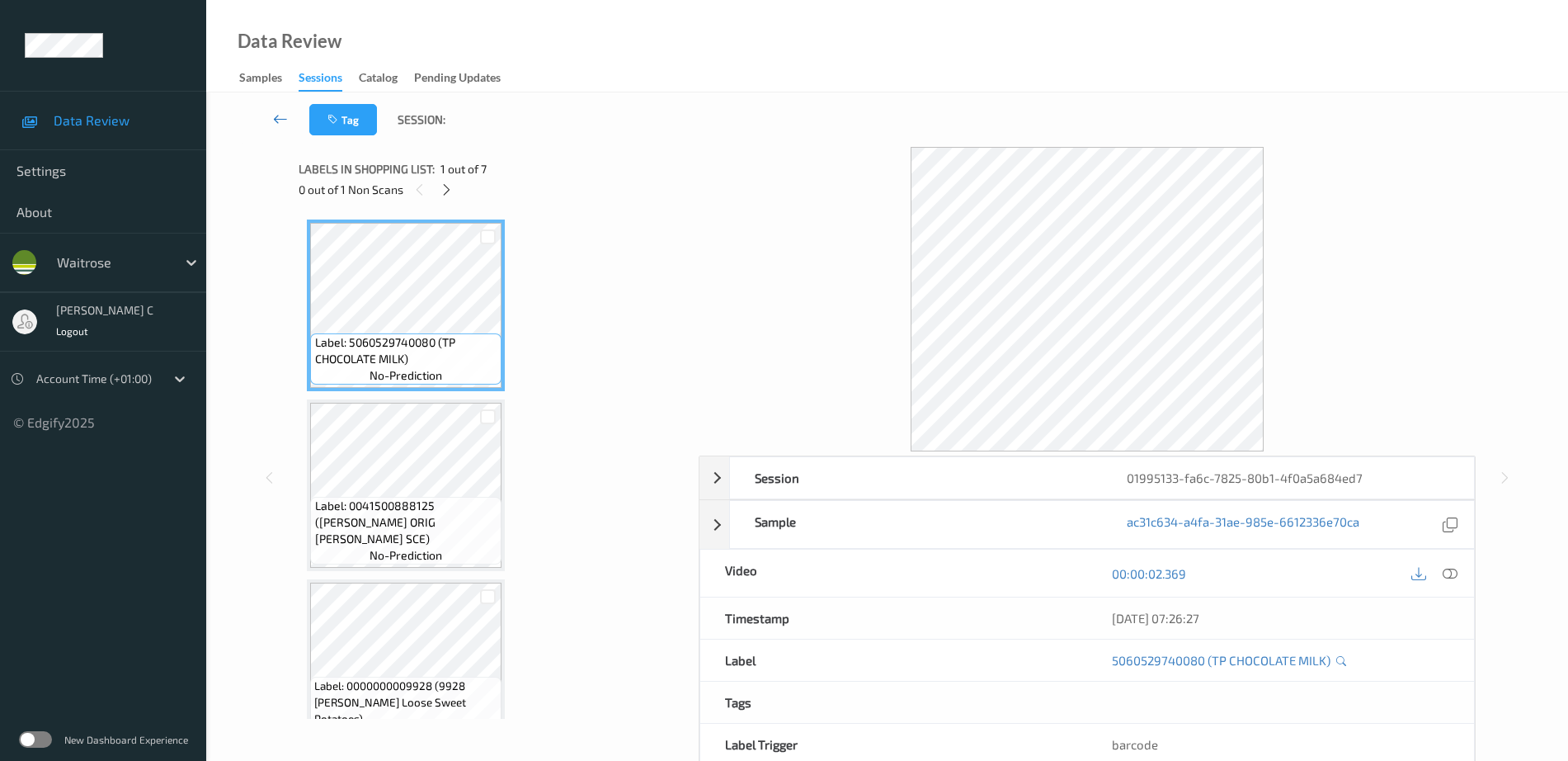
click at [282, 119] on icon at bounding box center [280, 119] width 15 height 16
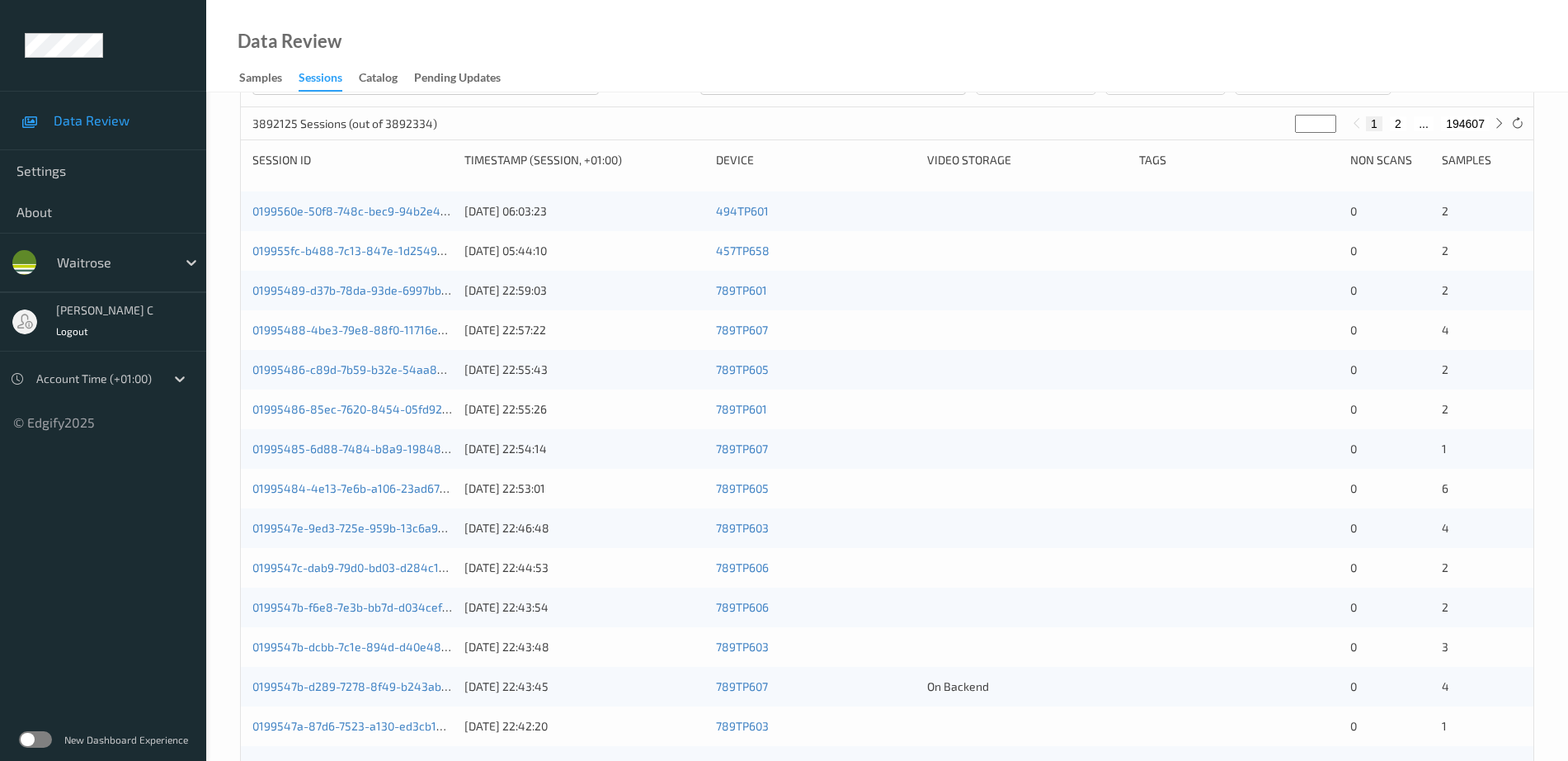
scroll to position [481, 0]
